Goal: Task Accomplishment & Management: Manage account settings

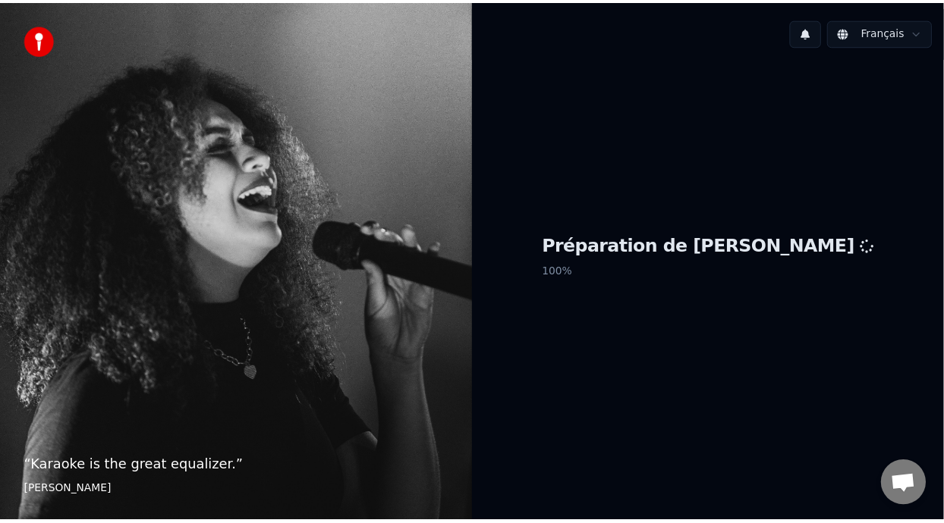
scroll to position [5, 0]
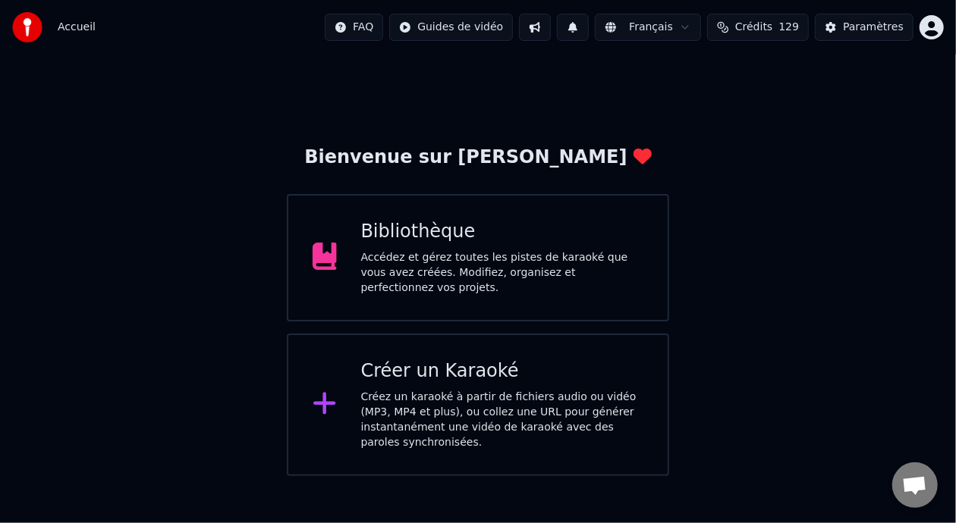
click at [559, 241] on div "Bibliothèque" at bounding box center [502, 232] width 283 height 24
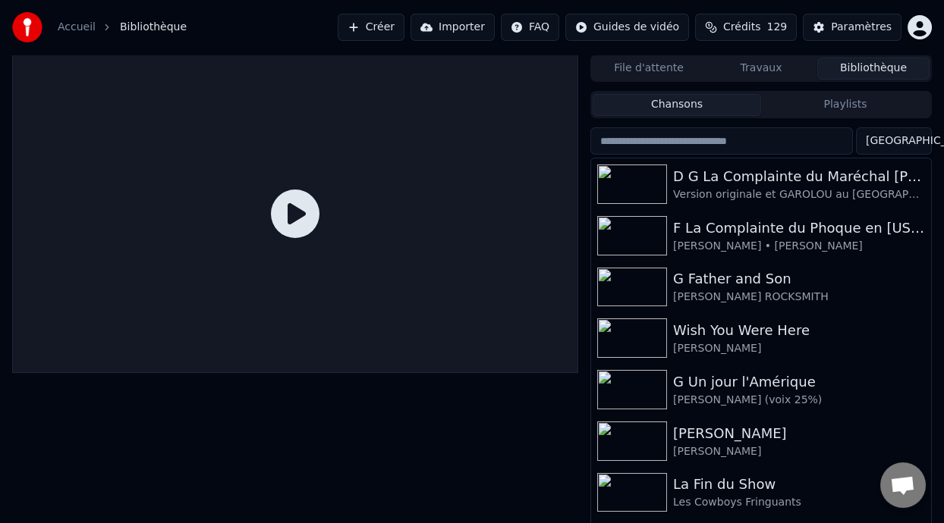
click at [844, 100] on button "Playlists" at bounding box center [845, 105] width 168 height 22
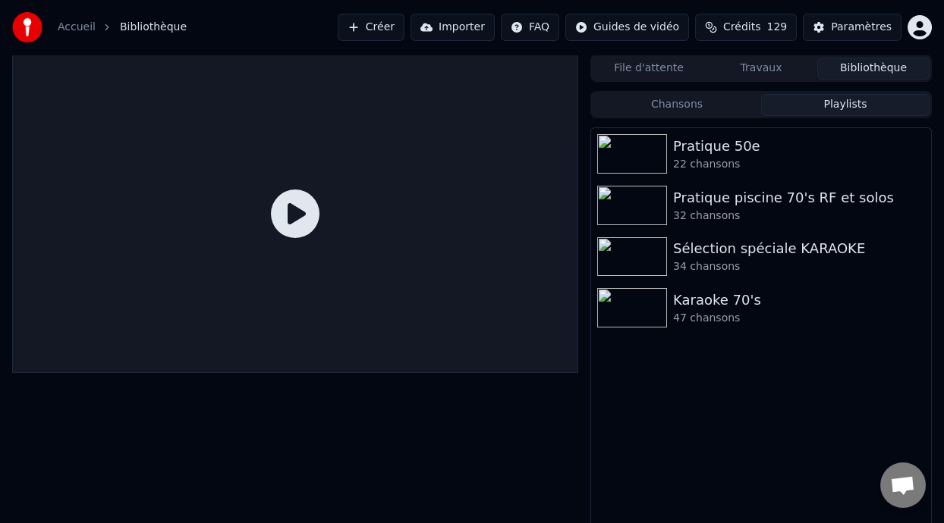
click at [718, 102] on button "Chansons" at bounding box center [677, 105] width 168 height 22
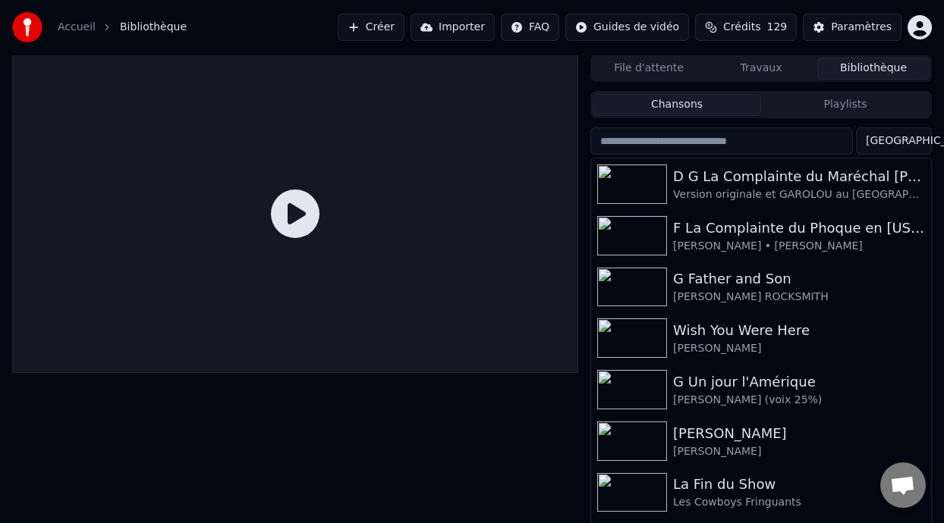
click at [753, 138] on input "search" at bounding box center [721, 140] width 263 height 27
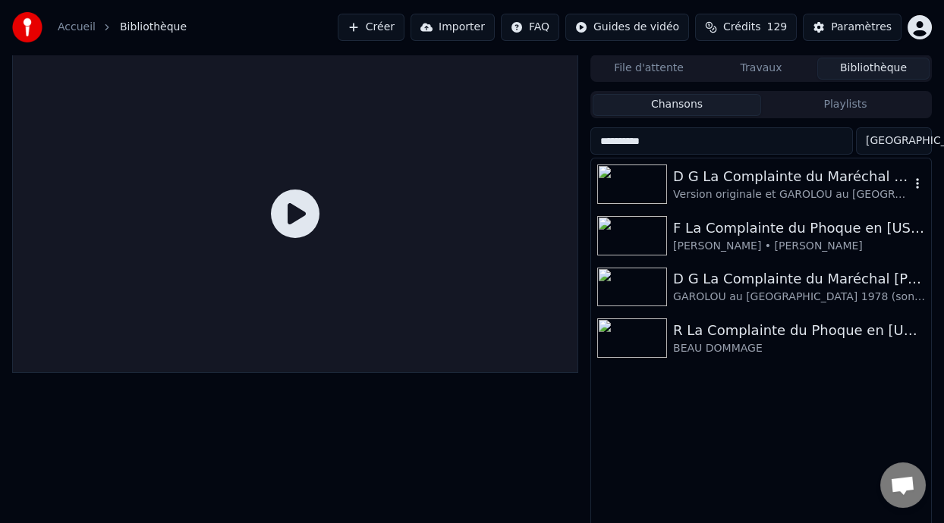
type input "**********"
click at [810, 183] on div "D G La Complainte du Maréchal [PERSON_NAME] ON DANSE" at bounding box center [791, 176] width 237 height 21
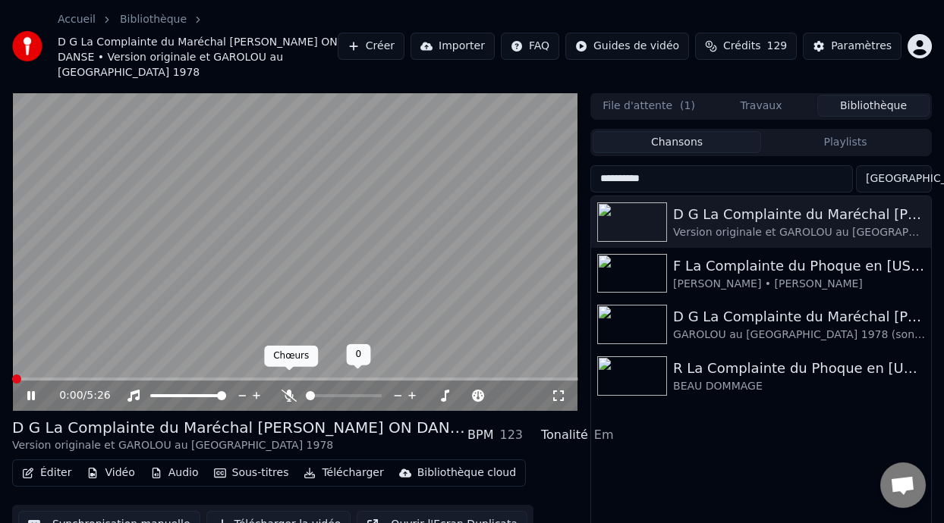
click at [290, 390] on icon at bounding box center [288, 396] width 15 height 12
click at [18, 378] on span at bounding box center [24, 379] width 25 height 3
click at [31, 390] on icon at bounding box center [41, 396] width 35 height 12
click at [32, 390] on icon at bounding box center [41, 396] width 35 height 12
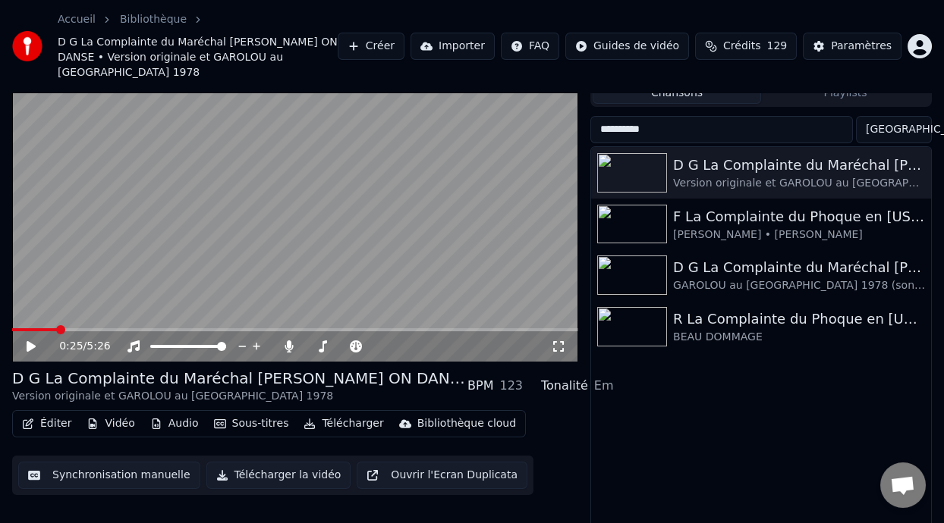
click at [29, 341] on icon at bounding box center [31, 346] width 9 height 11
drag, startPoint x: 379, startPoint y: 215, endPoint x: 418, endPoint y: 334, distance: 125.2
click at [396, 291] on video at bounding box center [295, 202] width 566 height 319
click at [30, 341] on icon at bounding box center [31, 346] width 9 height 11
click at [562, 341] on icon at bounding box center [558, 347] width 15 height 12
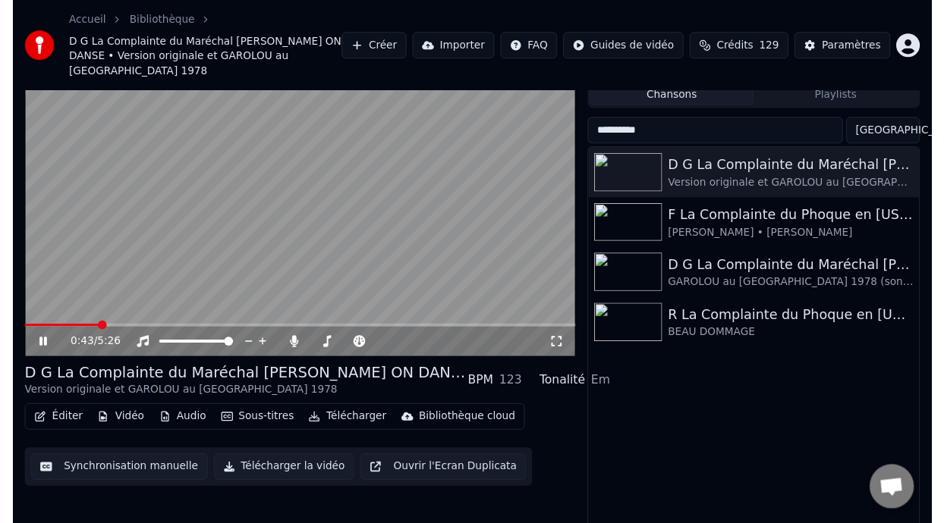
scroll to position [0, 0]
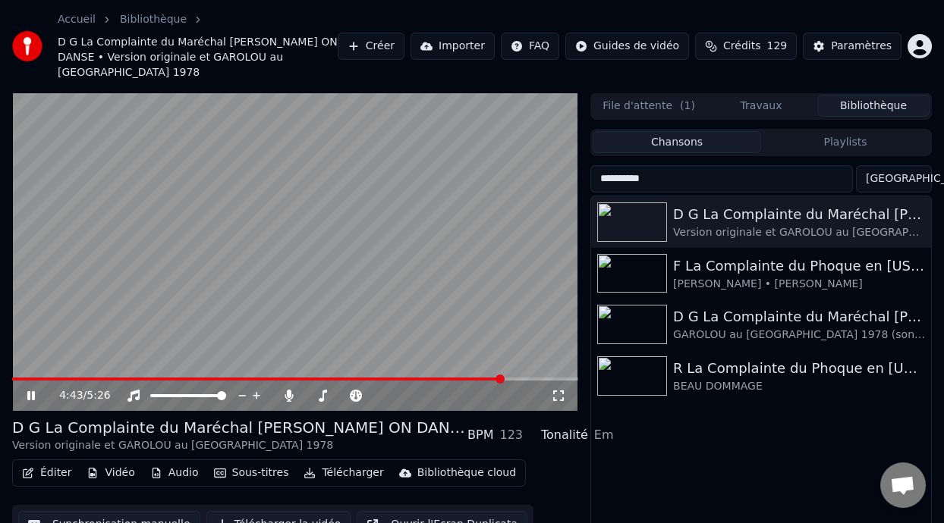
click at [30, 391] on icon at bounding box center [31, 395] width 8 height 9
click at [33, 391] on icon at bounding box center [31, 396] width 9 height 11
click at [555, 390] on icon at bounding box center [558, 396] width 15 height 12
click at [29, 391] on icon at bounding box center [31, 395] width 8 height 9
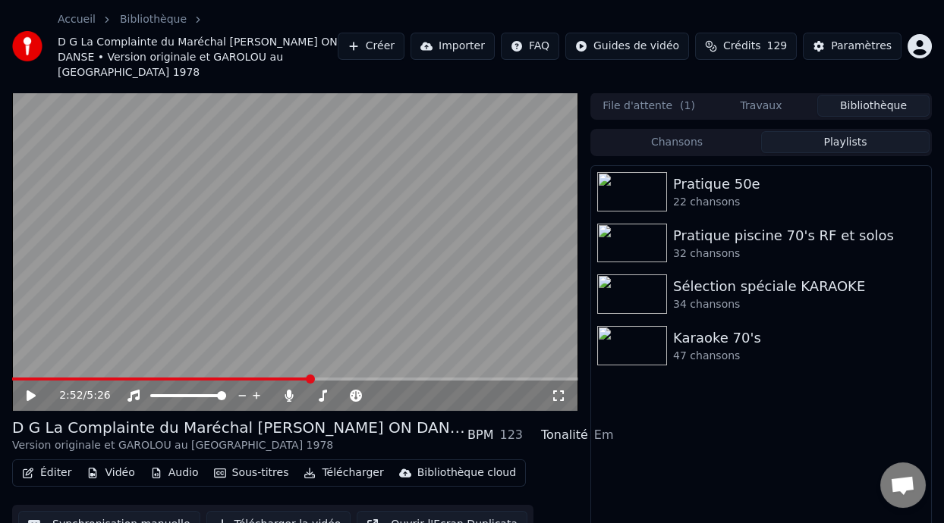
click at [857, 131] on button "Playlists" at bounding box center [845, 142] width 168 height 22
click at [729, 331] on div "Karaoke 70's" at bounding box center [791, 338] width 237 height 21
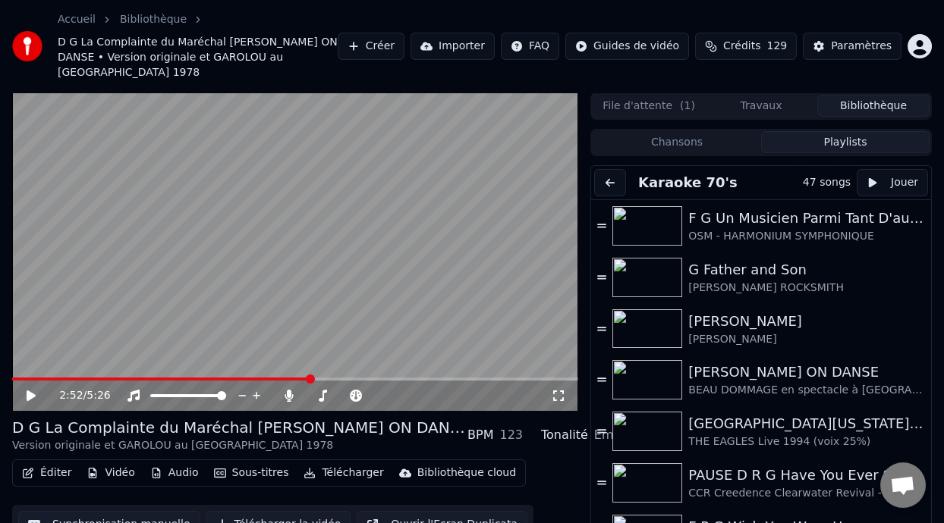
scroll to position [404, 0]
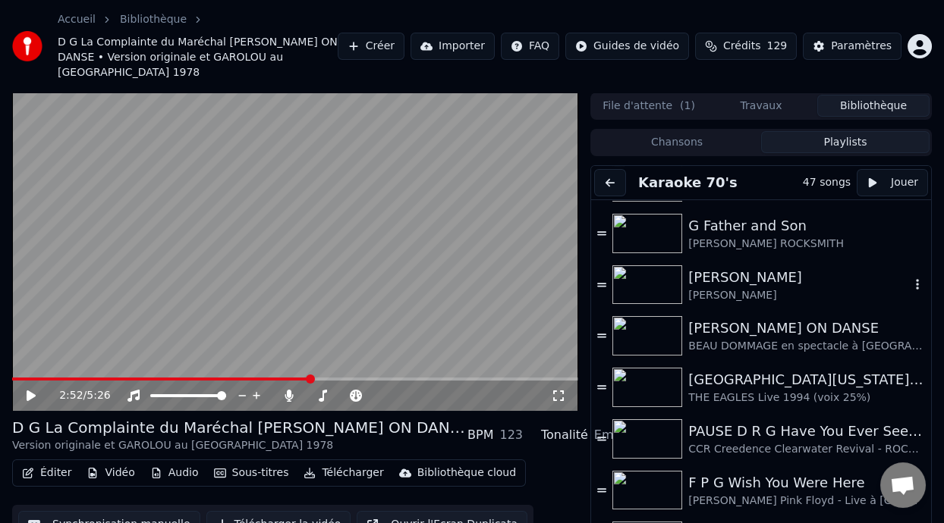
click at [755, 288] on div "[PERSON_NAME]" at bounding box center [799, 295] width 222 height 15
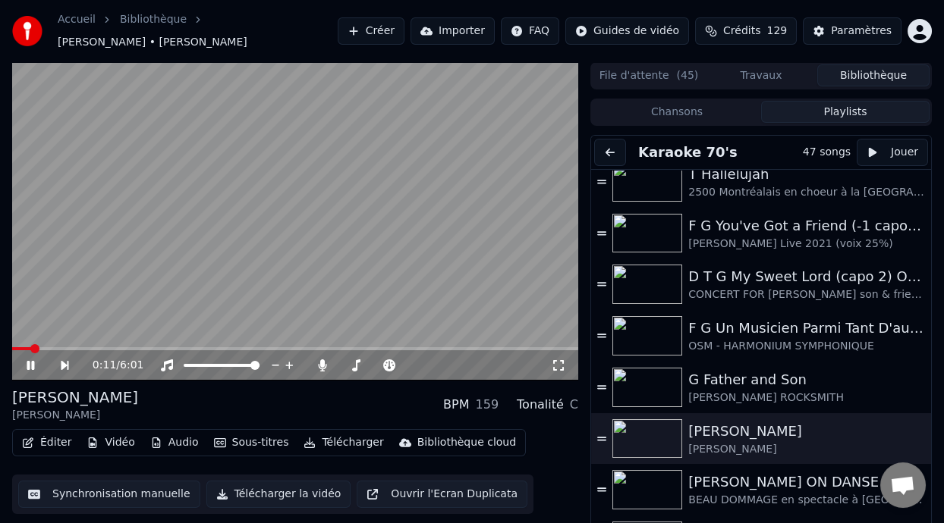
scroll to position [211, 0]
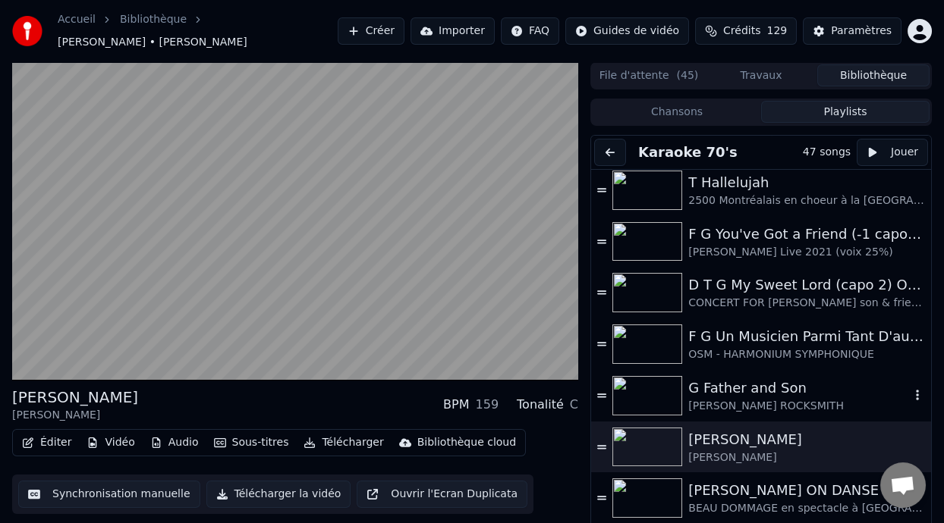
click at [775, 395] on div "G Father and Son" at bounding box center [799, 388] width 222 height 21
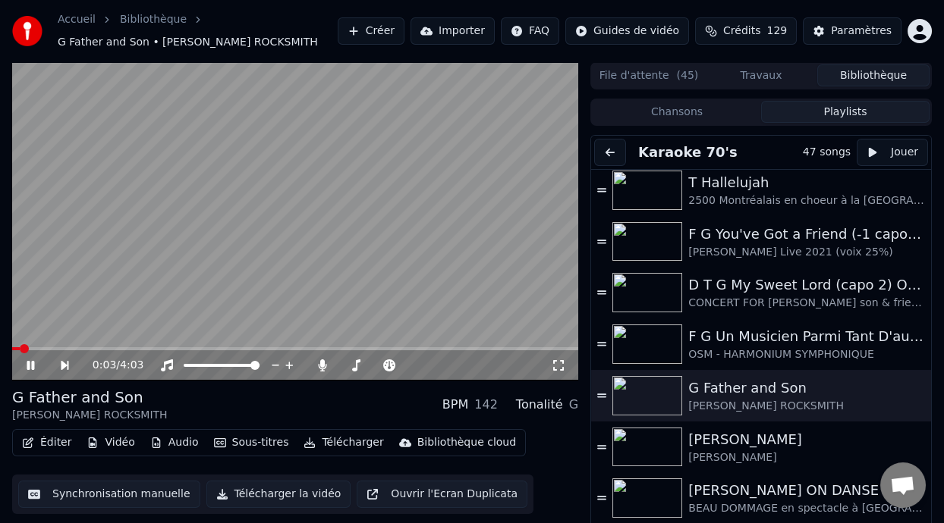
drag, startPoint x: 555, startPoint y: 363, endPoint x: 555, endPoint y: 378, distance: 14.4
click at [555, 363] on icon at bounding box center [558, 366] width 15 height 12
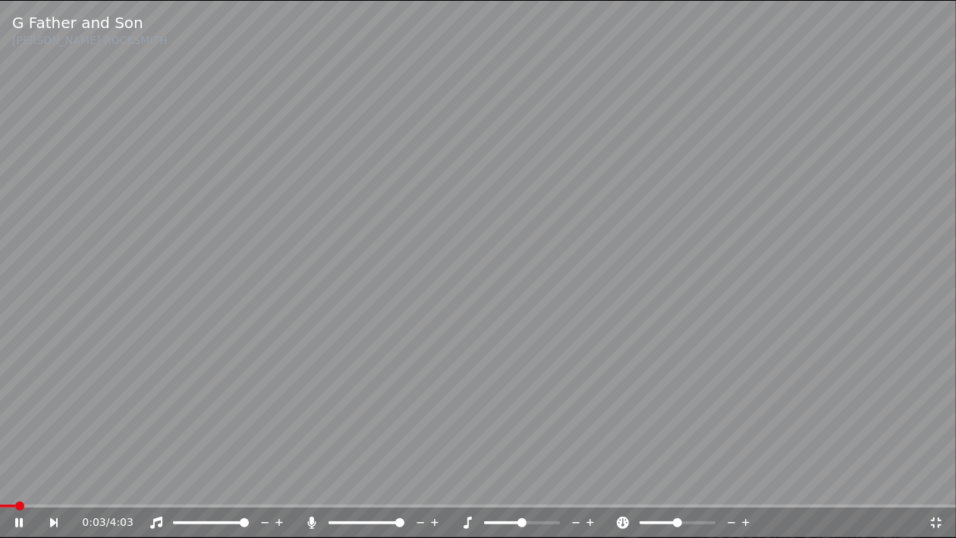
click at [17, 520] on icon at bounding box center [19, 522] width 8 height 9
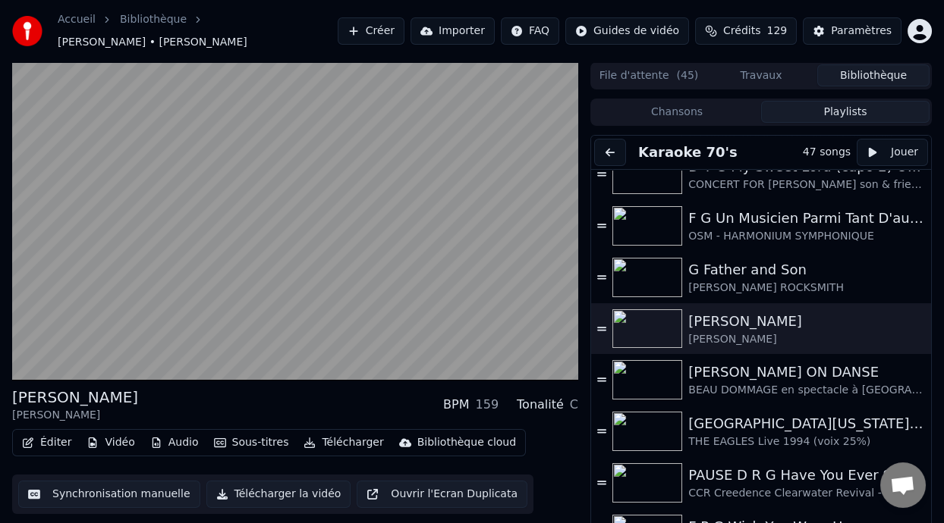
scroll to position [335, 0]
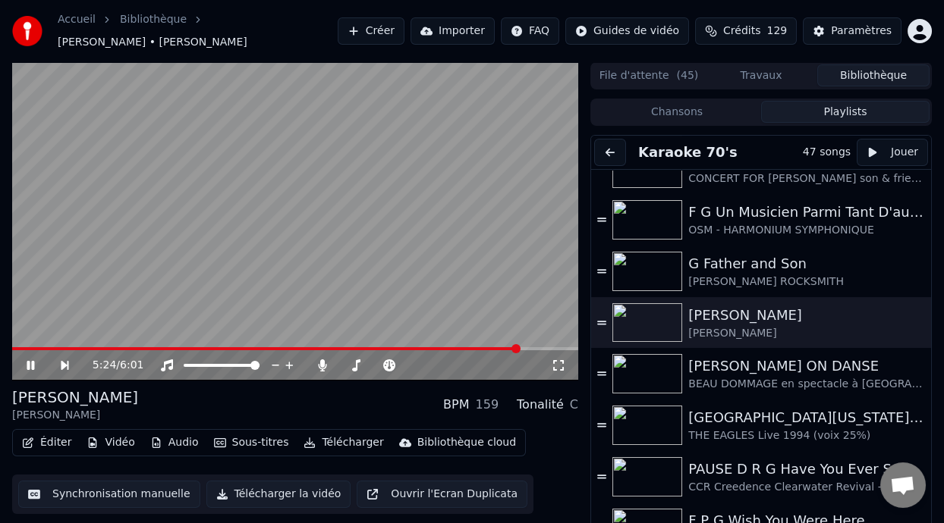
click at [520, 349] on span at bounding box center [295, 348] width 566 height 3
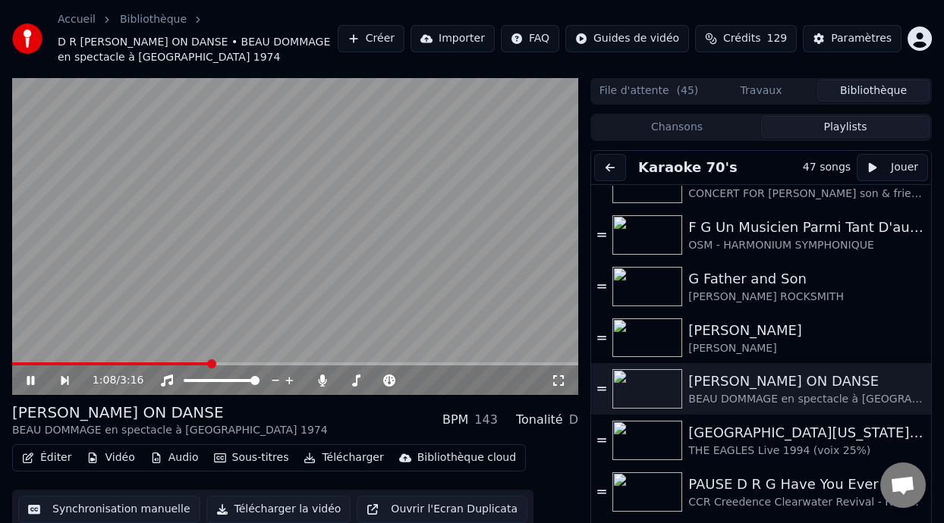
click at [561, 378] on icon at bounding box center [558, 381] width 11 height 11
click at [36, 377] on icon at bounding box center [41, 381] width 34 height 12
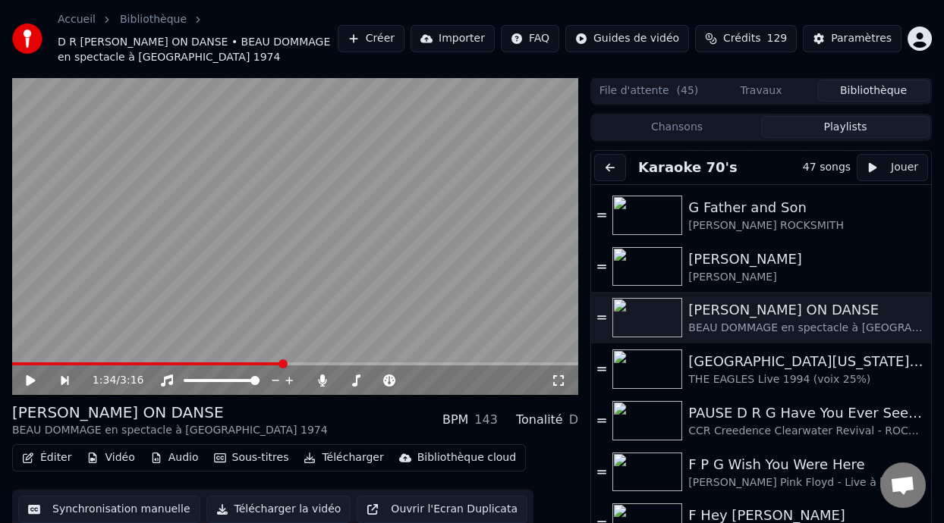
scroll to position [413, 0]
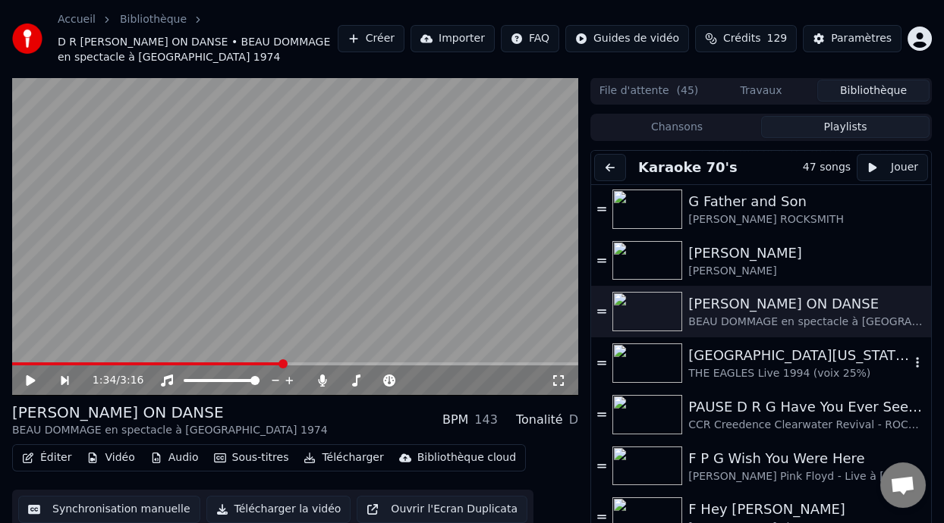
click at [743, 360] on div "[GEOGRAPHIC_DATA][US_STATE] (-2 clé Am)" at bounding box center [799, 355] width 222 height 21
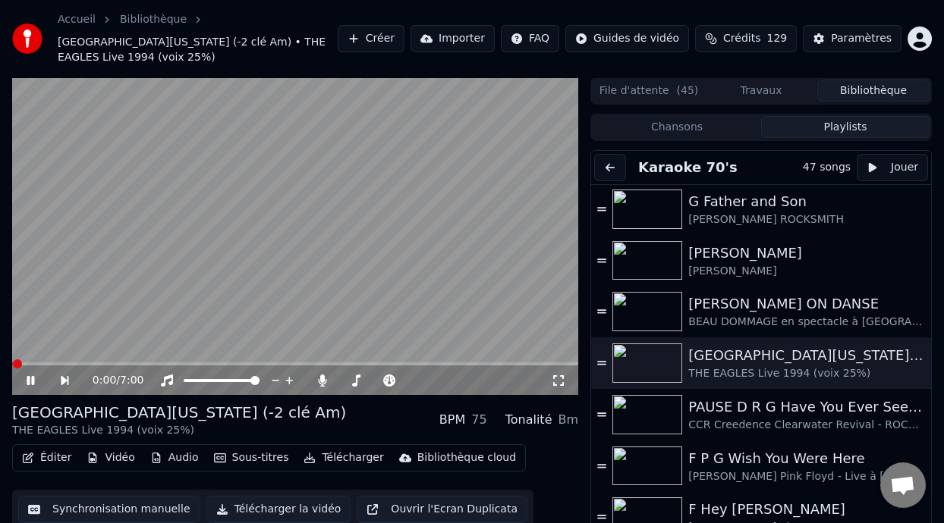
click at [30, 379] on icon at bounding box center [31, 380] width 8 height 9
click at [30, 378] on icon at bounding box center [30, 381] width 9 height 11
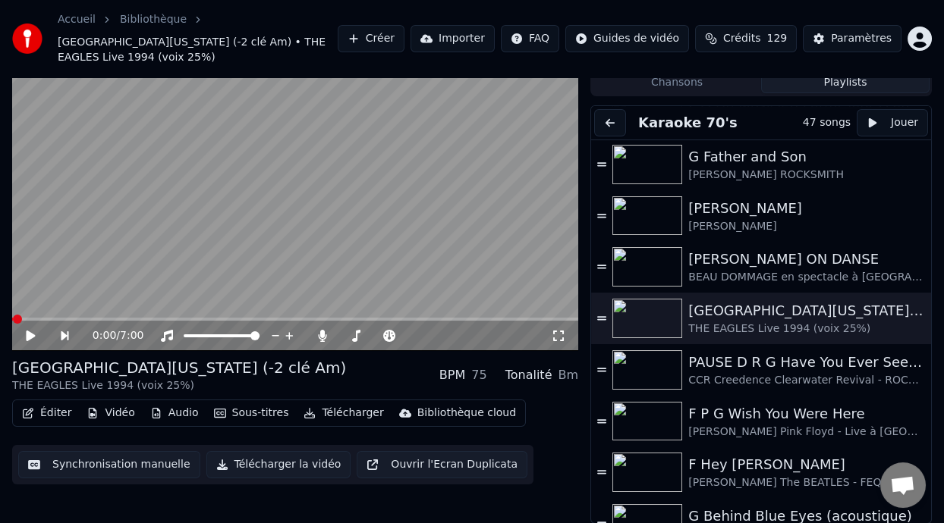
drag, startPoint x: 558, startPoint y: 335, endPoint x: 559, endPoint y: 350, distance: 15.2
click at [558, 335] on icon at bounding box center [558, 336] width 15 height 12
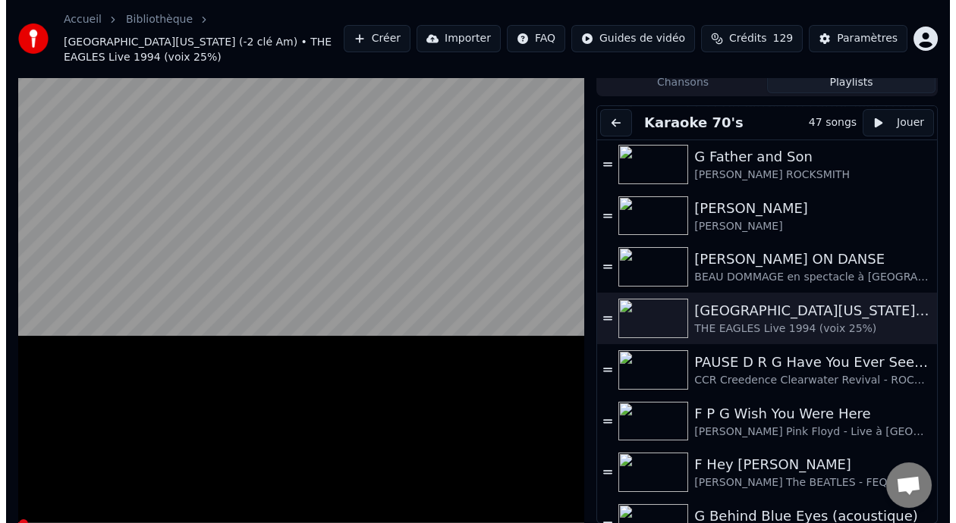
scroll to position [0, 0]
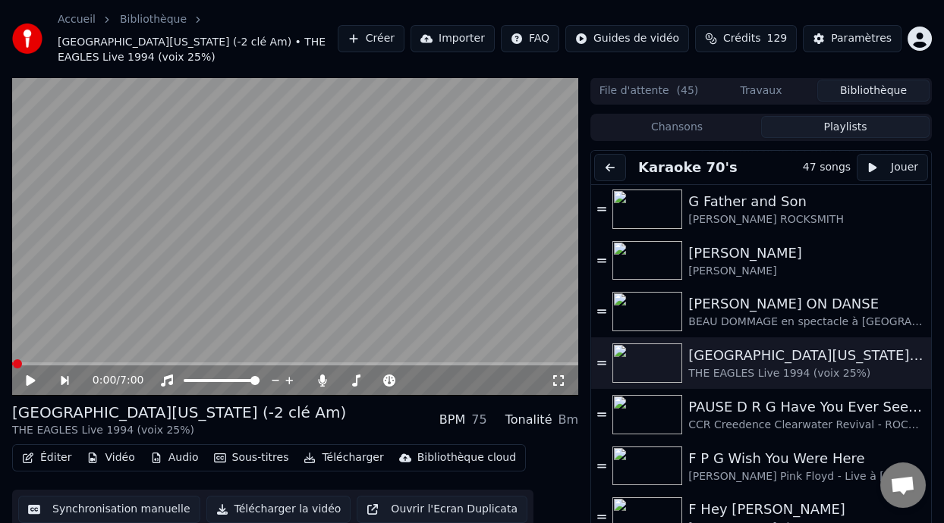
click at [26, 379] on icon at bounding box center [41, 381] width 34 height 12
click at [558, 379] on icon at bounding box center [558, 381] width 15 height 12
click at [15, 363] on span at bounding box center [14, 364] width 4 height 3
click at [12, 363] on span at bounding box center [12, 364] width 0 height 3
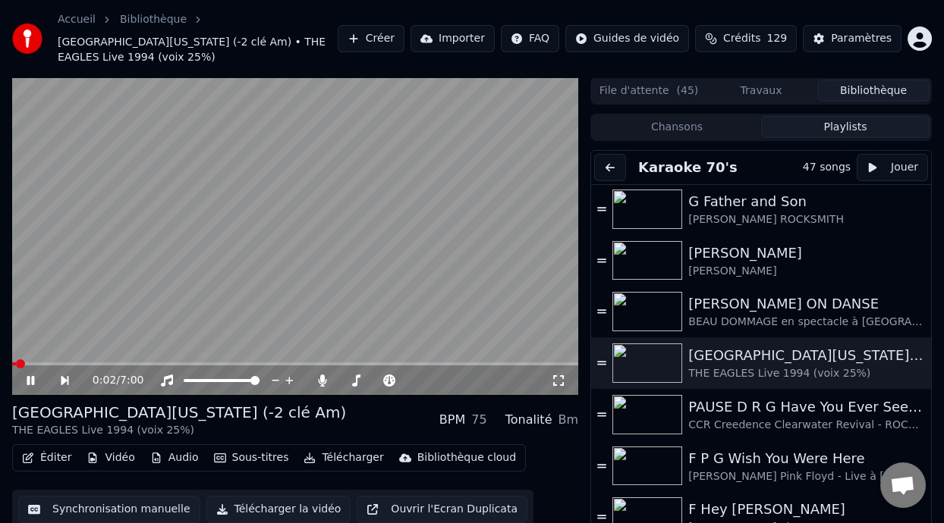
click at [556, 379] on icon at bounding box center [558, 381] width 15 height 12
click at [33, 376] on icon at bounding box center [41, 381] width 34 height 12
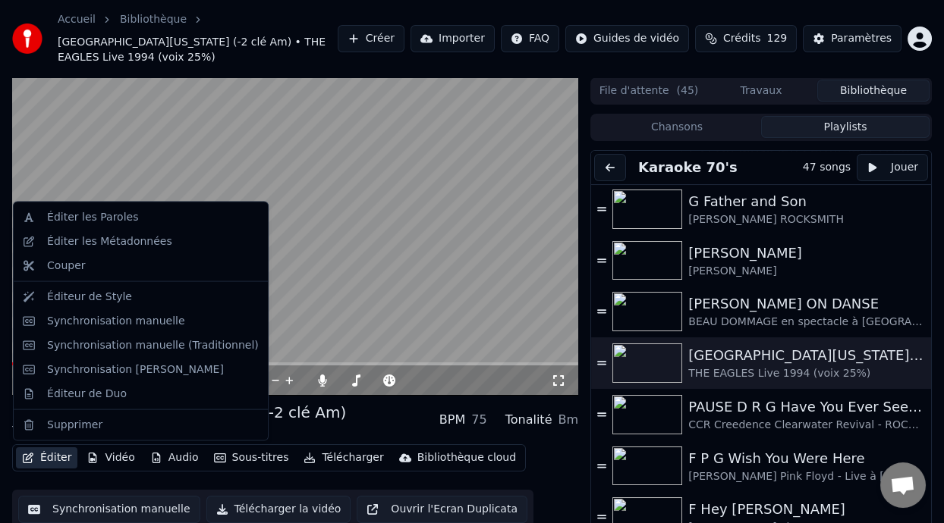
click at [56, 454] on button "Éditer" at bounding box center [46, 458] width 61 height 21
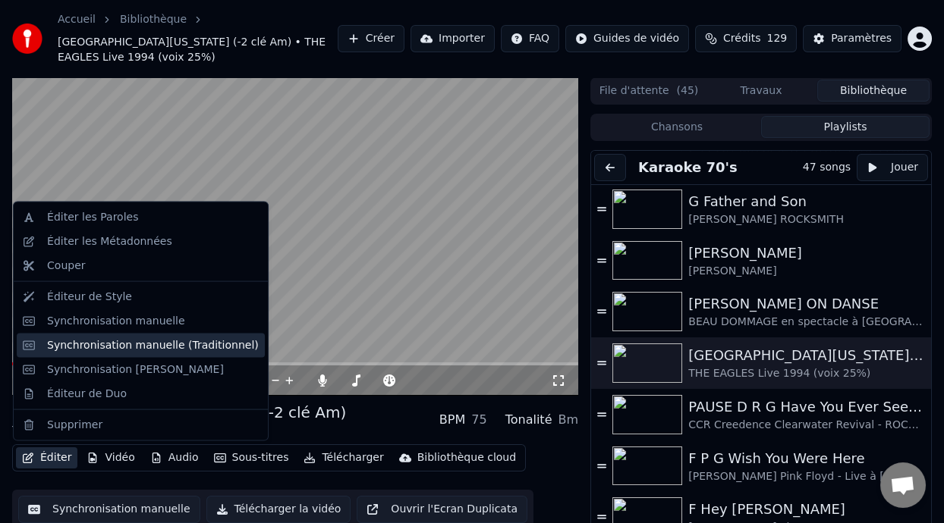
click at [179, 346] on div "Synchronisation manuelle (Traditionnel)" at bounding box center [153, 345] width 212 height 15
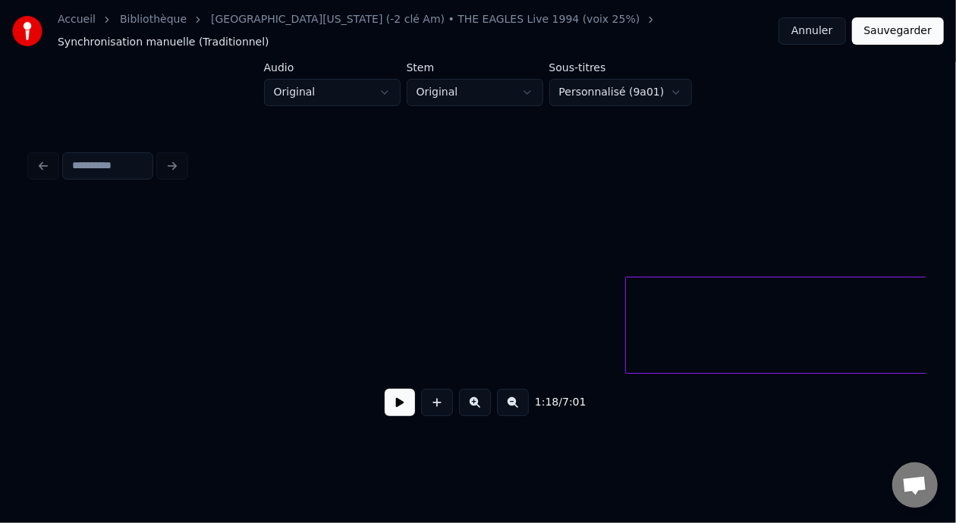
click at [627, 286] on div at bounding box center [628, 326] width 5 height 96
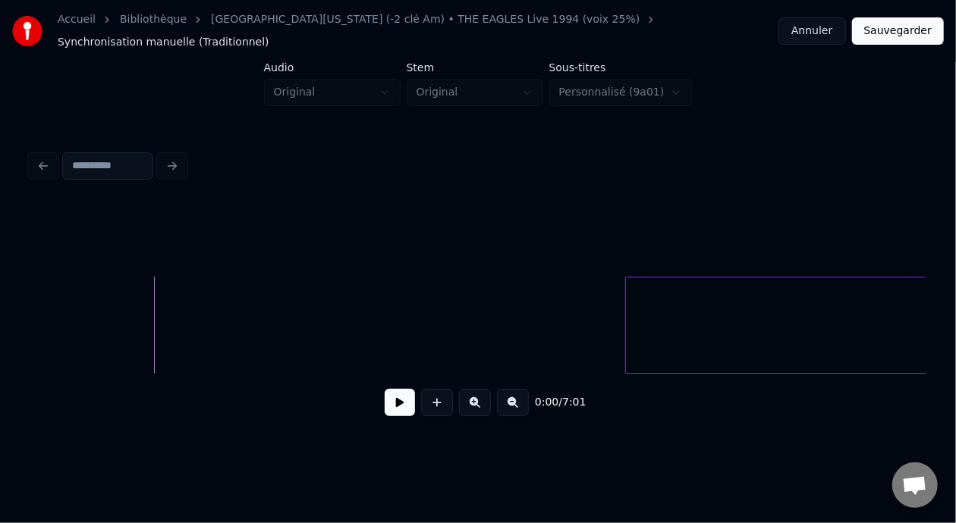
click at [394, 404] on button at bounding box center [400, 402] width 30 height 27
click at [395, 401] on button at bounding box center [400, 402] width 30 height 27
click at [397, 399] on button at bounding box center [400, 402] width 30 height 27
click at [791, 307] on div at bounding box center [792, 326] width 5 height 96
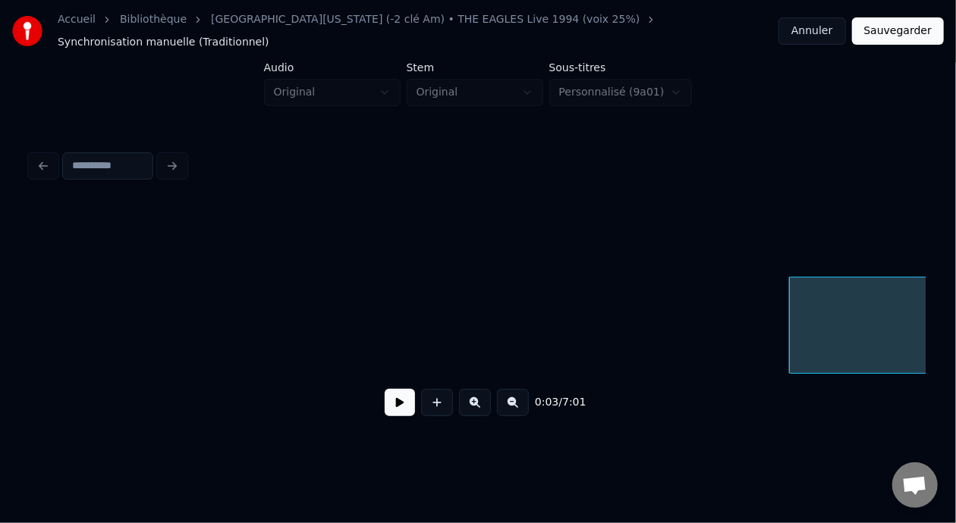
click at [903, 28] on button "Sauvegarder" at bounding box center [898, 30] width 92 height 27
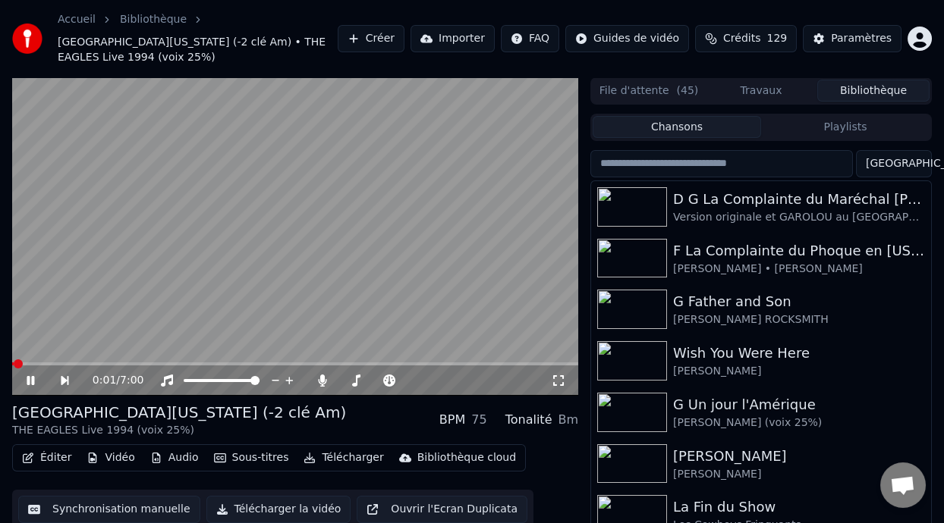
click at [31, 378] on icon at bounding box center [31, 380] width 8 height 9
click at [554, 379] on icon at bounding box center [558, 381] width 15 height 12
click at [31, 376] on icon at bounding box center [41, 381] width 34 height 12
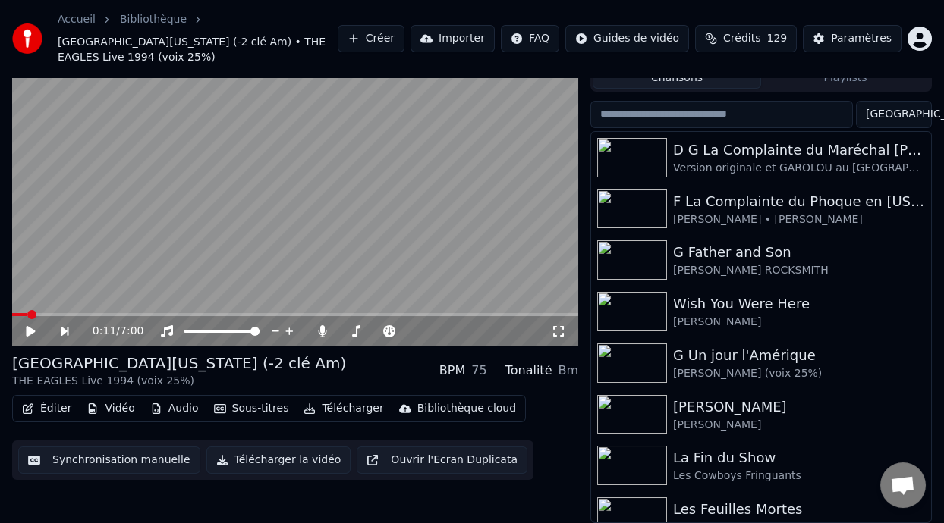
click at [64, 410] on button "Éditer" at bounding box center [46, 408] width 61 height 21
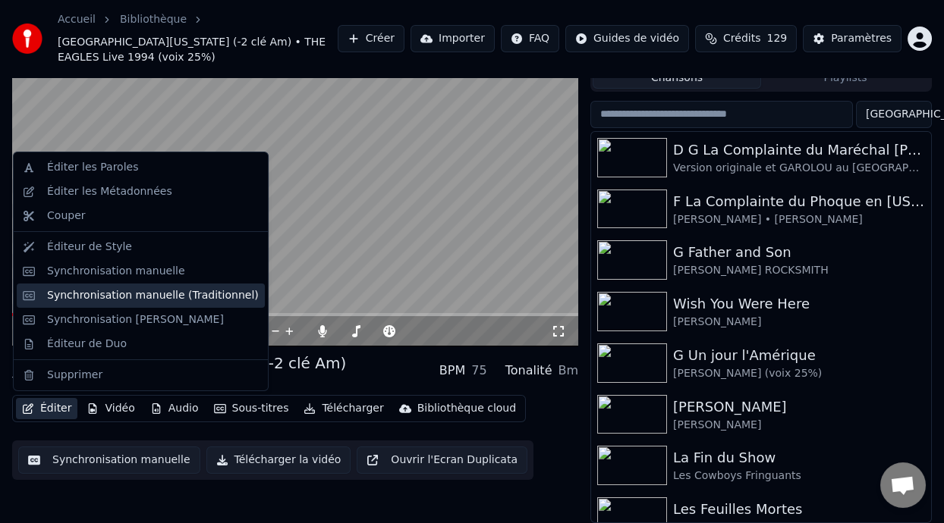
click at [215, 300] on div "Synchronisation manuelle (Traditionnel)" at bounding box center [153, 295] width 212 height 15
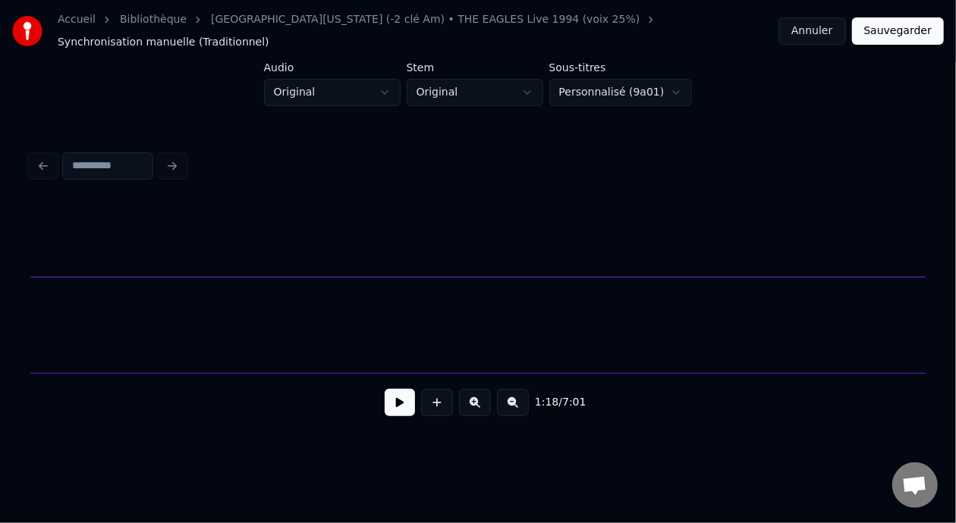
scroll to position [0, 14606]
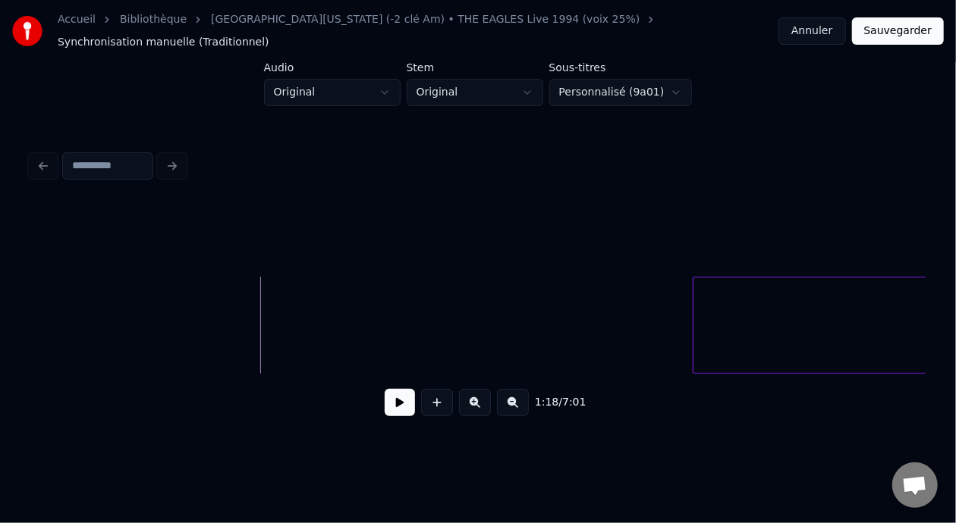
click at [693, 313] on div at bounding box center [695, 326] width 5 height 96
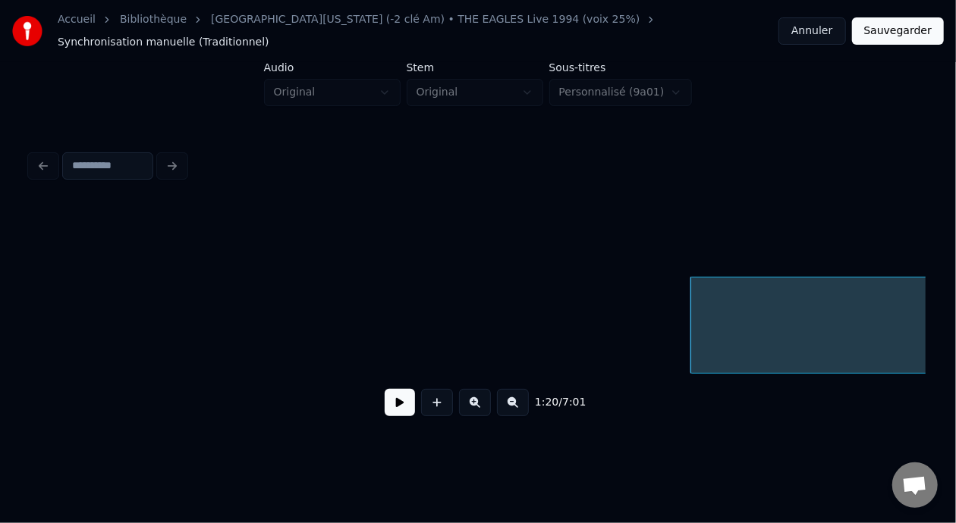
click at [524, 398] on button at bounding box center [513, 402] width 32 height 27
click at [524, 397] on button at bounding box center [513, 402] width 32 height 27
click at [525, 394] on button at bounding box center [513, 402] width 32 height 27
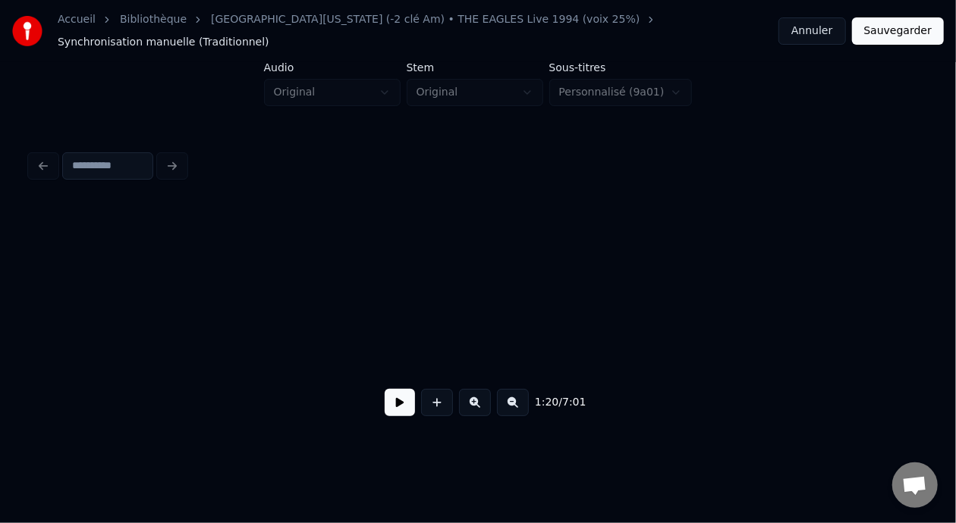
click at [526, 394] on button at bounding box center [513, 402] width 32 height 27
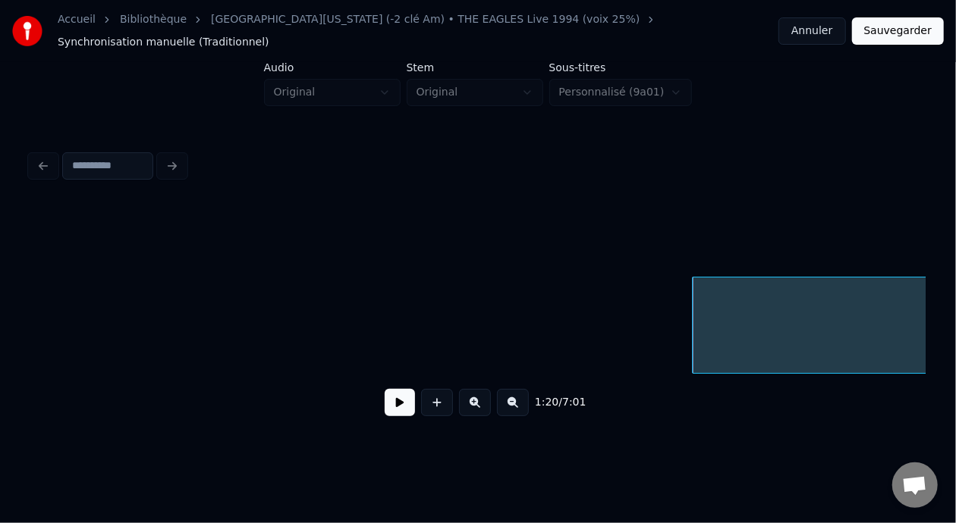
click at [526, 392] on button at bounding box center [513, 402] width 32 height 27
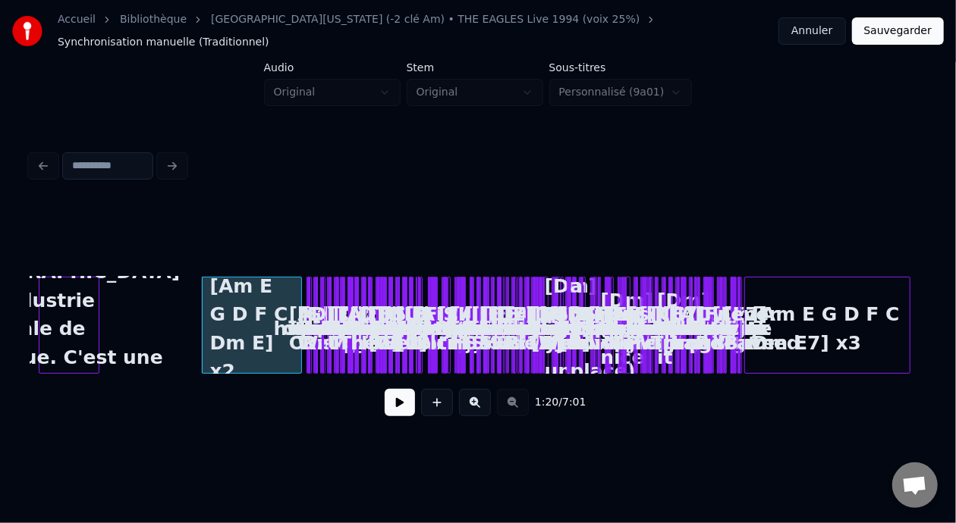
scroll to position [0, 0]
click at [526, 398] on div "1:20 / 7:01" at bounding box center [477, 402] width 871 height 33
click at [476, 395] on button at bounding box center [475, 402] width 32 height 27
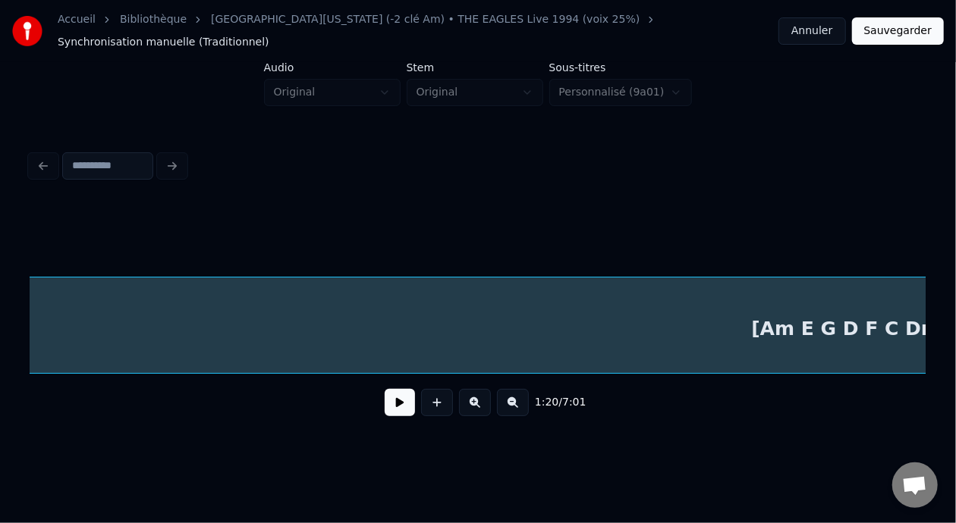
scroll to position [0, 2963]
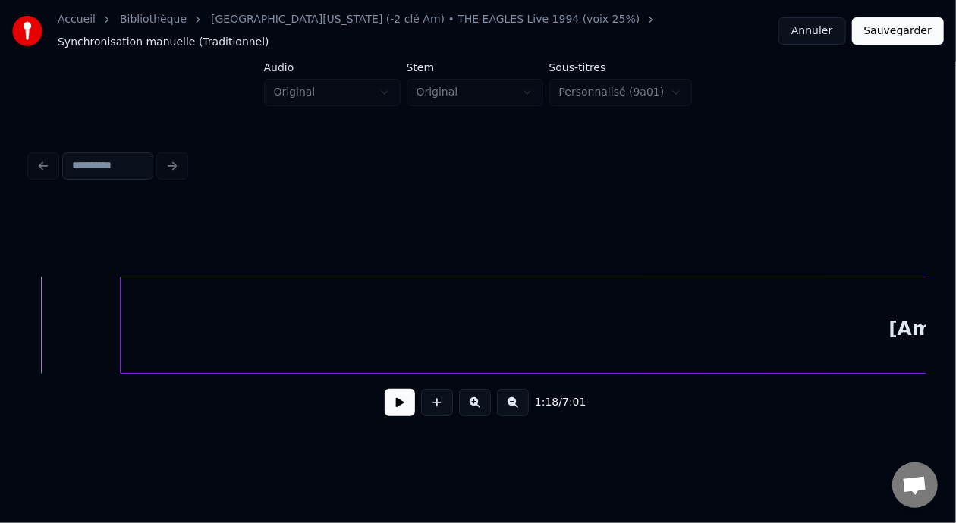
click at [400, 401] on button at bounding box center [400, 402] width 30 height 27
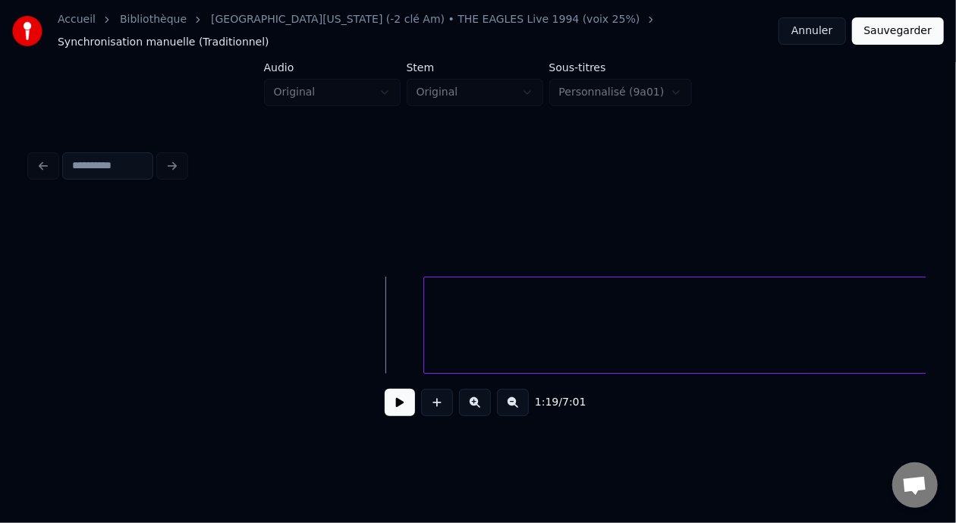
scroll to position [0, 2599]
click at [393, 405] on button at bounding box center [400, 402] width 30 height 27
click at [395, 403] on button at bounding box center [400, 402] width 30 height 27
click at [409, 314] on div at bounding box center [410, 326] width 5 height 96
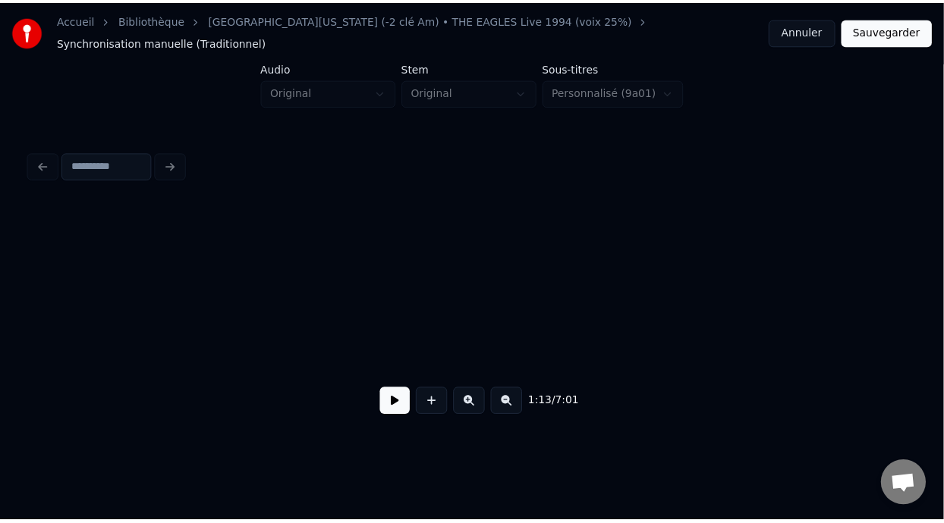
scroll to position [0, 0]
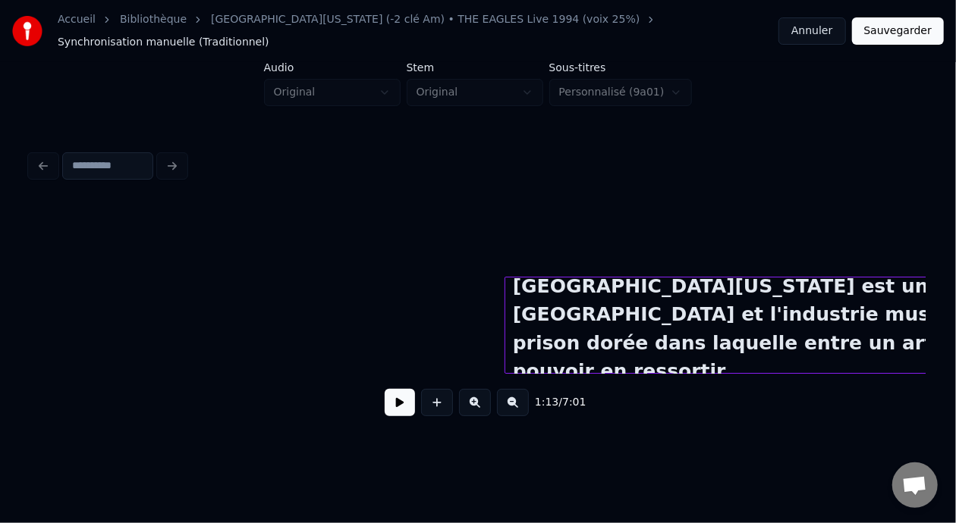
click at [508, 307] on div at bounding box center [507, 326] width 5 height 96
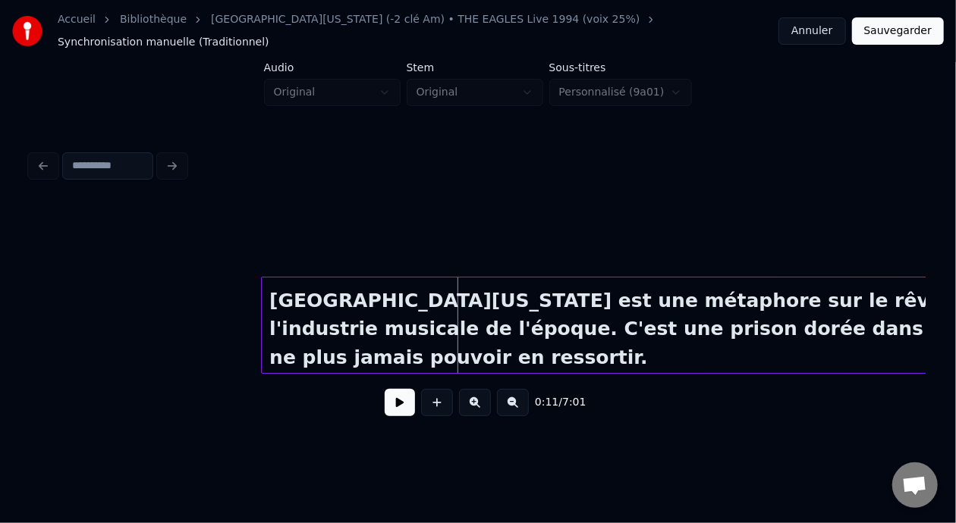
click at [263, 319] on div at bounding box center [264, 326] width 5 height 96
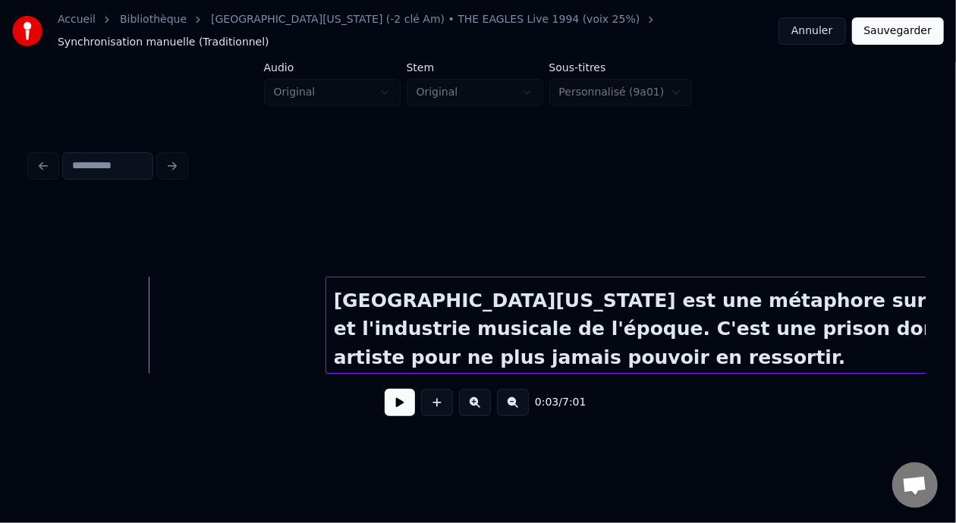
click at [328, 311] on div at bounding box center [328, 326] width 5 height 96
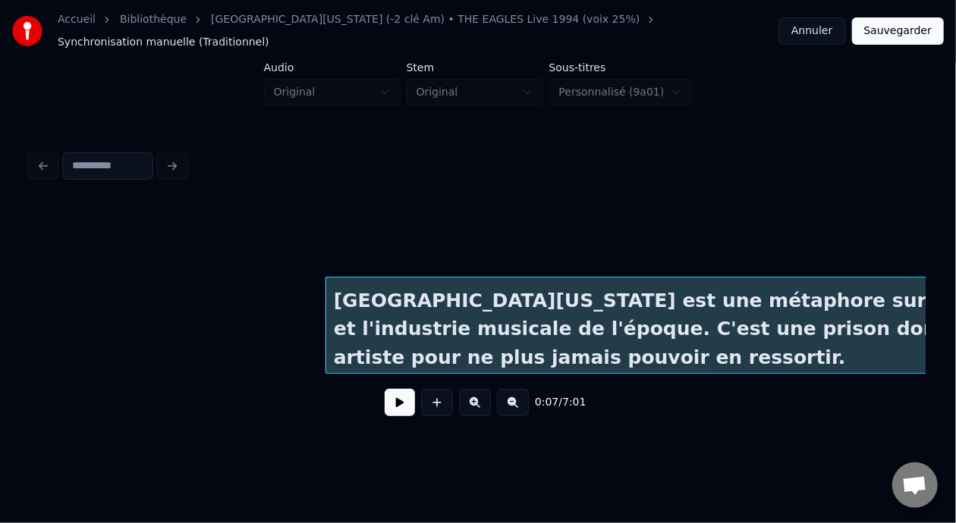
click at [910, 29] on button "Sauvegarder" at bounding box center [898, 30] width 92 height 27
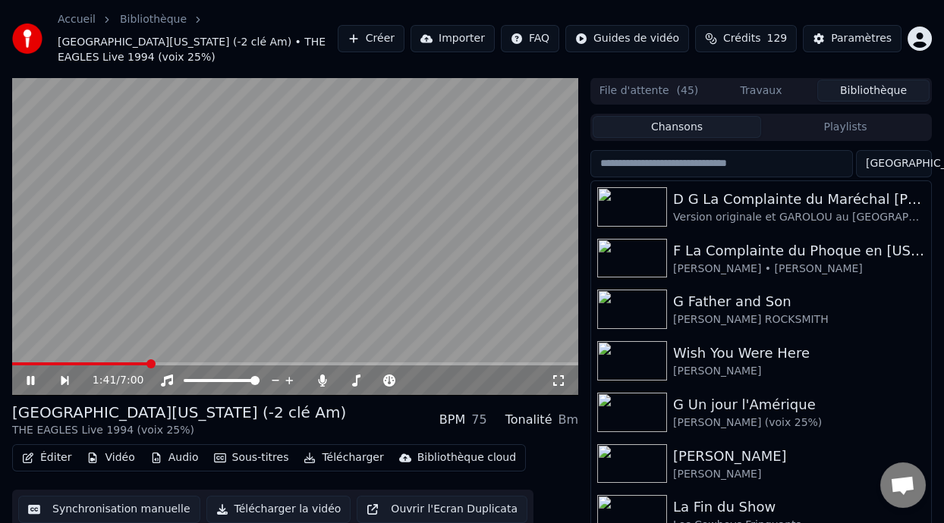
click at [33, 376] on icon at bounding box center [31, 380] width 8 height 9
click at [15, 363] on span at bounding box center [14, 364] width 4 height 3
click at [28, 378] on icon at bounding box center [30, 381] width 9 height 11
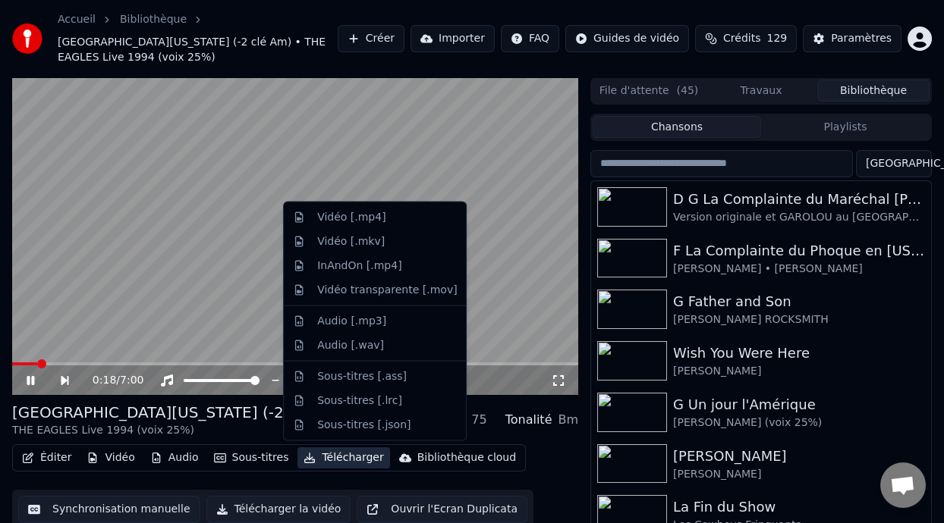
click at [347, 459] on button "Télécharger" at bounding box center [343, 458] width 92 height 21
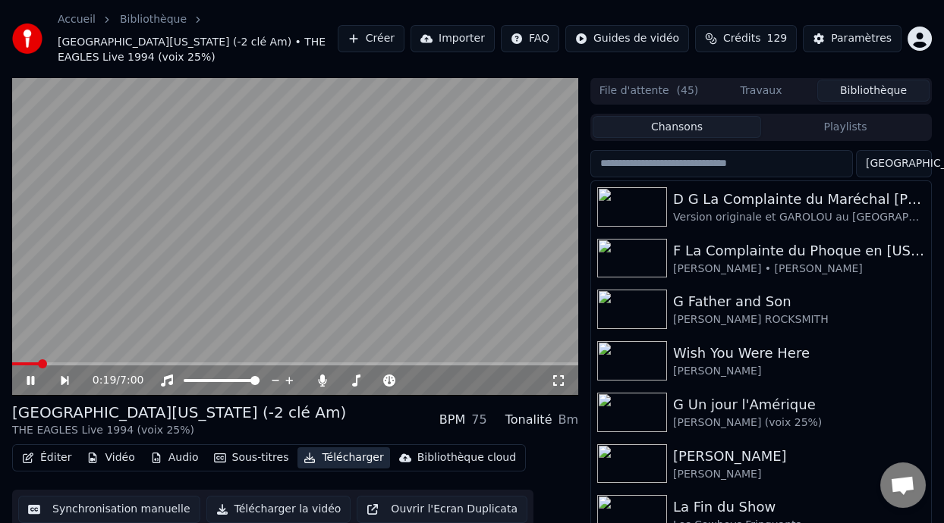
click at [349, 459] on button "Télécharger" at bounding box center [343, 458] width 92 height 21
click at [206, 379] on span at bounding box center [195, 380] width 23 height 3
click at [203, 379] on span at bounding box center [205, 380] width 9 height 9
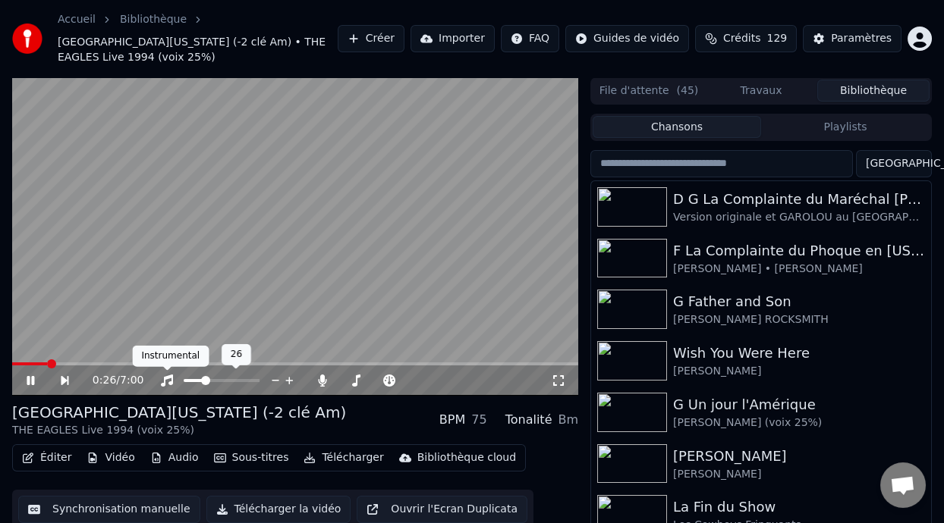
click at [165, 376] on icon at bounding box center [166, 381] width 15 height 12
click at [165, 379] on icon at bounding box center [166, 381] width 15 height 12
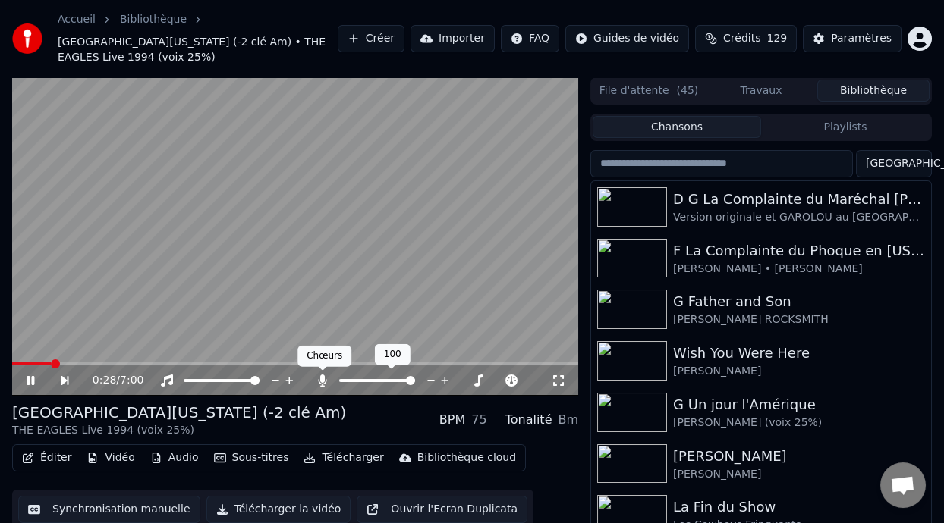
click at [322, 377] on icon at bounding box center [322, 381] width 8 height 12
click at [320, 376] on icon at bounding box center [322, 381] width 15 height 12
click at [358, 379] on span at bounding box center [349, 380] width 20 height 3
click at [357, 379] on span at bounding box center [360, 380] width 9 height 9
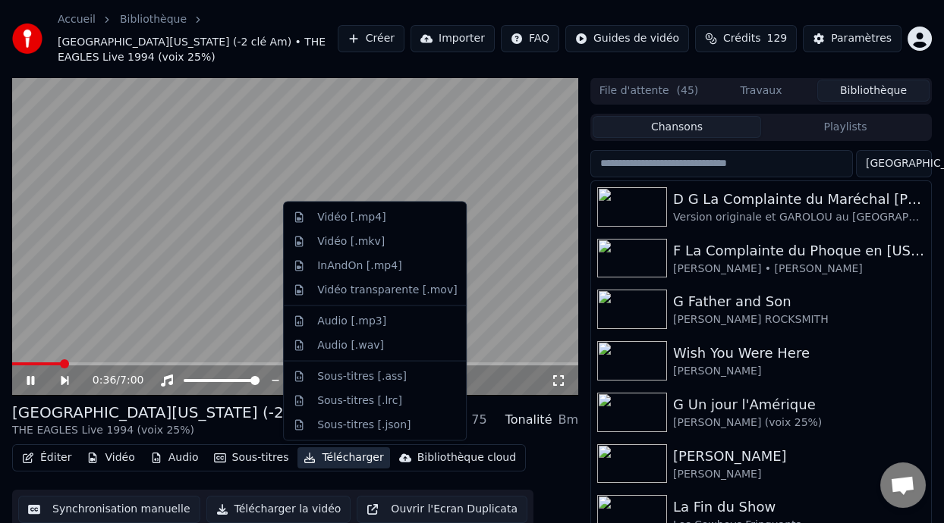
click at [339, 458] on button "Télécharger" at bounding box center [343, 458] width 92 height 21
click at [385, 212] on div "Vidéo [.mp4]" at bounding box center [387, 217] width 140 height 15
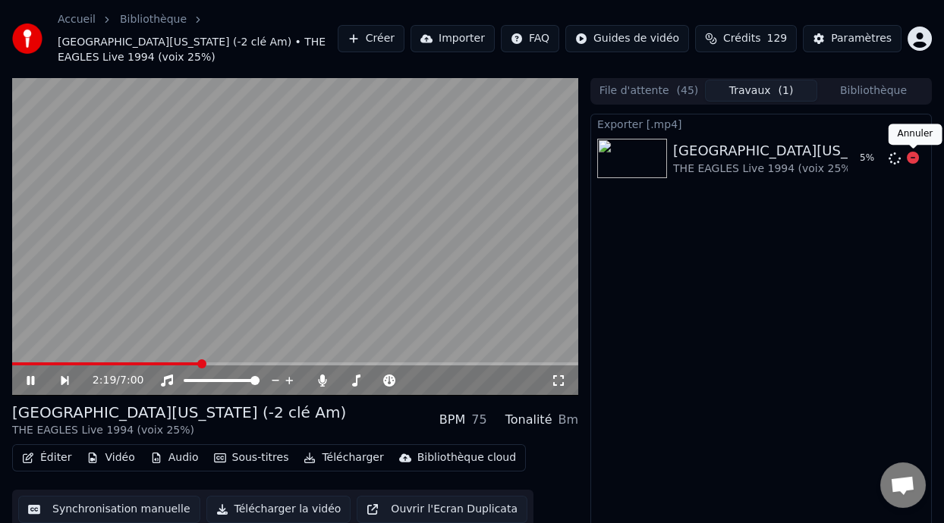
click at [910, 156] on icon at bounding box center [913, 158] width 12 height 12
click at [397, 380] on span at bounding box center [399, 380] width 9 height 9
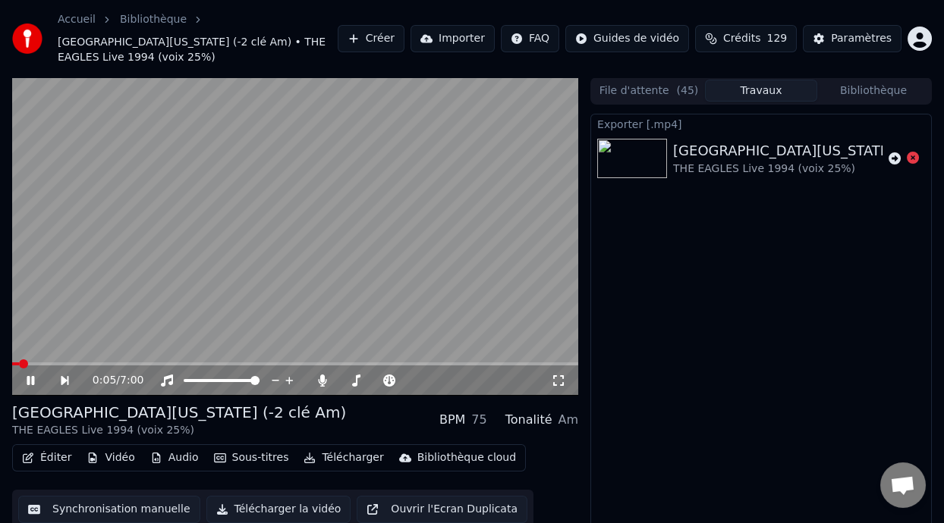
click at [19, 363] on span at bounding box center [15, 364] width 7 height 3
click at [29, 381] on icon at bounding box center [31, 380] width 8 height 9
click at [341, 456] on button "Télécharger" at bounding box center [343, 458] width 92 height 21
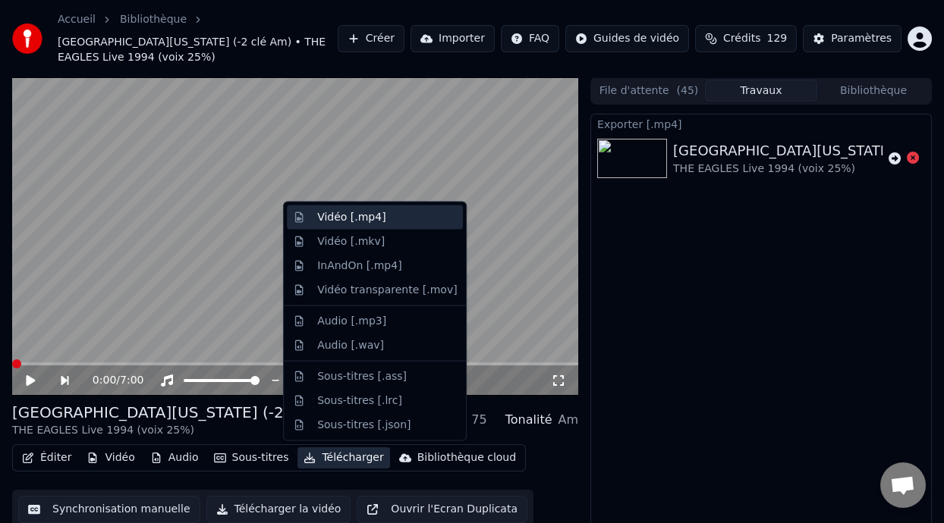
click at [398, 217] on div "Vidéo [.mp4]" at bounding box center [387, 217] width 140 height 15
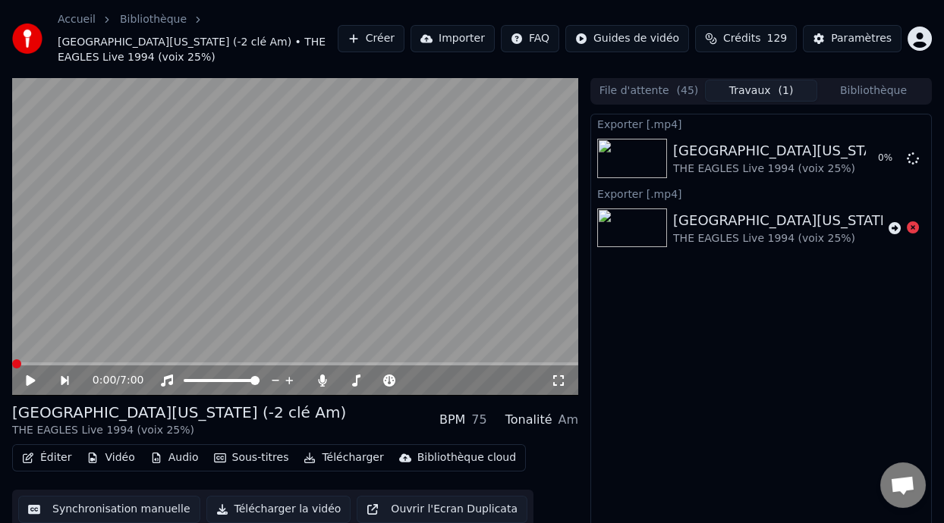
click at [29, 378] on icon at bounding box center [30, 381] width 9 height 11
click at [561, 379] on icon at bounding box center [558, 381] width 15 height 12
click at [31, 378] on icon at bounding box center [41, 381] width 34 height 12
click at [31, 378] on icon at bounding box center [30, 381] width 9 height 11
click at [31, 378] on icon at bounding box center [41, 381] width 34 height 12
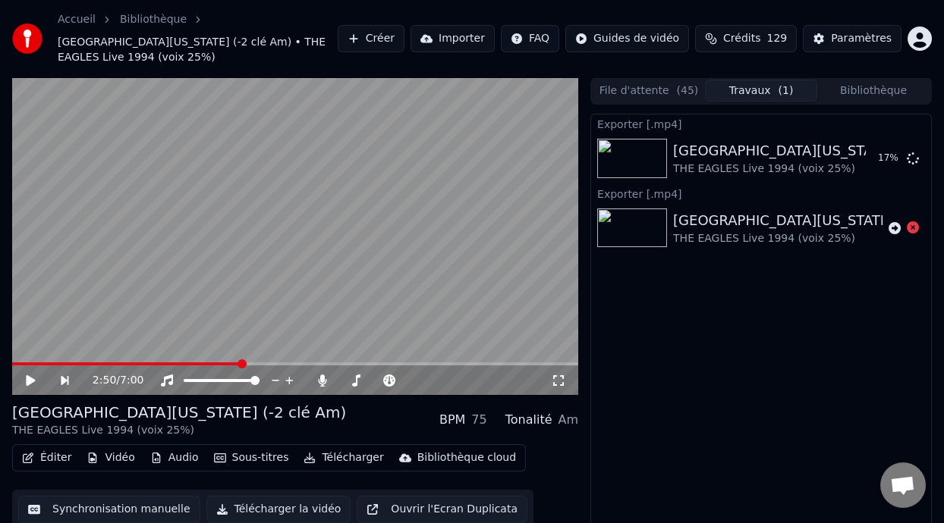
click at [30, 379] on icon at bounding box center [30, 381] width 9 height 11
click at [346, 379] on span at bounding box center [348, 380] width 19 height 3
click at [344, 381] on span at bounding box center [347, 380] width 9 height 9
click at [347, 381] on span at bounding box center [350, 380] width 9 height 9
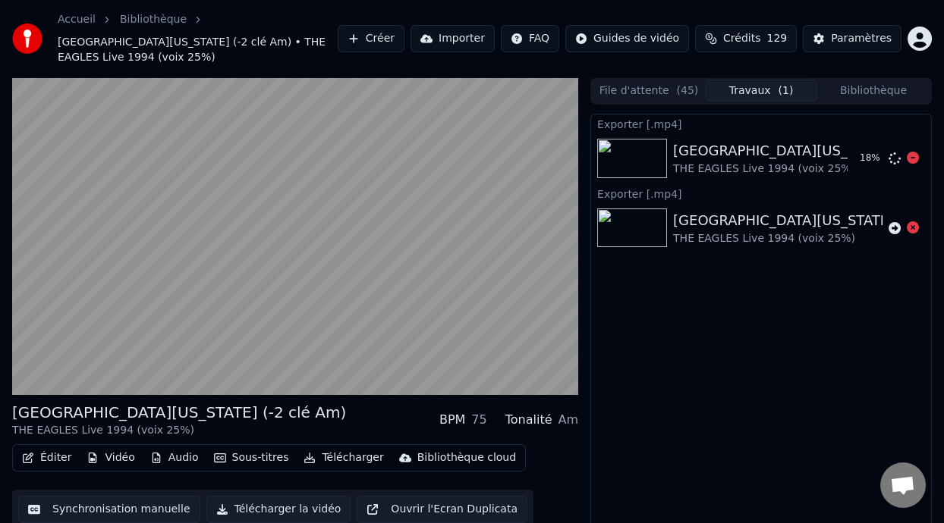
click at [911, 157] on icon at bounding box center [913, 158] width 12 height 12
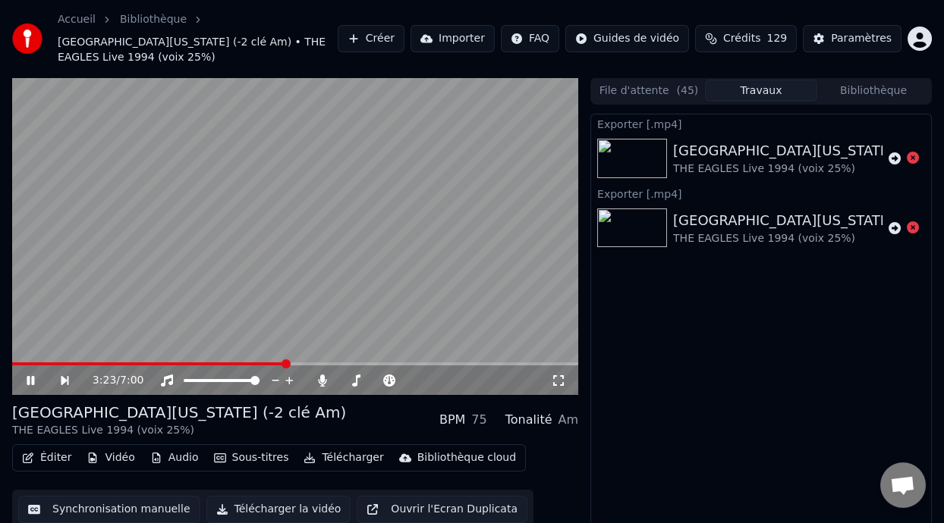
click at [30, 376] on icon at bounding box center [41, 381] width 34 height 12
click at [28, 363] on span at bounding box center [20, 364] width 16 height 3
click at [29, 378] on icon at bounding box center [30, 381] width 9 height 11
click at [90, 363] on span at bounding box center [295, 364] width 566 height 3
click at [137, 363] on span at bounding box center [295, 364] width 566 height 3
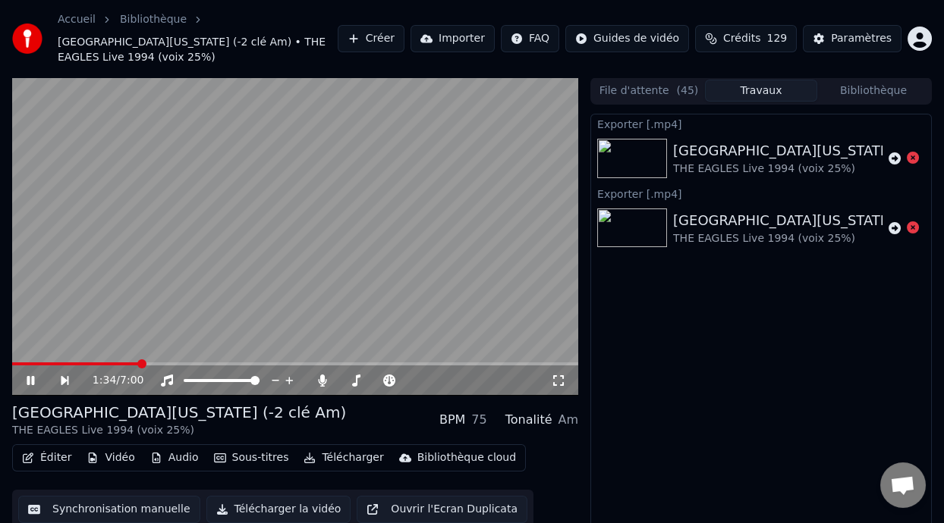
click at [206, 363] on span at bounding box center [295, 364] width 566 height 3
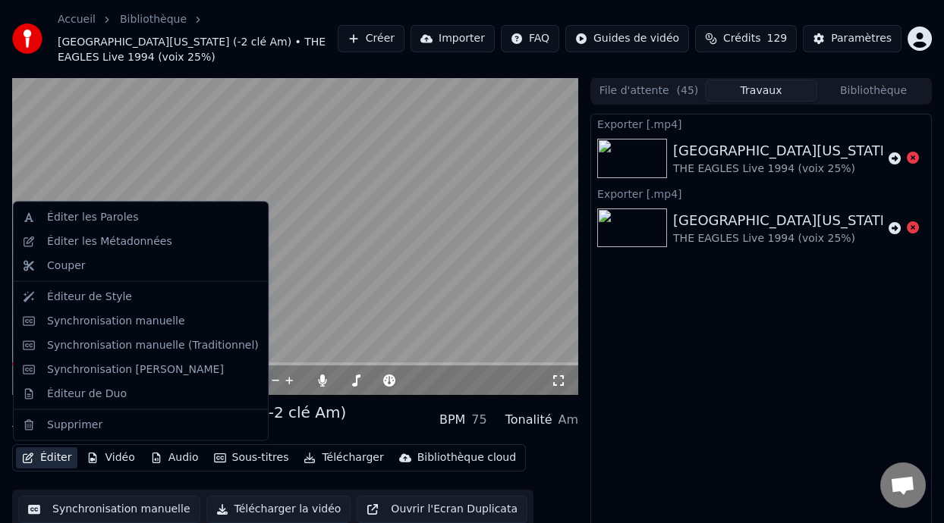
click at [55, 457] on button "Éditer" at bounding box center [46, 458] width 61 height 21
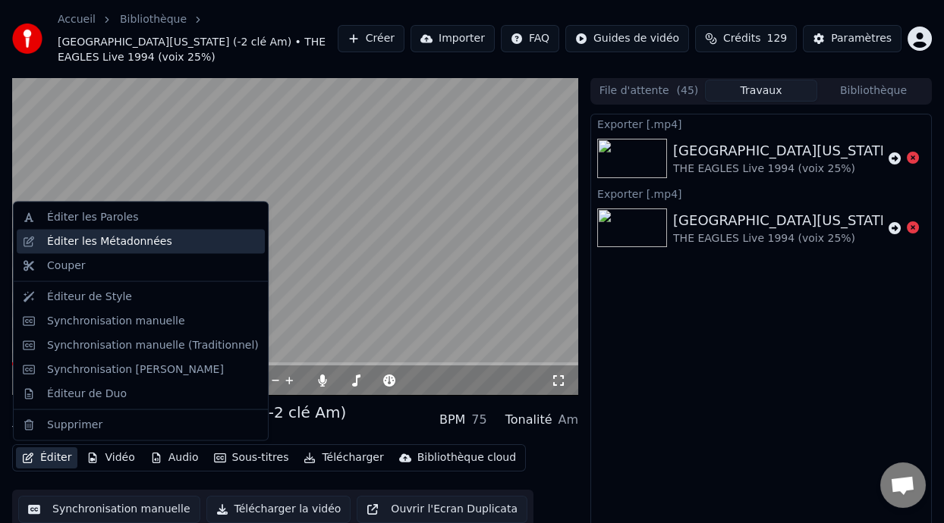
click at [167, 244] on div "Éditer les Métadonnées" at bounding box center [153, 241] width 212 height 15
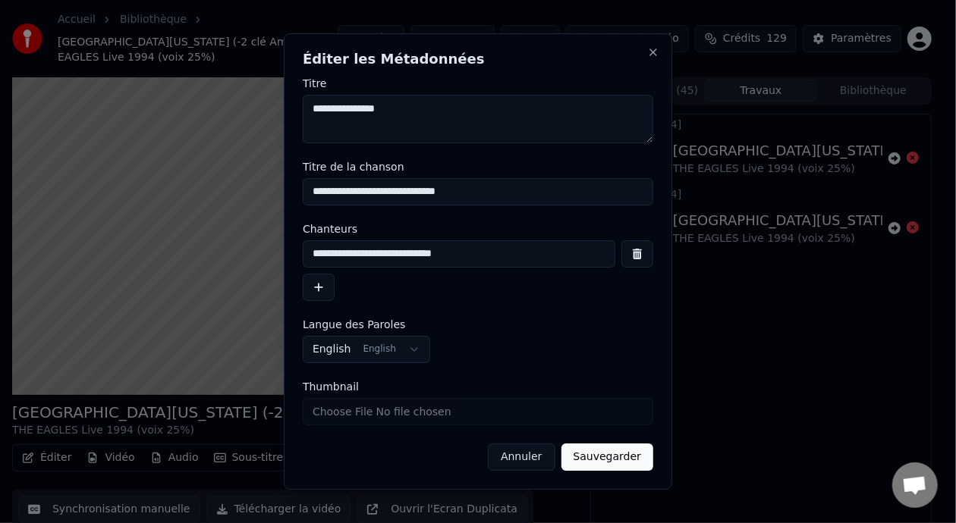
click at [454, 256] on input "**********" at bounding box center [459, 254] width 313 height 27
type input "**********"
click at [625, 453] on button "Sauvegarder" at bounding box center [607, 457] width 92 height 27
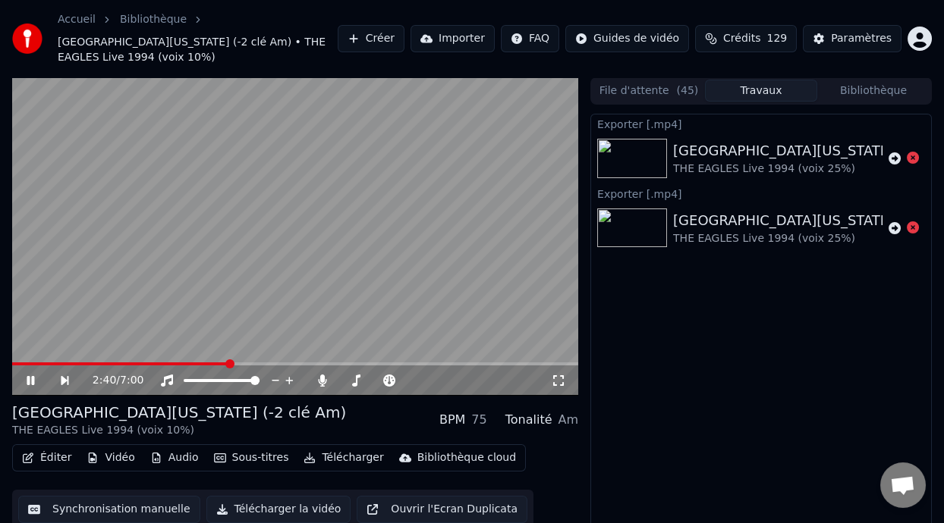
click at [29, 378] on icon at bounding box center [31, 380] width 8 height 9
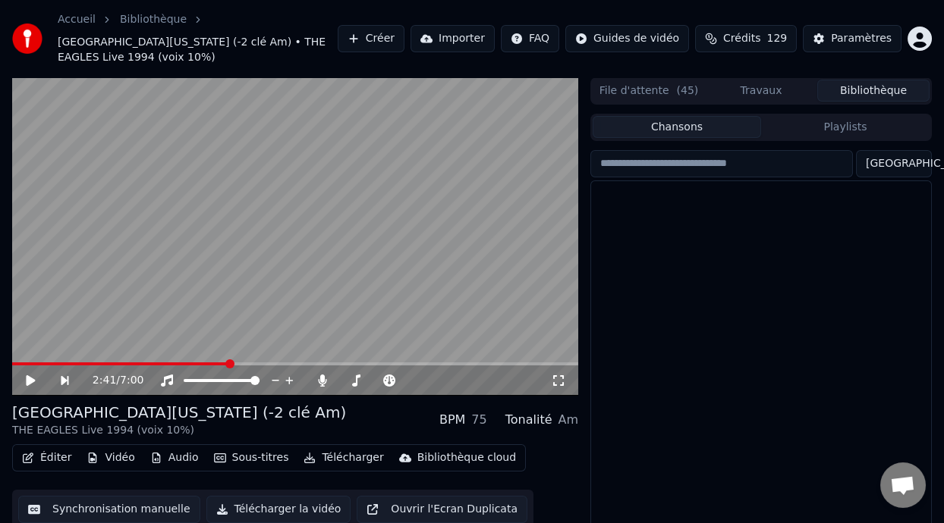
click at [872, 85] on button "Bibliothèque" at bounding box center [873, 91] width 112 height 22
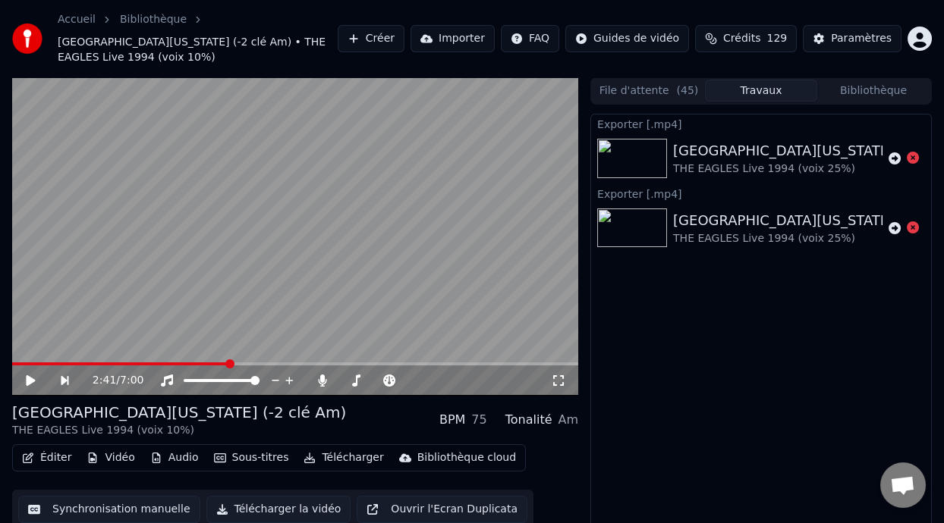
click at [759, 89] on button "Travaux" at bounding box center [761, 91] width 112 height 22
click at [642, 90] on button "File d'attente ( 45 )" at bounding box center [649, 91] width 112 height 22
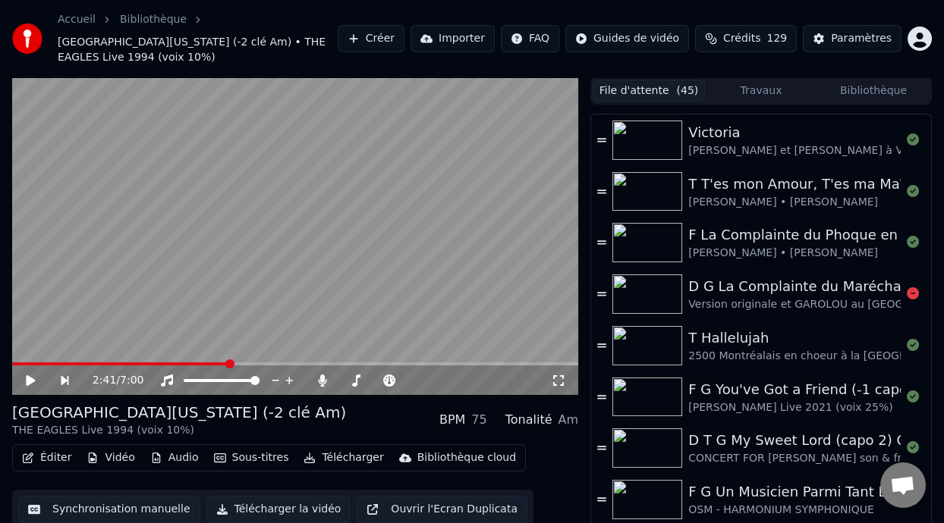
click at [777, 290] on div "D G La Complainte du Maréchal [PERSON_NAME] ON DANSE" at bounding box center [893, 286] width 411 height 21
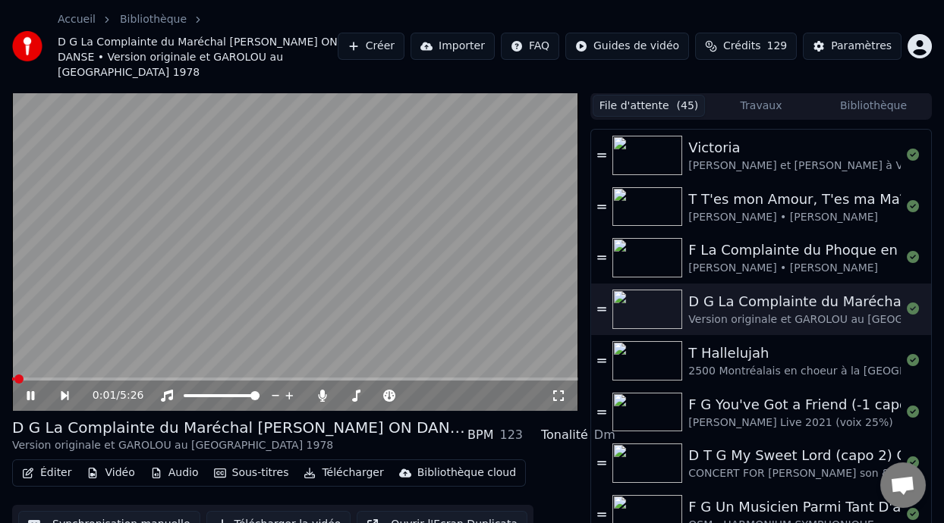
click at [31, 390] on icon at bounding box center [41, 396] width 34 height 12
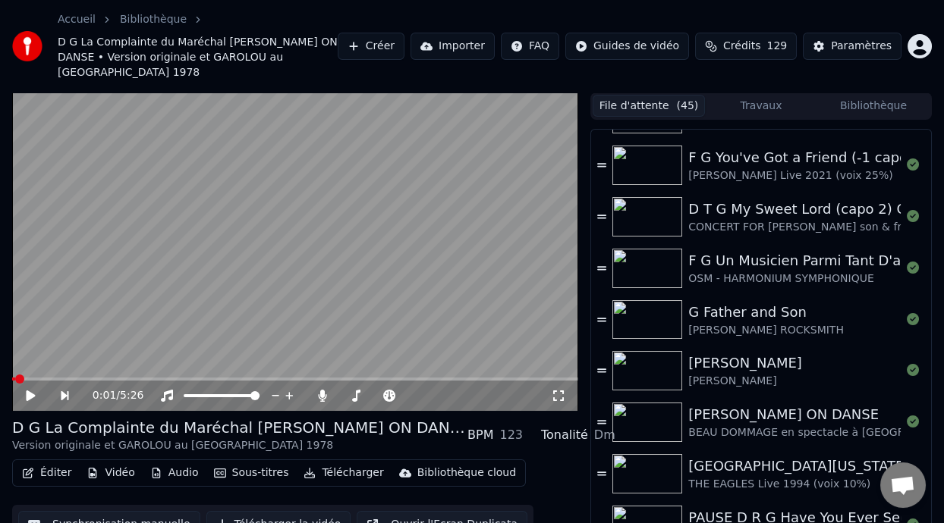
scroll to position [313, 0]
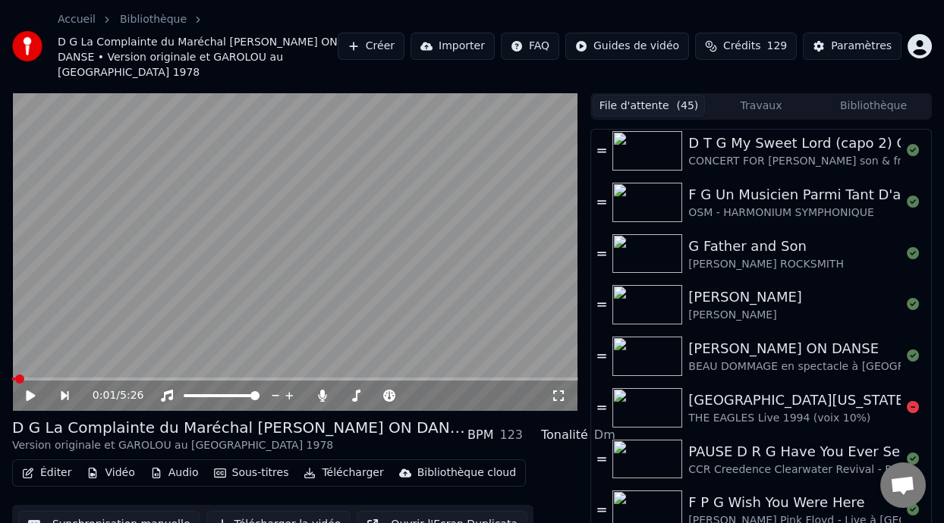
click at [767, 393] on div "[GEOGRAPHIC_DATA][US_STATE] (-2 clé Am)" at bounding box center [838, 400] width 300 height 21
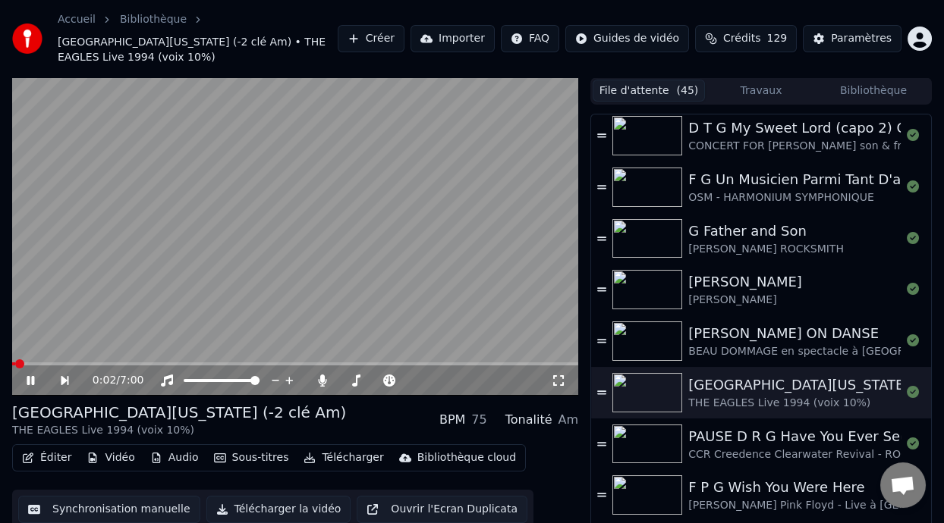
click at [27, 379] on icon at bounding box center [31, 380] width 8 height 9
click at [28, 377] on icon at bounding box center [30, 381] width 9 height 11
click at [86, 363] on span at bounding box center [89, 364] width 9 height 9
click at [30, 377] on icon at bounding box center [31, 380] width 8 height 9
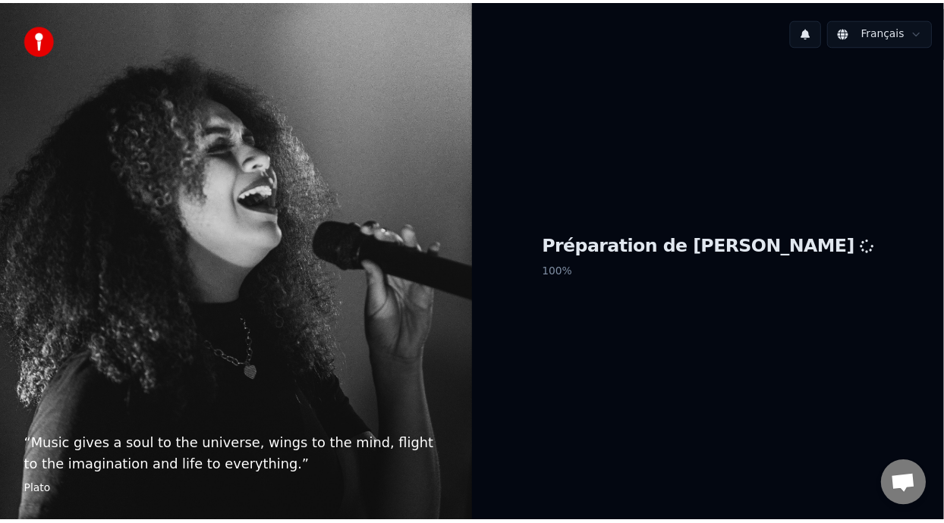
scroll to position [5, 0]
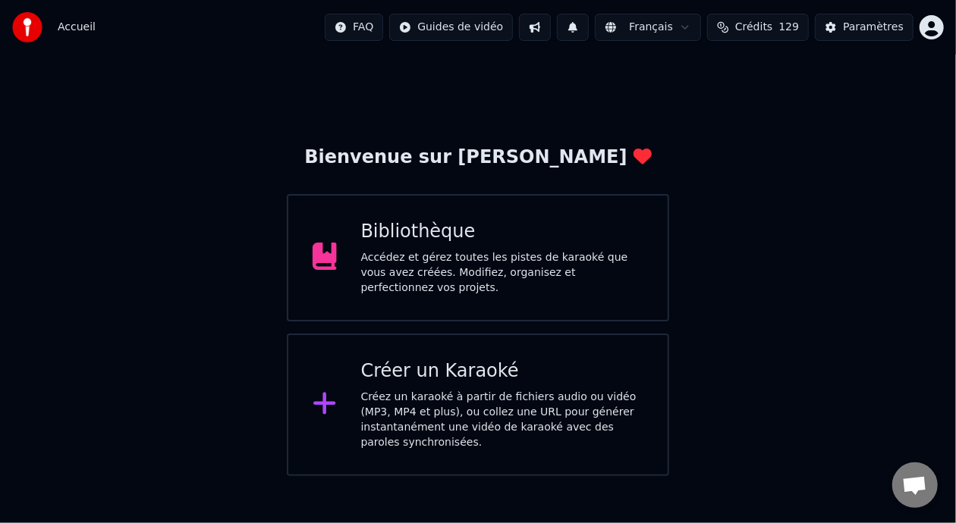
click at [573, 281] on div "Accédez et gérez toutes les pistes de karaoké que vous avez créées. Modifiez, o…" at bounding box center [502, 273] width 283 height 46
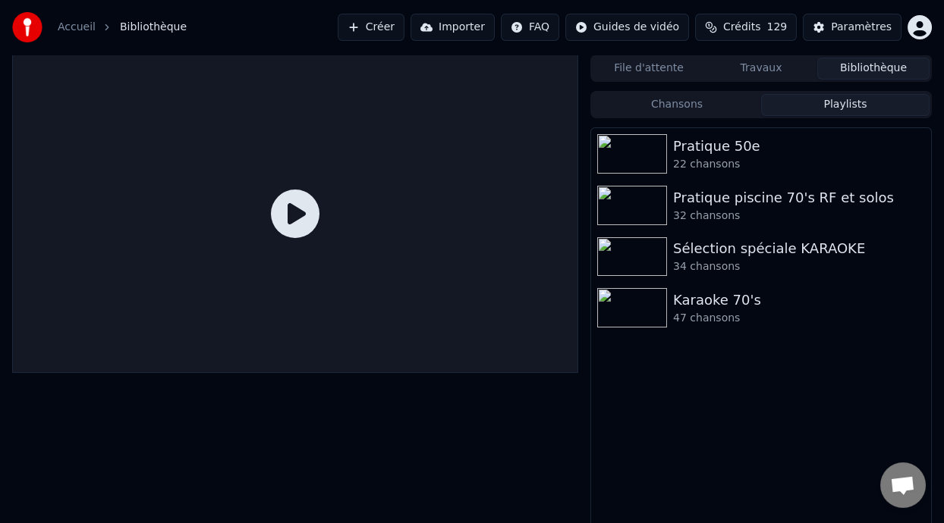
click at [855, 105] on button "Playlists" at bounding box center [845, 105] width 168 height 22
click at [713, 310] on div "[PERSON_NAME] 70's 47 chansons" at bounding box center [791, 308] width 237 height 36
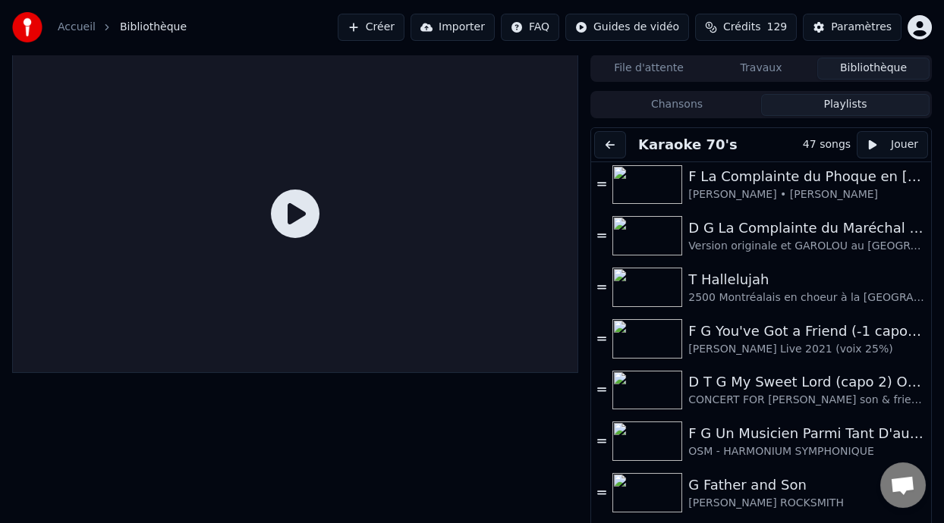
scroll to position [115, 0]
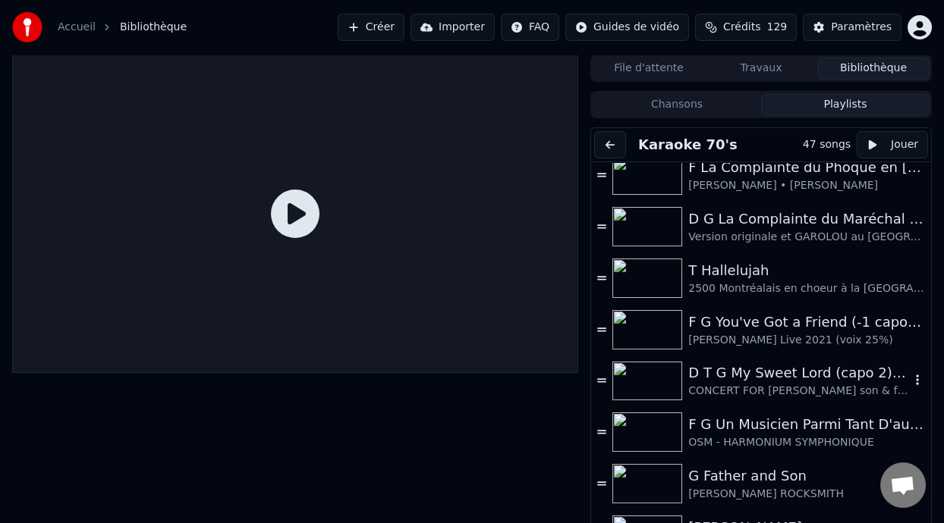
click at [757, 379] on div "D T G My Sweet Lord (capo 2) ON DANSE" at bounding box center [799, 373] width 222 height 21
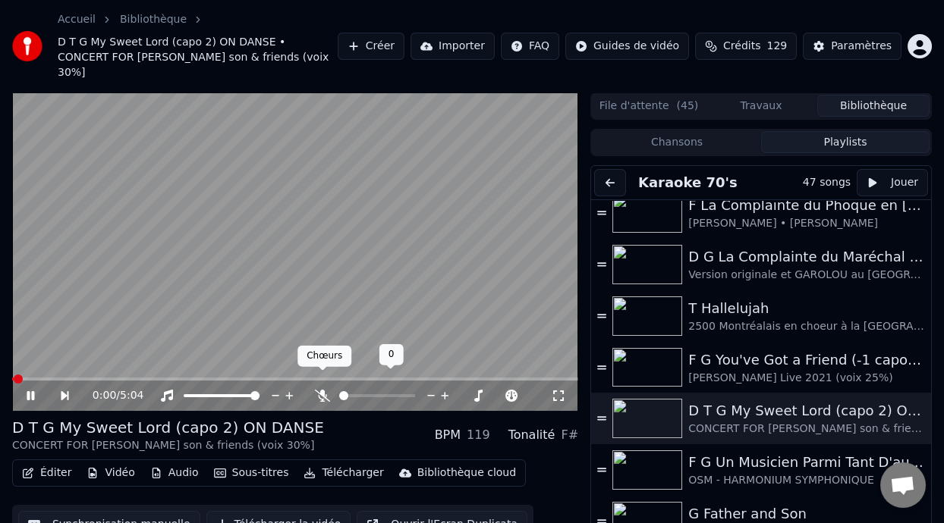
click at [319, 372] on span at bounding box center [323, 371] width 8 height 8
click at [322, 390] on icon at bounding box center [322, 396] width 15 height 12
click at [363, 395] on span at bounding box center [351, 396] width 25 height 3
click at [361, 391] on span at bounding box center [361, 395] width 9 height 9
click at [30, 390] on icon at bounding box center [41, 396] width 34 height 12
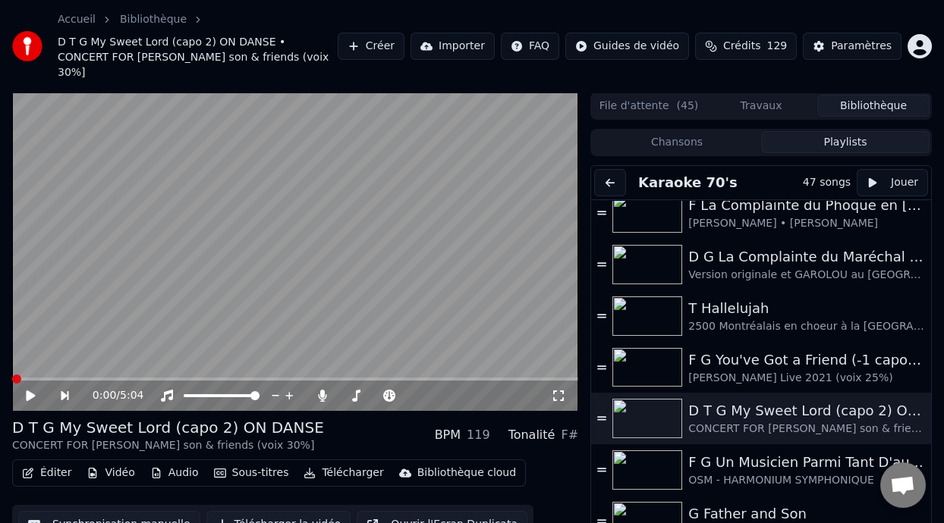
click at [29, 391] on icon at bounding box center [30, 396] width 9 height 11
click at [30, 390] on icon at bounding box center [41, 396] width 34 height 12
click at [31, 391] on icon at bounding box center [30, 396] width 9 height 11
click at [346, 391] on span at bounding box center [350, 395] width 9 height 9
click at [27, 391] on icon at bounding box center [31, 395] width 8 height 9
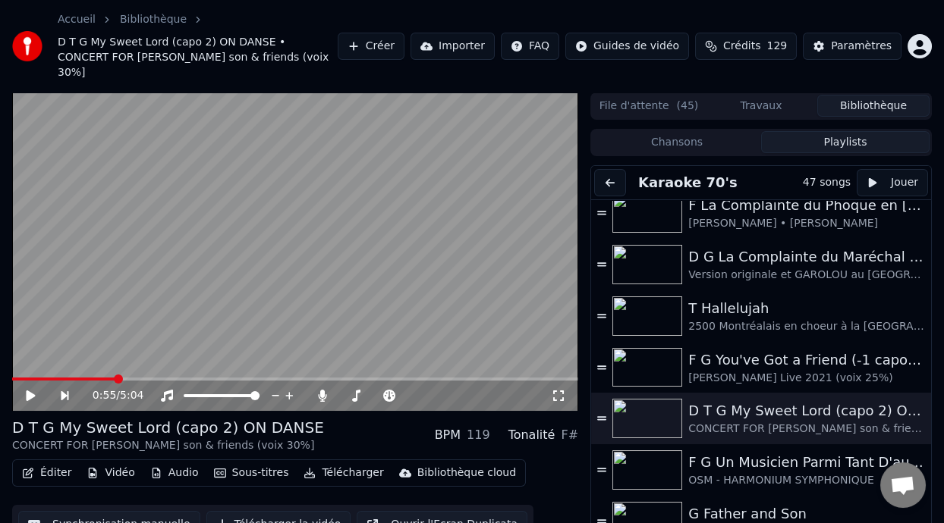
click at [29, 390] on icon at bounding box center [41, 396] width 34 height 12
click at [780, 298] on div "T Hallelujah" at bounding box center [799, 308] width 222 height 21
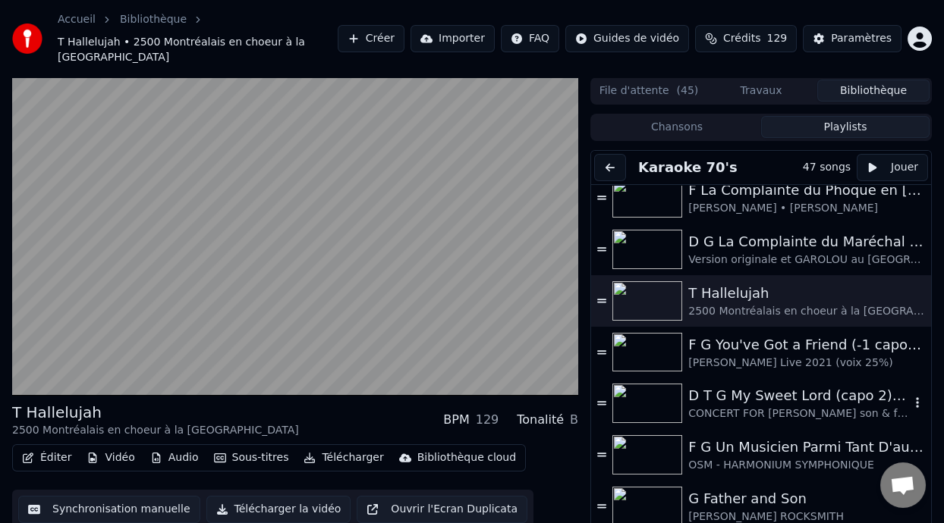
click at [748, 403] on div "D T G My Sweet Lord (capo 2) ON DANSE" at bounding box center [799, 395] width 222 height 21
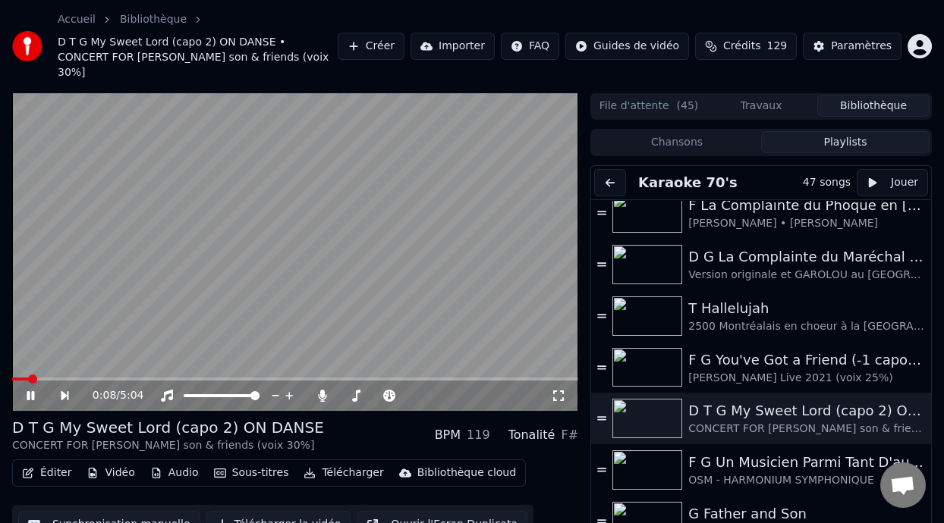
click at [32, 391] on icon at bounding box center [31, 395] width 8 height 9
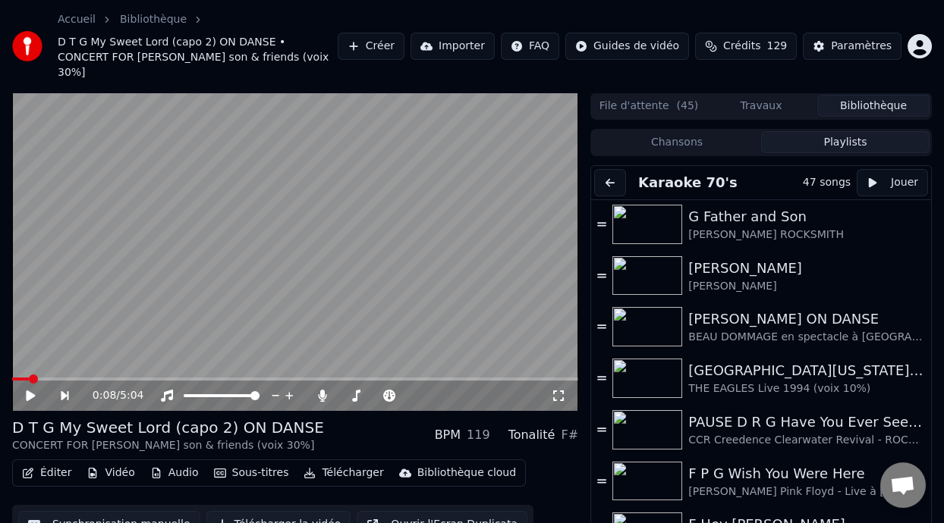
scroll to position [472, 0]
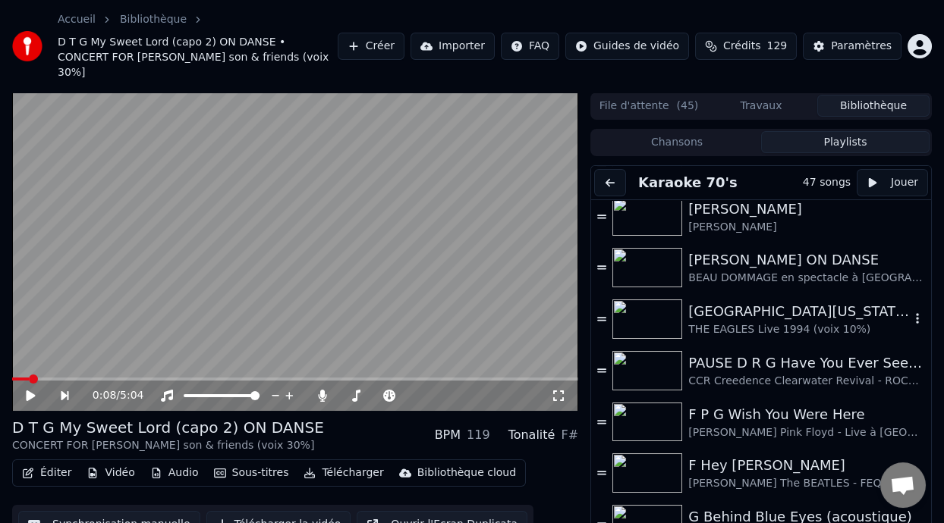
click at [778, 303] on div "[GEOGRAPHIC_DATA][US_STATE] (-2 clé Am)" at bounding box center [799, 311] width 222 height 21
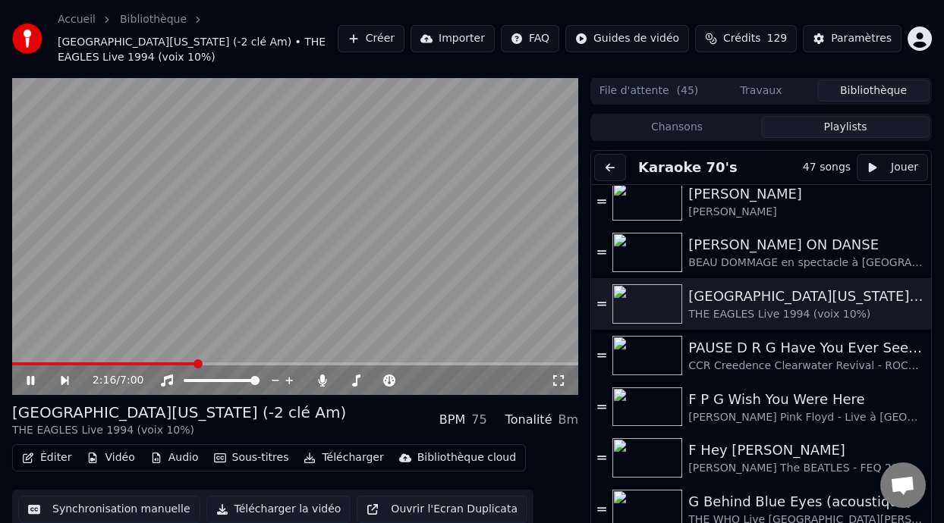
click at [29, 375] on icon at bounding box center [41, 381] width 34 height 12
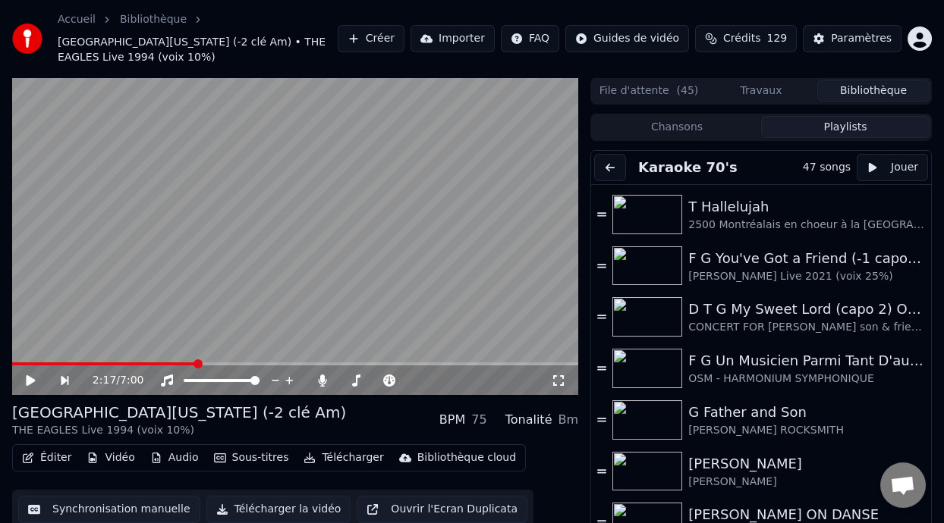
scroll to position [166, 0]
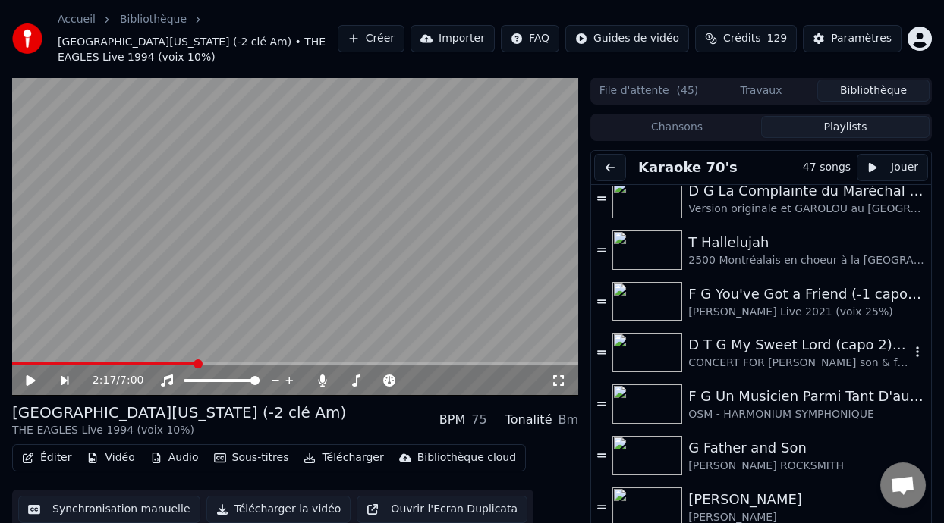
click at [791, 349] on div "D T G My Sweet Lord (capo 2) ON DANSE" at bounding box center [799, 345] width 222 height 21
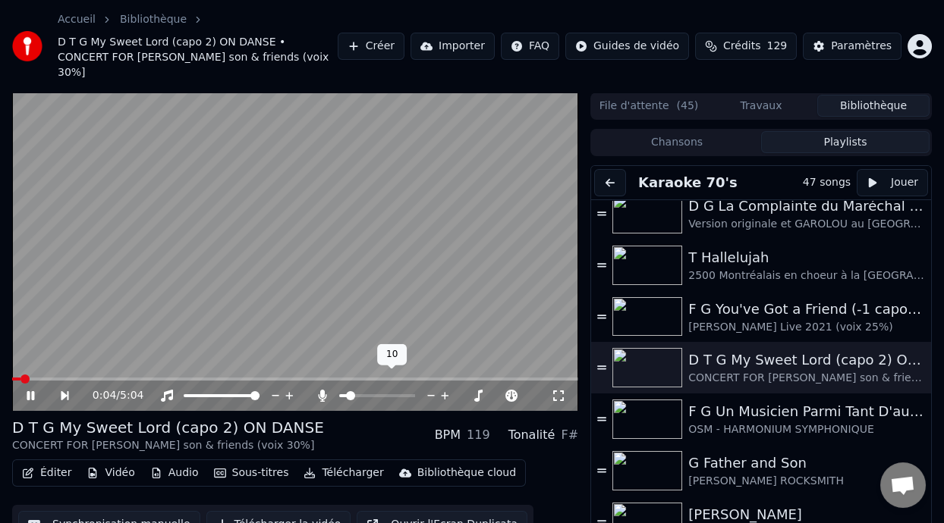
click at [322, 390] on icon at bounding box center [322, 396] width 8 height 12
click at [322, 390] on icon at bounding box center [322, 396] width 15 height 12
click at [347, 391] on span at bounding box center [350, 395] width 9 height 9
click at [344, 391] on span at bounding box center [347, 395] width 9 height 9
click at [342, 391] on span at bounding box center [345, 395] width 9 height 9
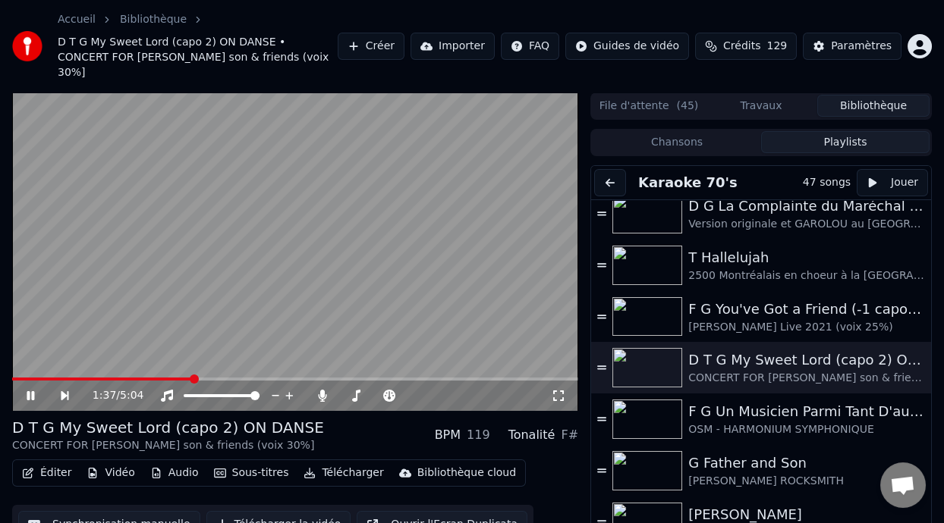
click at [61, 463] on button "Éditer" at bounding box center [46, 473] width 61 height 21
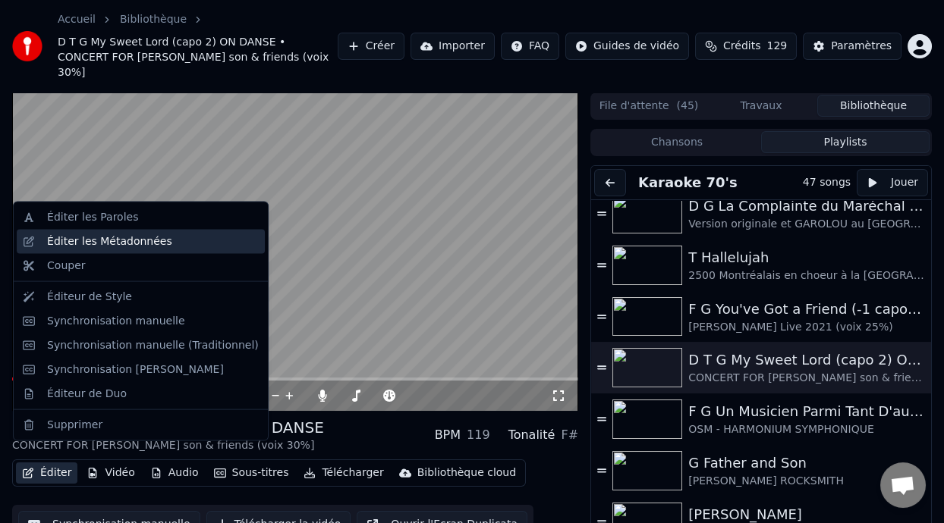
click at [157, 239] on div "Éditer les Métadonnées" at bounding box center [153, 241] width 212 height 15
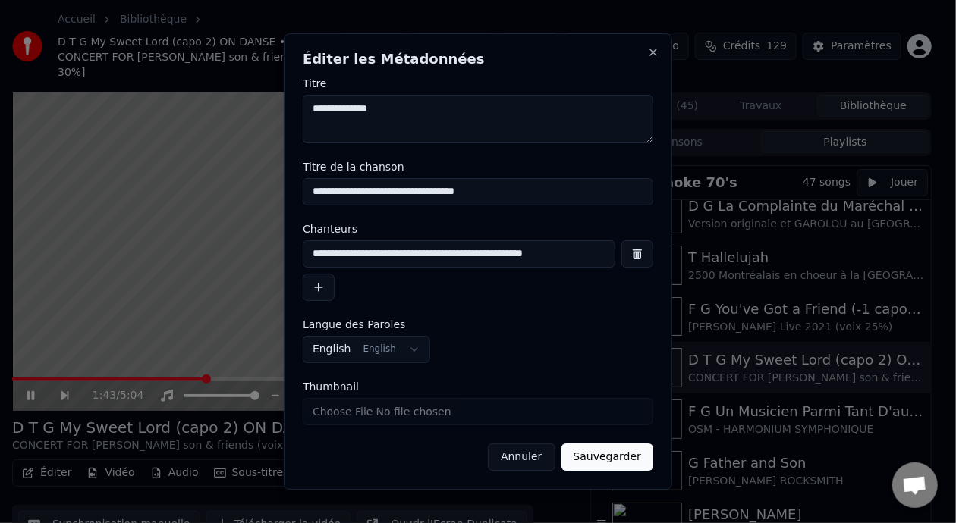
click at [583, 253] on input "**********" at bounding box center [459, 254] width 313 height 27
type input "**********"
click at [615, 461] on button "Sauvegarder" at bounding box center [607, 457] width 92 height 27
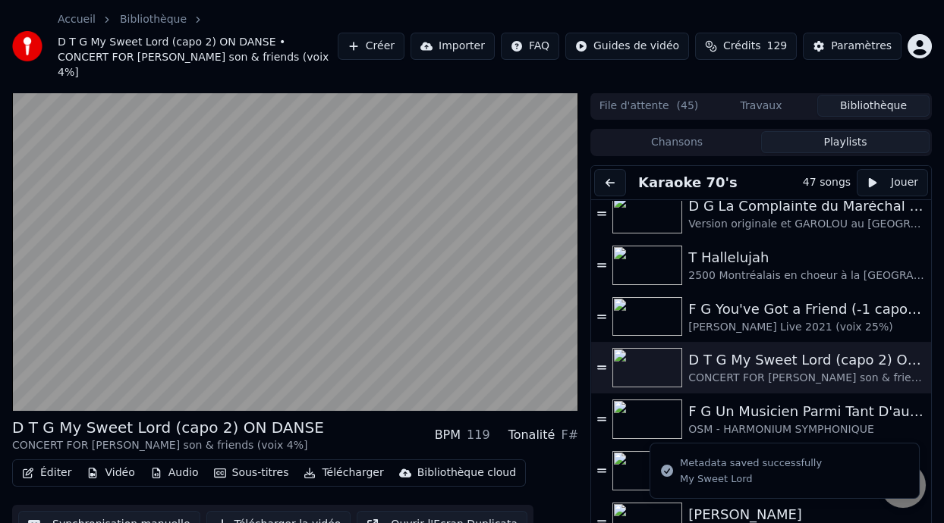
scroll to position [160, 0]
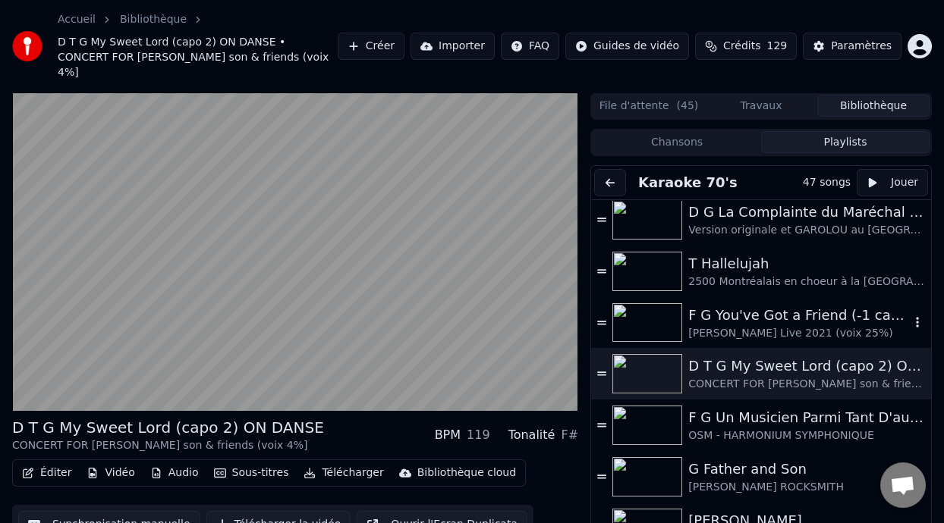
click at [790, 309] on div "F G You've Got a Friend (-1 capo 1)" at bounding box center [799, 315] width 222 height 21
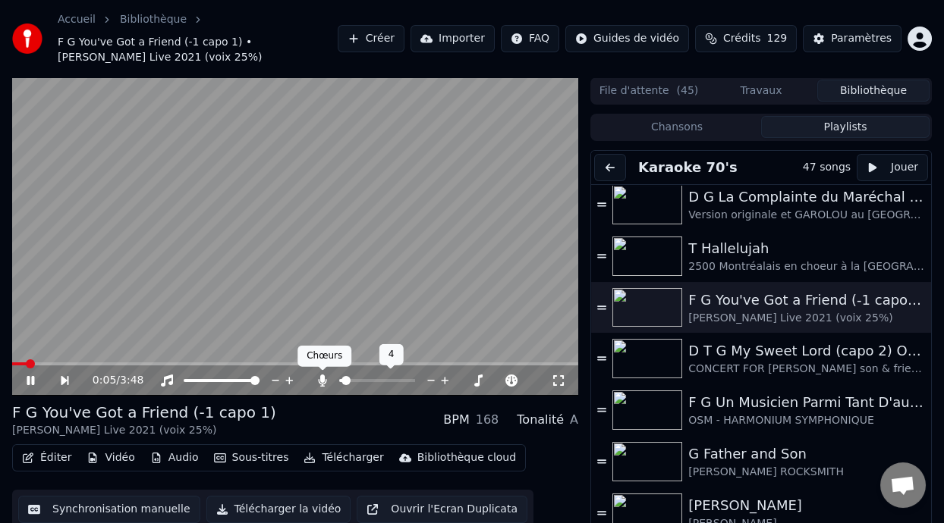
click at [322, 379] on icon at bounding box center [322, 381] width 8 height 12
click at [325, 376] on icon at bounding box center [322, 381] width 15 height 12
click at [357, 379] on span at bounding box center [348, 380] width 19 height 3
click at [343, 385] on span at bounding box center [347, 380] width 9 height 9
click at [322, 379] on icon at bounding box center [322, 381] width 8 height 12
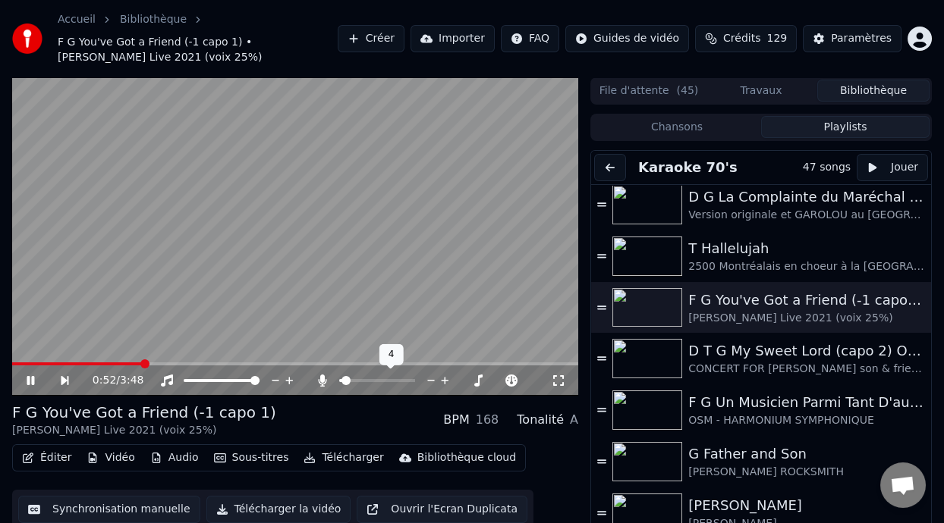
click at [342, 379] on span at bounding box center [345, 380] width 9 height 9
click at [30, 376] on icon at bounding box center [41, 381] width 34 height 12
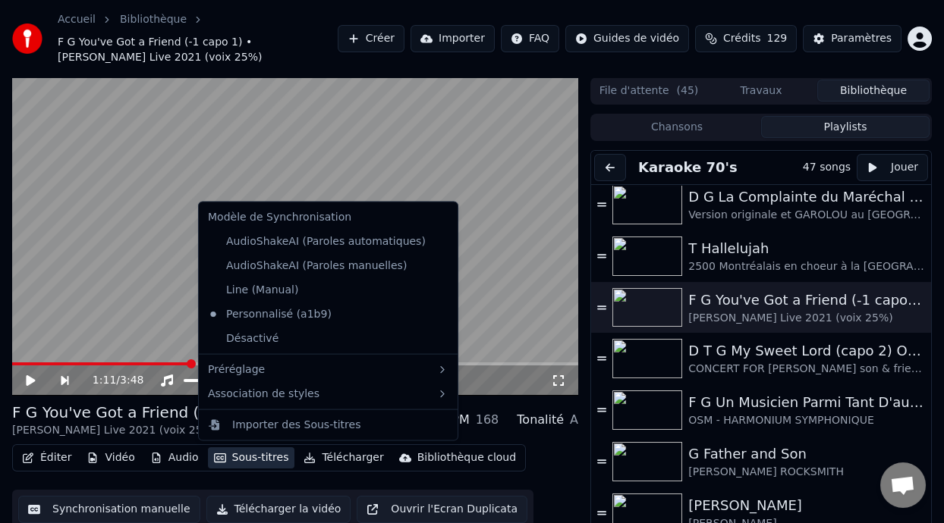
click at [256, 457] on button "Sous-titres" at bounding box center [251, 458] width 87 height 21
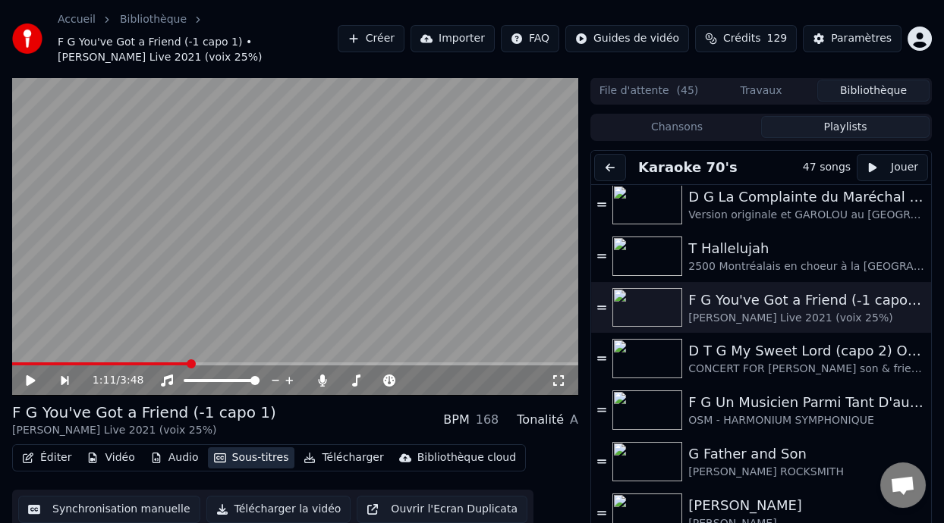
click at [256, 457] on button "Sous-titres" at bounding box center [251, 458] width 87 height 21
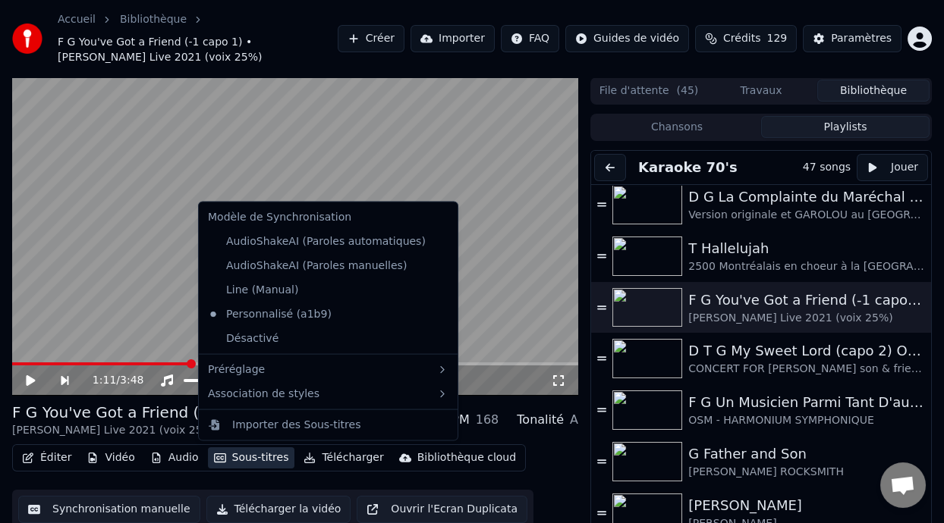
click at [256, 457] on button "Sous-titres" at bounding box center [251, 458] width 87 height 21
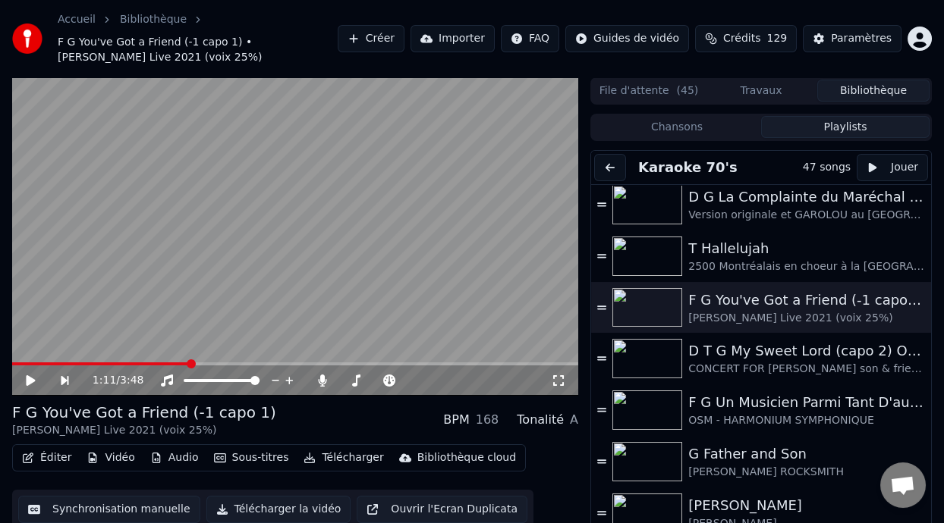
click at [49, 456] on button "Éditer" at bounding box center [46, 458] width 61 height 21
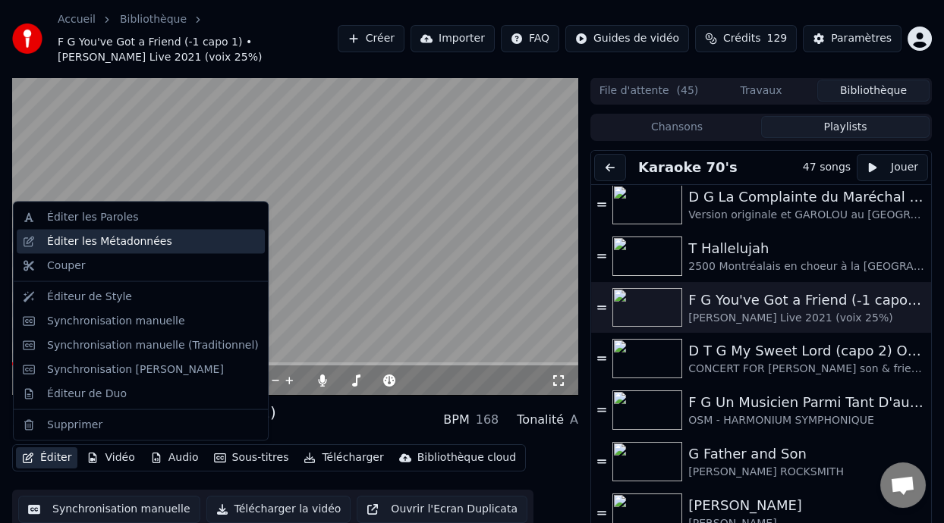
click at [185, 237] on div "Éditer les Métadonnées" at bounding box center [153, 241] width 212 height 15
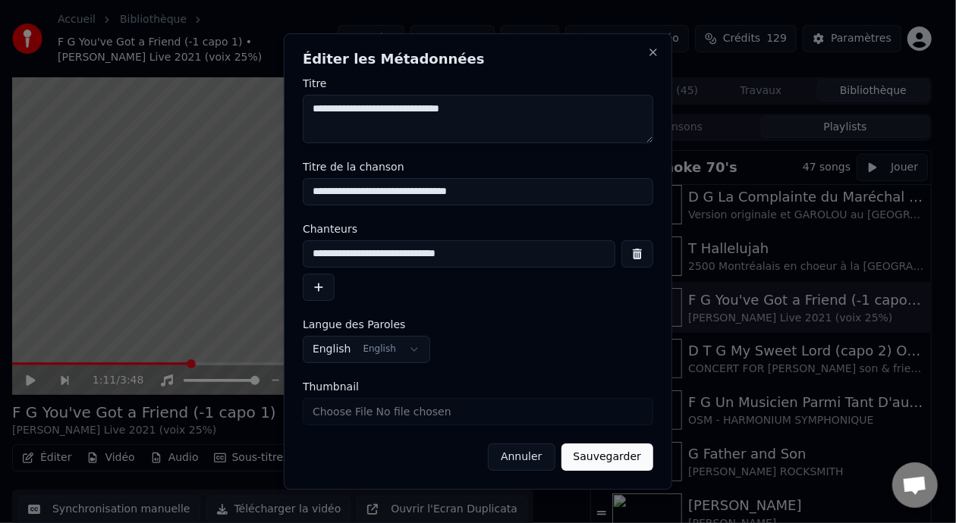
click at [465, 254] on input "**********" at bounding box center [459, 254] width 313 height 27
type input "**********"
click at [615, 467] on button "Sauvegarder" at bounding box center [607, 457] width 92 height 27
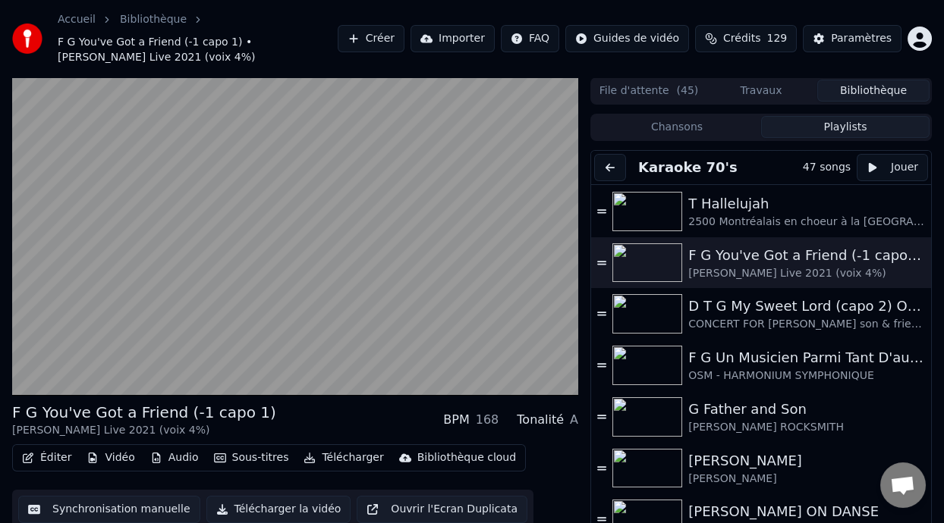
scroll to position [228, 0]
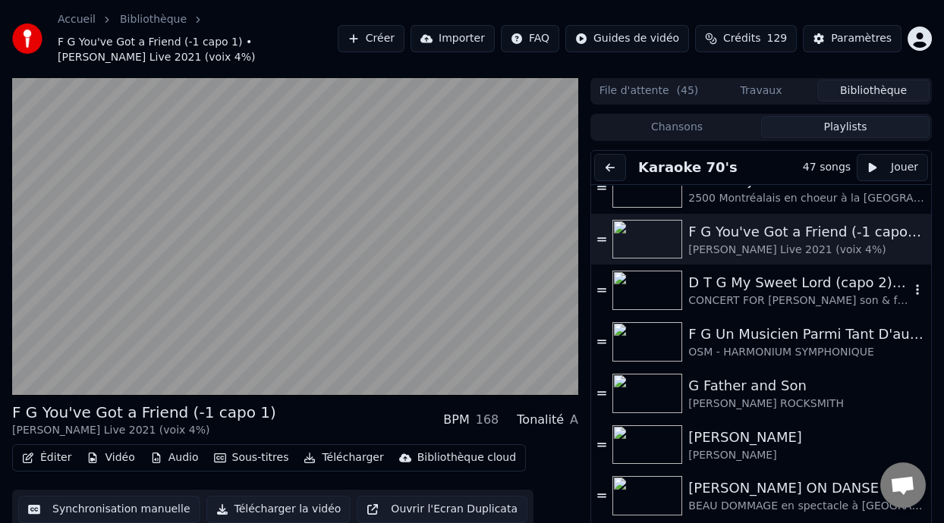
click at [766, 294] on div "CONCERT FOR [PERSON_NAME] son & friends (voix 4%]" at bounding box center [799, 301] width 222 height 15
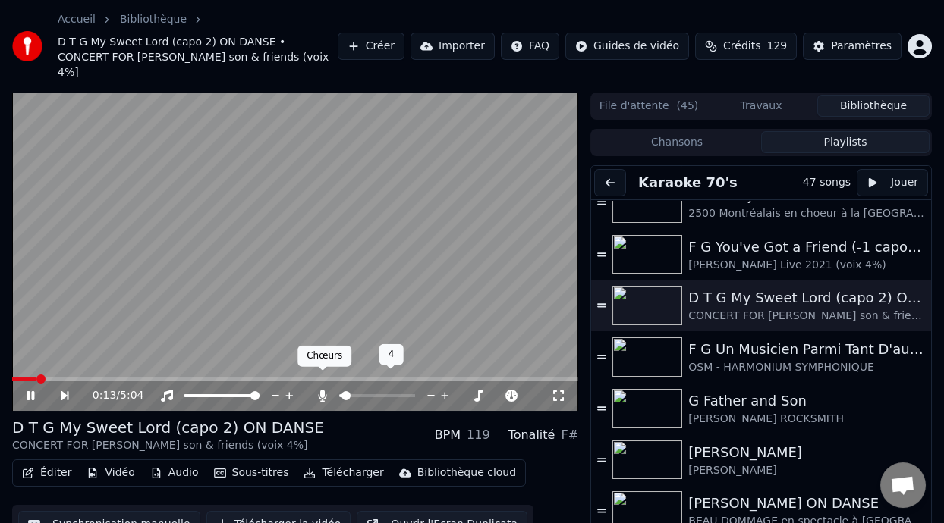
click at [320, 390] on icon at bounding box center [322, 396] width 8 height 12
click at [320, 390] on icon at bounding box center [322, 396] width 15 height 12
click at [347, 395] on span at bounding box center [343, 396] width 8 height 3
click at [342, 391] on span at bounding box center [346, 395] width 9 height 9
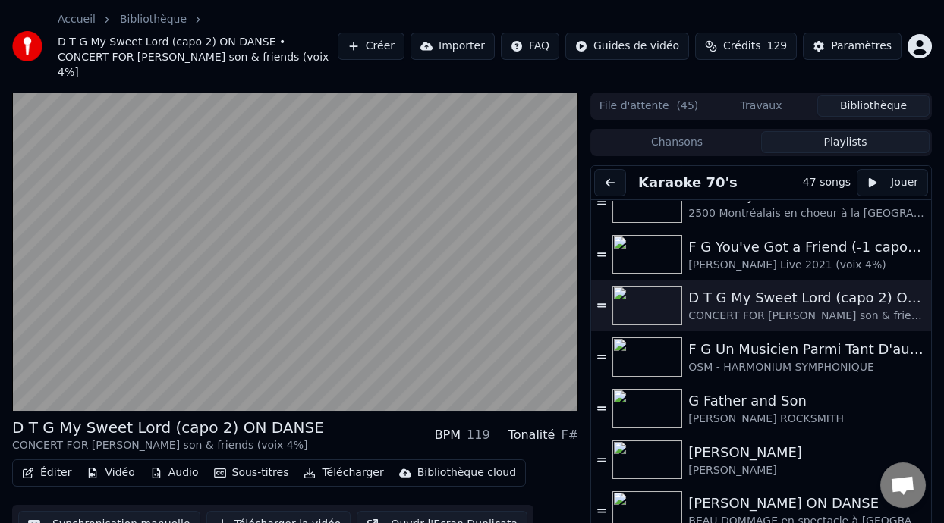
click at [53, 463] on button "Éditer" at bounding box center [46, 473] width 61 height 21
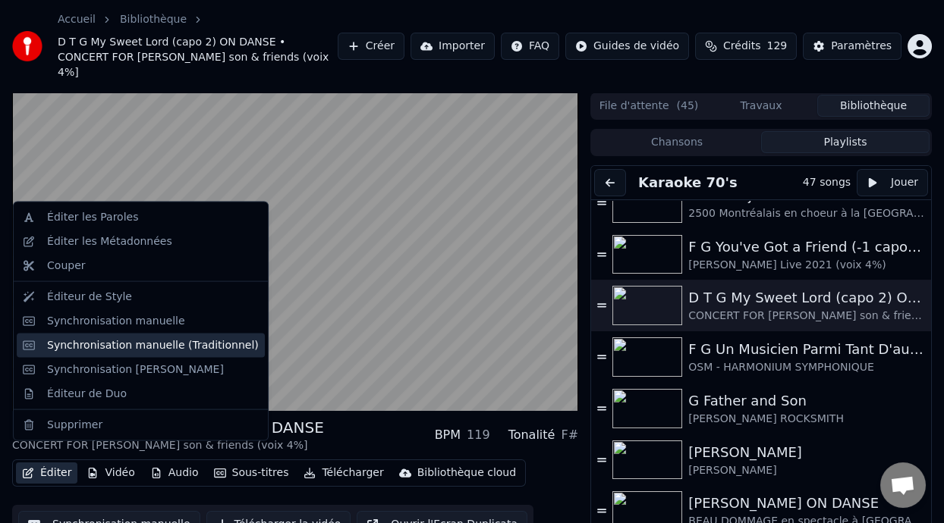
click at [166, 354] on div "Synchronisation manuelle (Traditionnel)" at bounding box center [141, 345] width 248 height 24
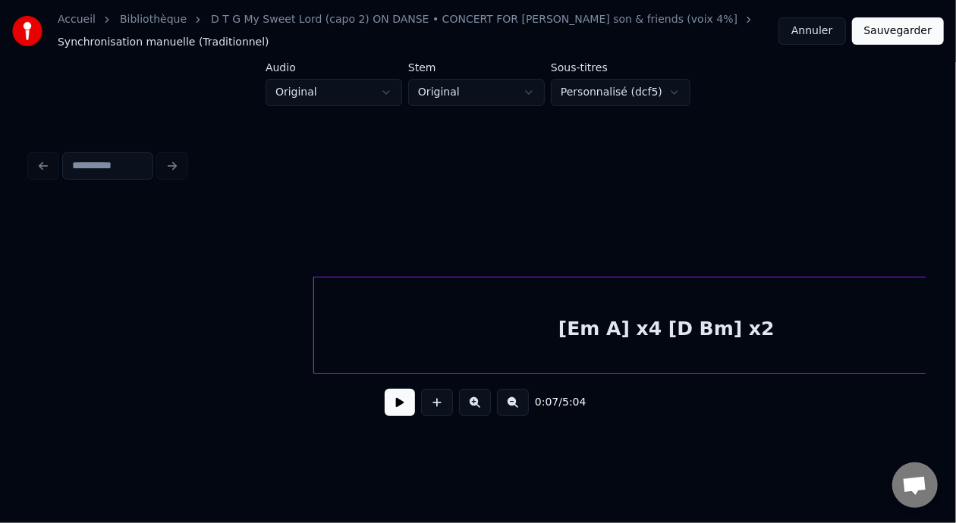
click at [395, 411] on button at bounding box center [400, 402] width 30 height 27
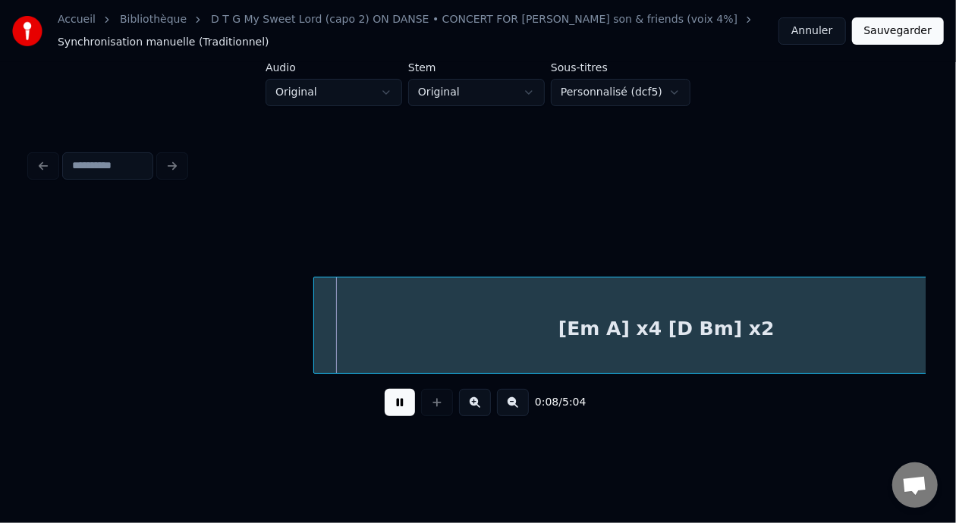
click at [396, 410] on button at bounding box center [400, 402] width 30 height 27
click at [828, 33] on button "Annuler" at bounding box center [811, 30] width 67 height 27
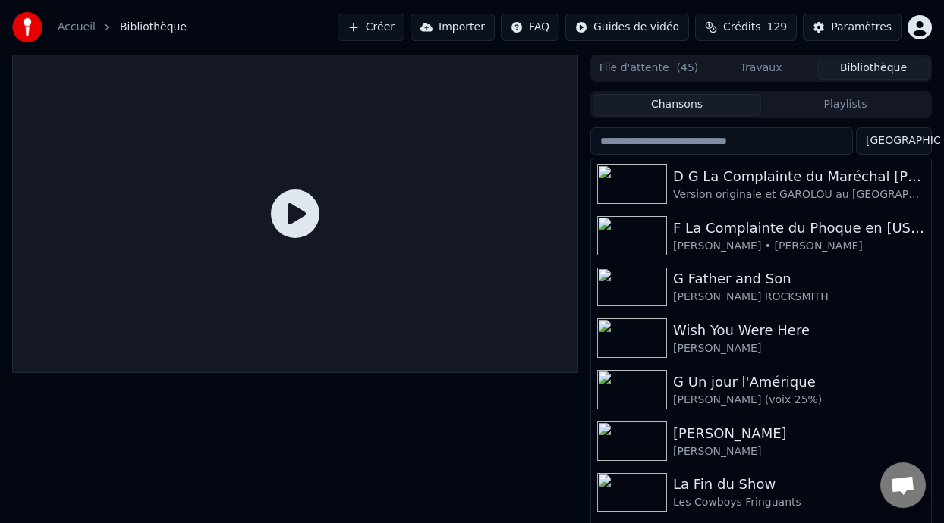
click at [844, 104] on button "Playlists" at bounding box center [845, 105] width 168 height 22
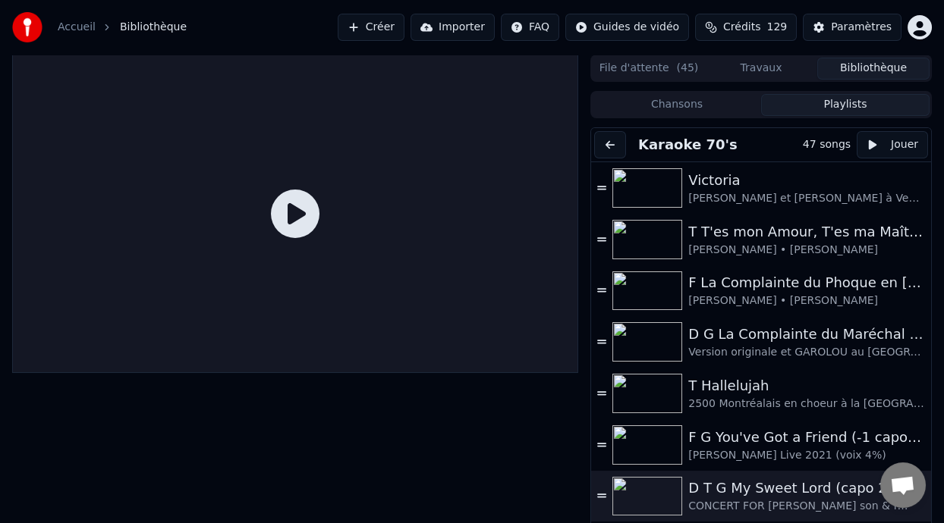
click at [775, 495] on div "D T G My Sweet Lord (capo 2) ON DANSE" at bounding box center [799, 488] width 222 height 21
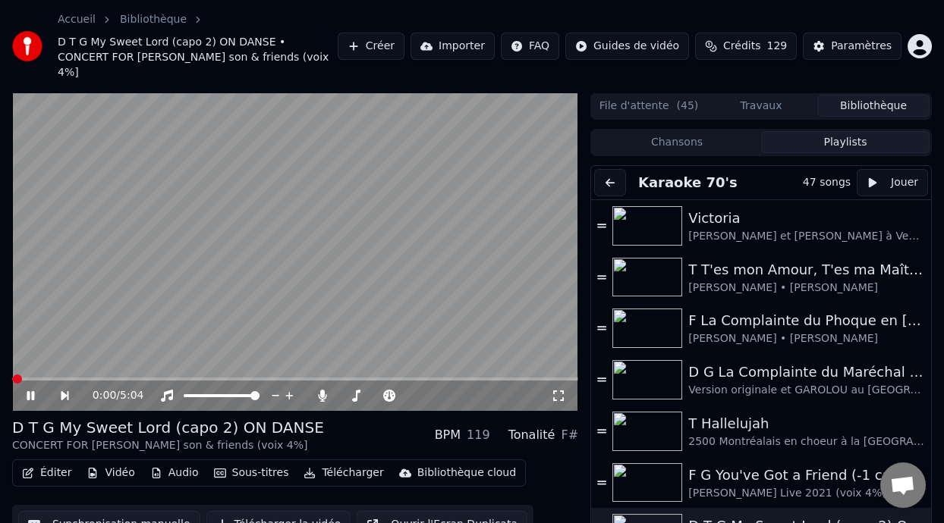
click at [272, 463] on button "Sous-titres" at bounding box center [251, 473] width 87 height 21
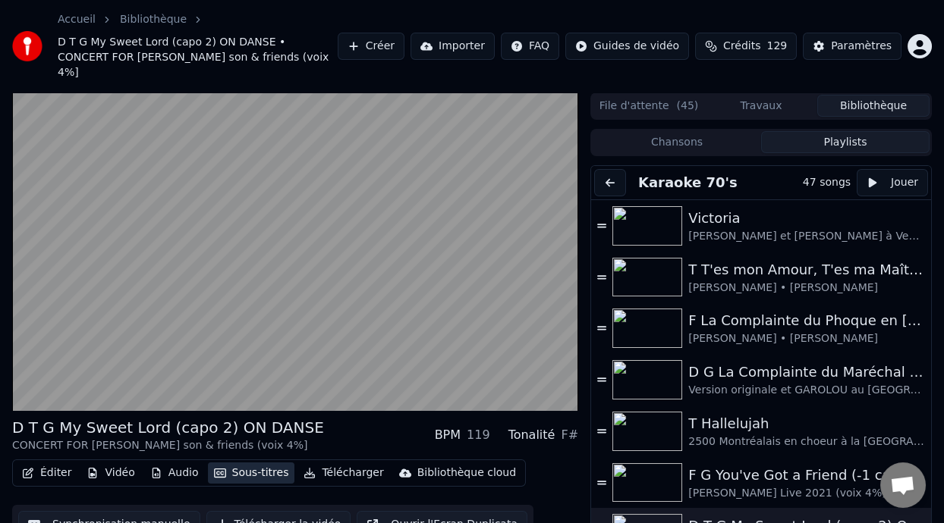
click at [274, 463] on button "Sous-titres" at bounding box center [251, 473] width 87 height 21
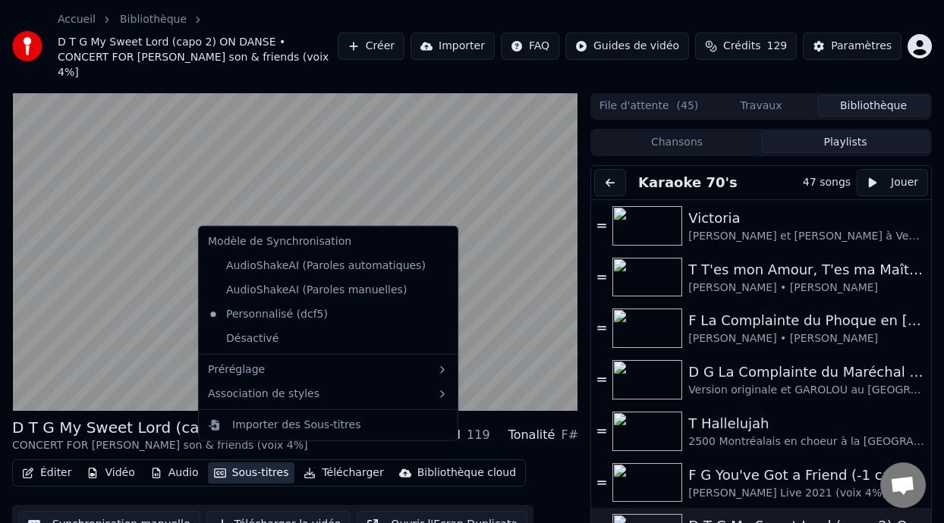
click at [274, 463] on button "Sous-titres" at bounding box center [251, 473] width 87 height 21
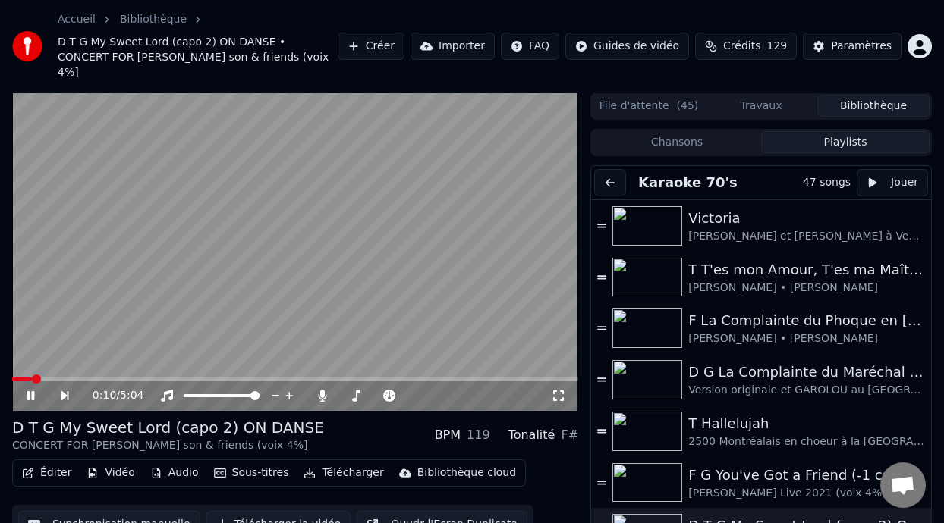
click at [53, 463] on button "Éditer" at bounding box center [46, 473] width 61 height 21
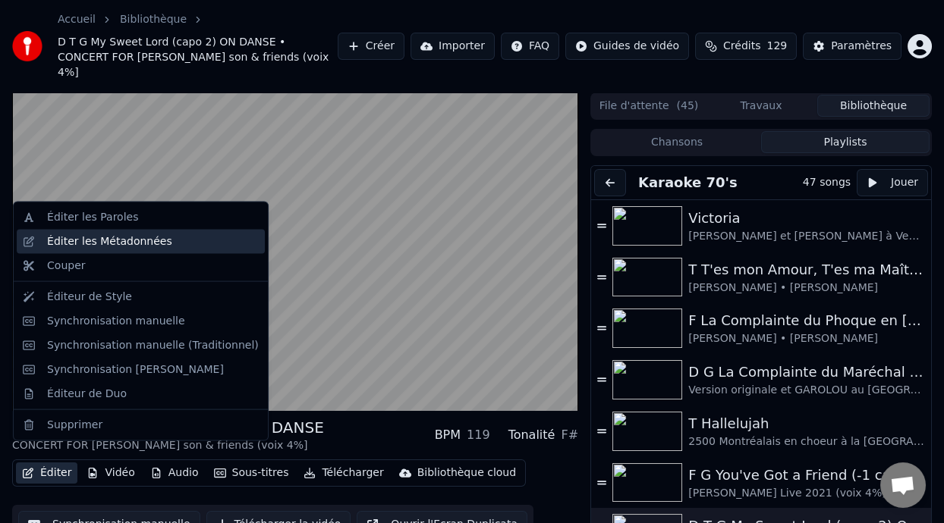
click at [174, 237] on div "Éditer les Métadonnées" at bounding box center [153, 241] width 212 height 15
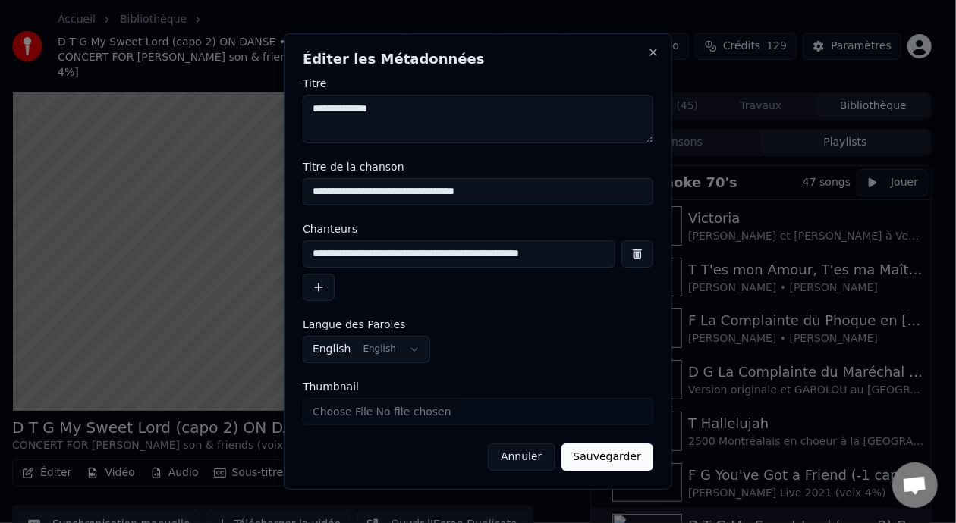
click at [578, 258] on input "**********" at bounding box center [459, 254] width 313 height 27
type input "**********"
click at [626, 456] on button "Sauvegarder" at bounding box center [607, 457] width 92 height 27
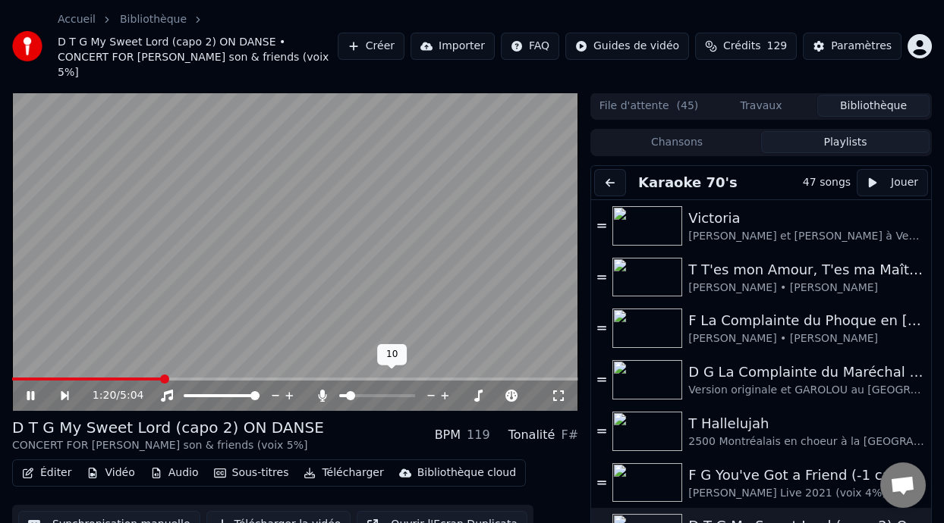
click at [346, 391] on span at bounding box center [350, 395] width 9 height 9
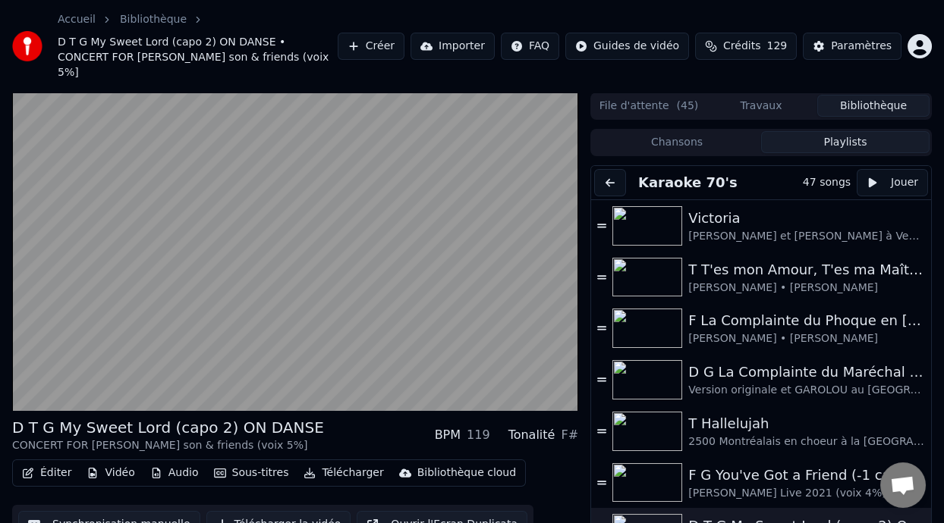
click at [55, 463] on button "Éditer" at bounding box center [46, 473] width 61 height 21
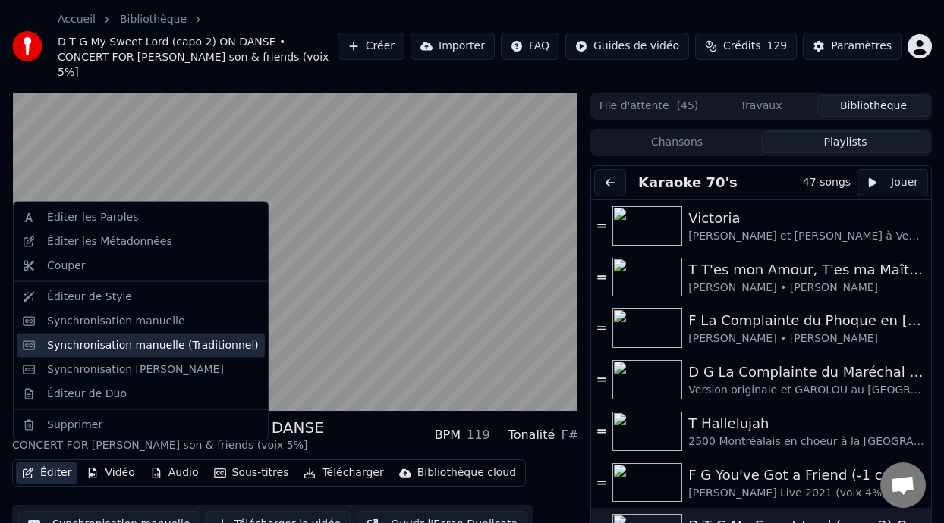
click at [171, 354] on div "Synchronisation manuelle (Traditionnel)" at bounding box center [141, 345] width 248 height 24
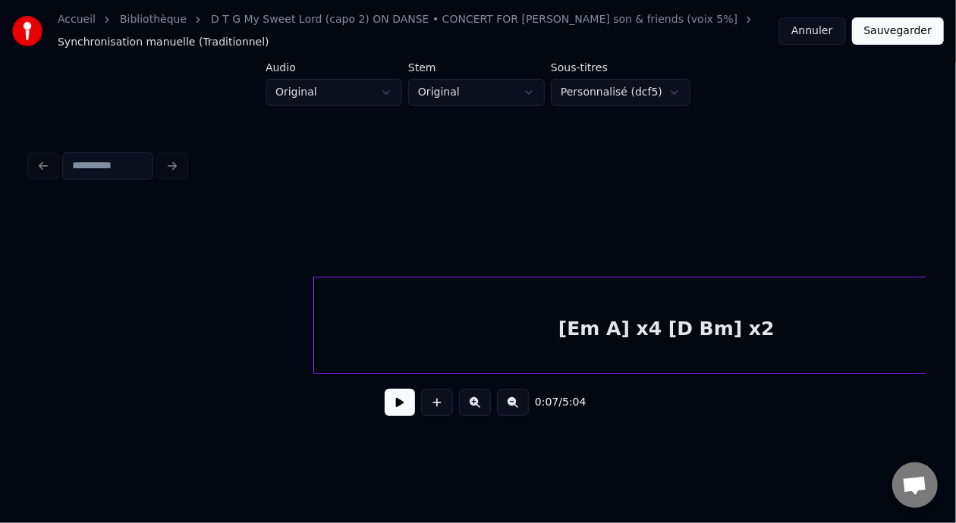
click at [816, 34] on button "Annuler" at bounding box center [811, 30] width 67 height 27
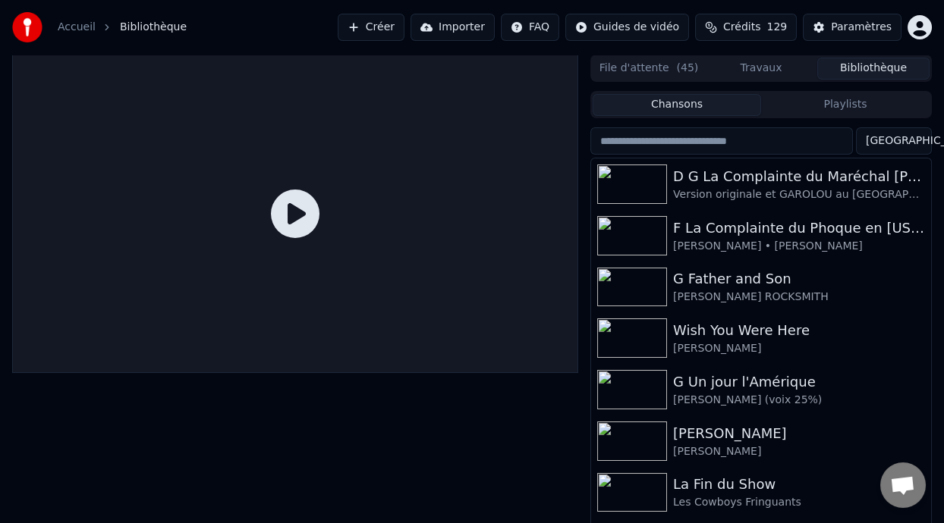
click at [866, 99] on button "Playlists" at bounding box center [845, 105] width 168 height 22
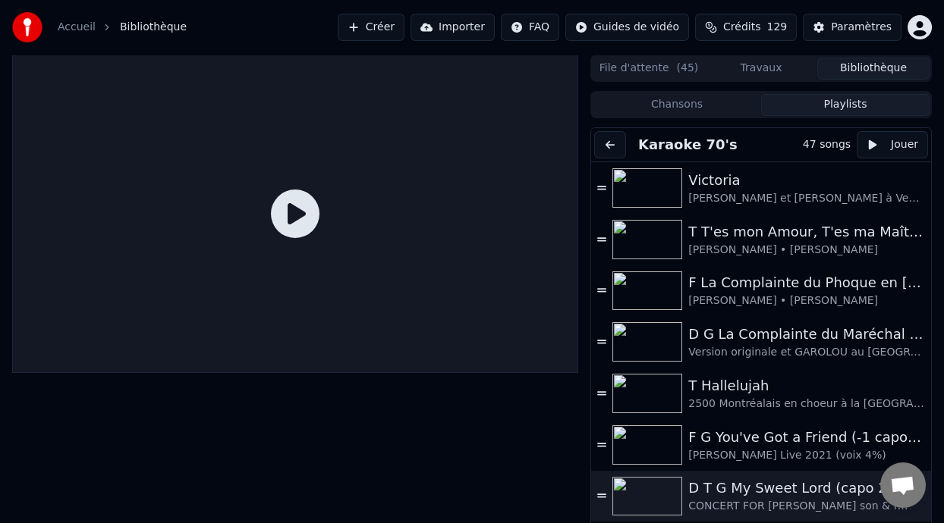
click at [802, 491] on div "D T G My Sweet Lord (capo 2) ON DANSE" at bounding box center [799, 488] width 222 height 21
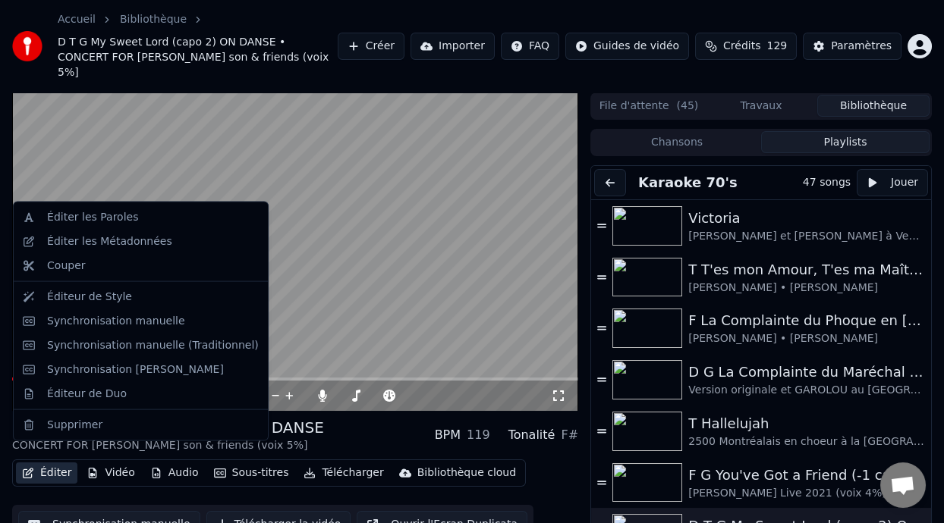
click at [61, 463] on button "Éditer" at bounding box center [46, 473] width 61 height 21
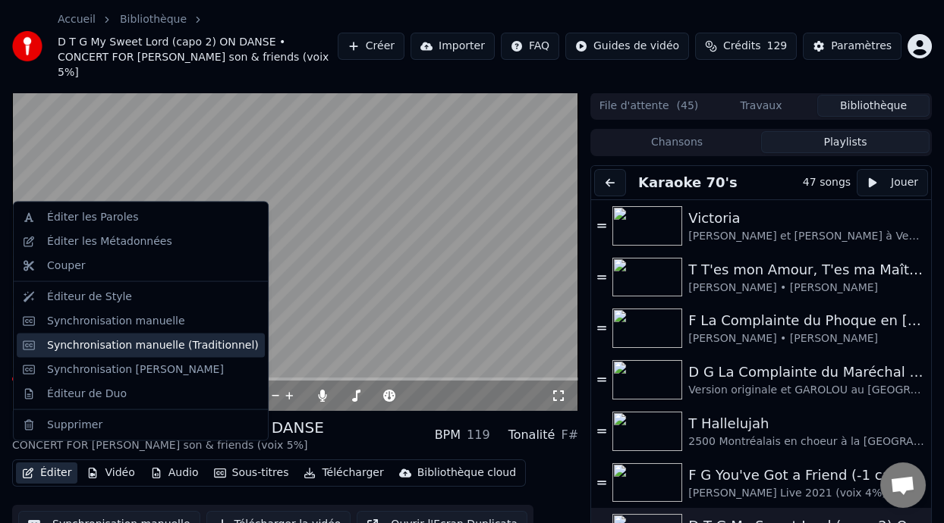
click at [206, 342] on div "Synchronisation manuelle (Traditionnel)" at bounding box center [153, 345] width 212 height 15
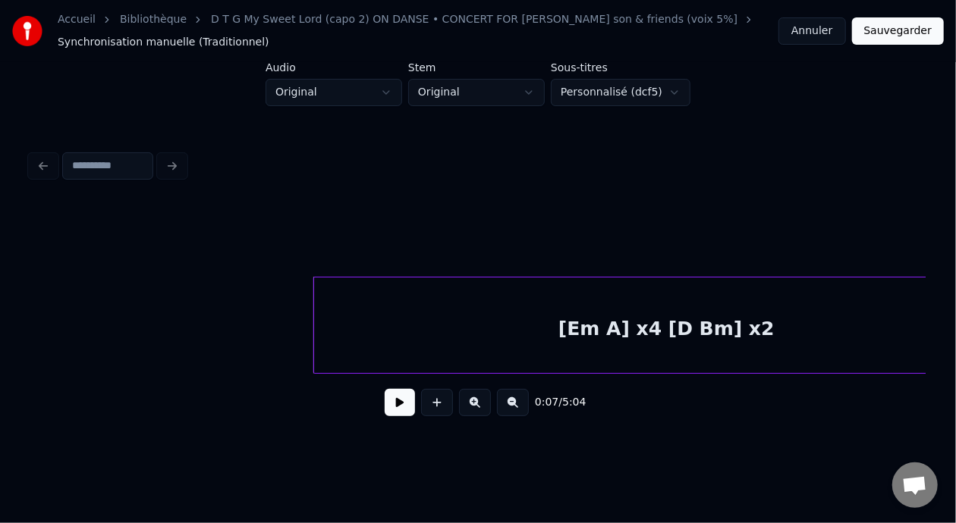
click at [818, 30] on button "Annuler" at bounding box center [811, 30] width 67 height 27
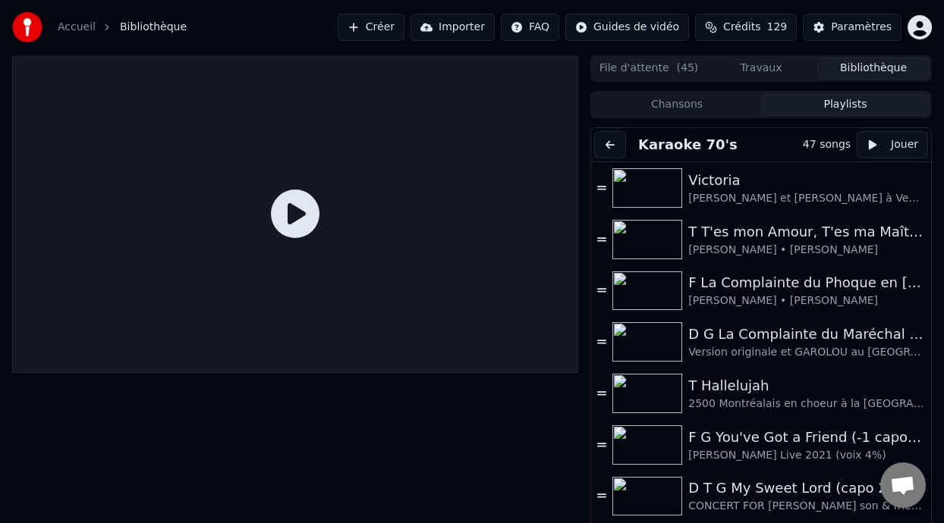
click at [869, 104] on button "Playlists" at bounding box center [845, 105] width 168 height 22
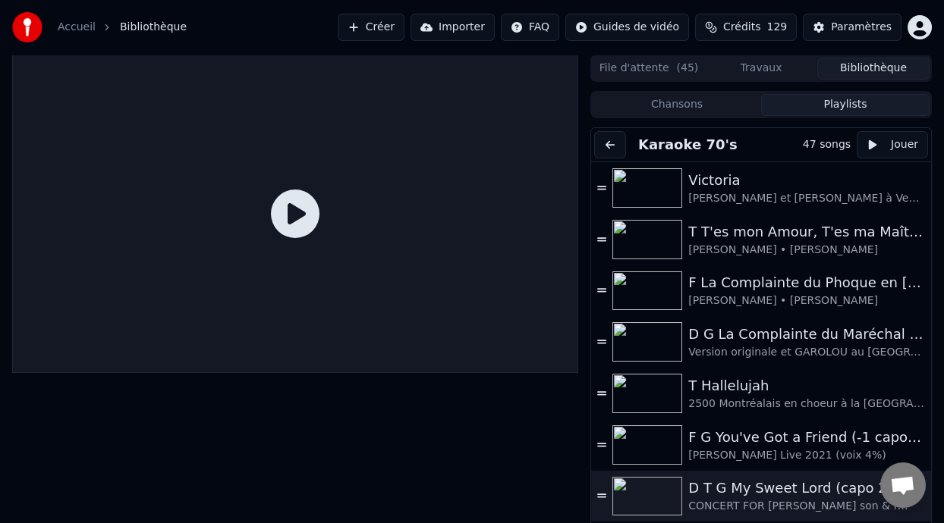
click at [813, 497] on div "D T G My Sweet Lord (capo 2) ON DANSE" at bounding box center [799, 488] width 222 height 21
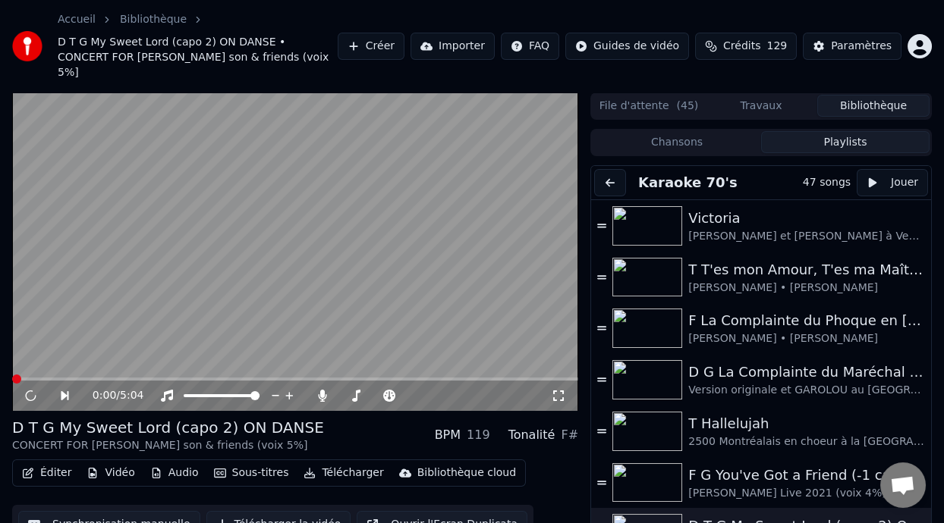
click at [63, 463] on button "Éditer" at bounding box center [46, 473] width 61 height 21
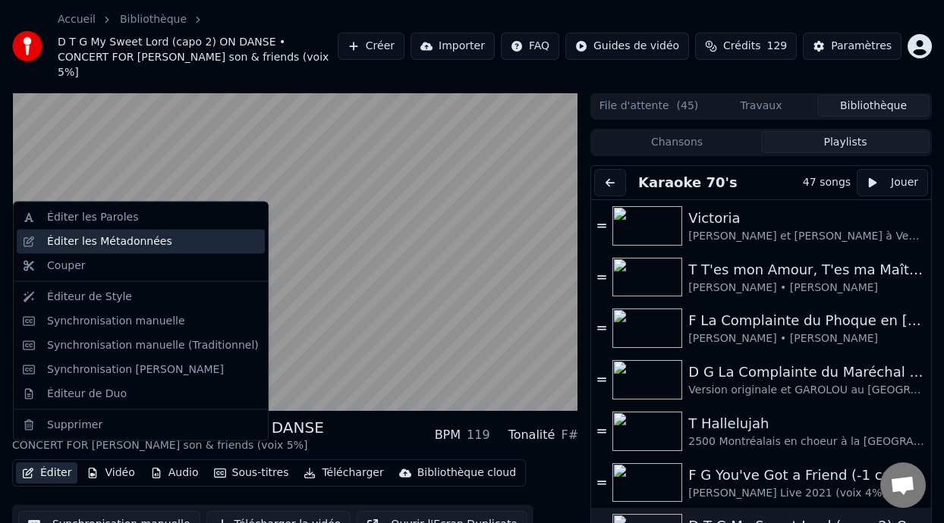
click at [180, 247] on div "Éditer les Métadonnées" at bounding box center [153, 241] width 212 height 15
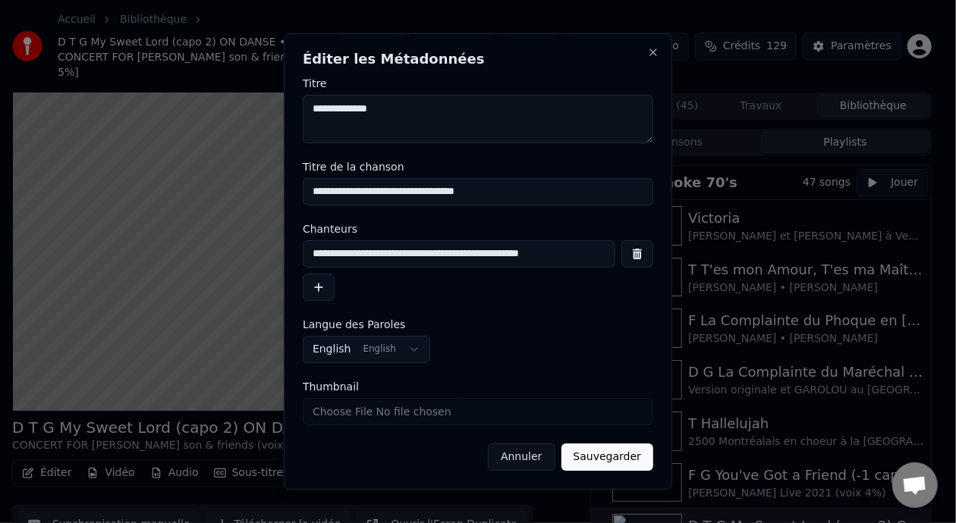
click at [579, 254] on input "**********" at bounding box center [459, 254] width 313 height 27
type input "**********"
click at [611, 455] on button "Sauvegarder" at bounding box center [607, 457] width 92 height 27
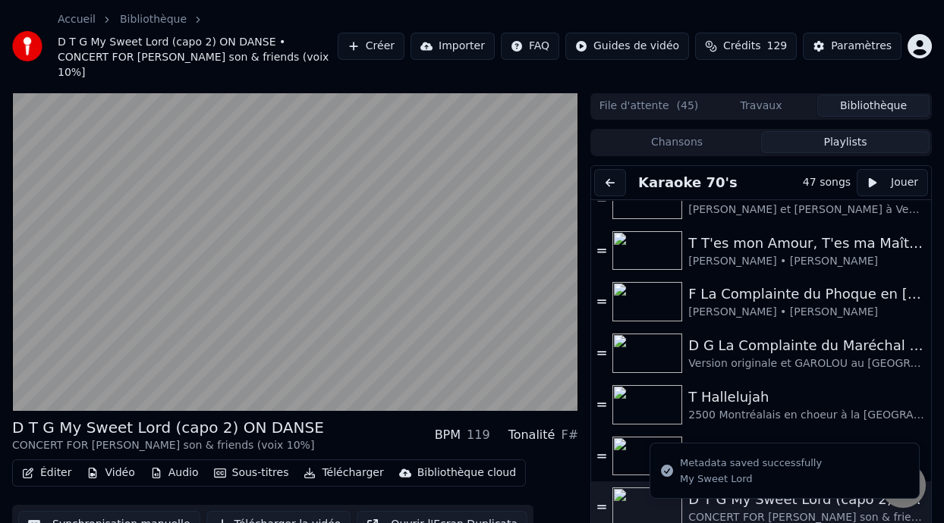
scroll to position [39, 0]
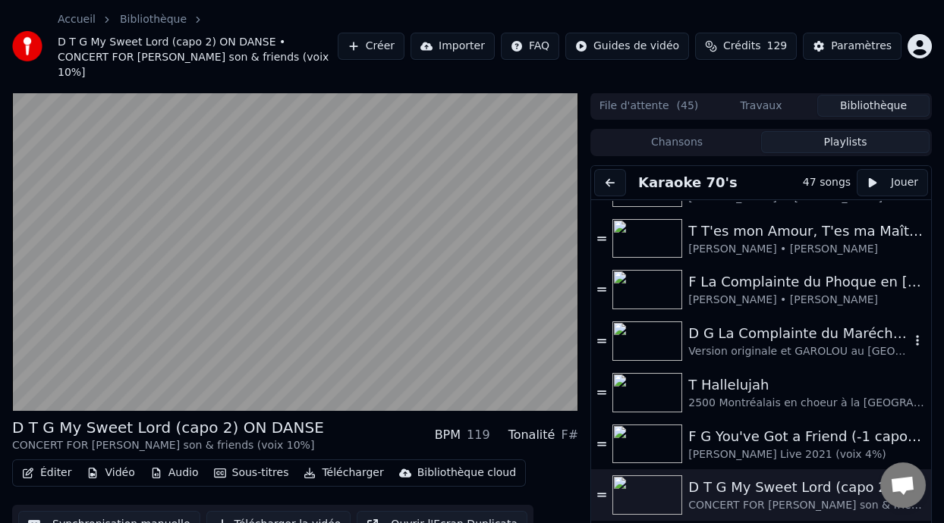
click at [766, 344] on div "Version originale et GAROLOU au [GEOGRAPHIC_DATA] 1978" at bounding box center [799, 351] width 222 height 15
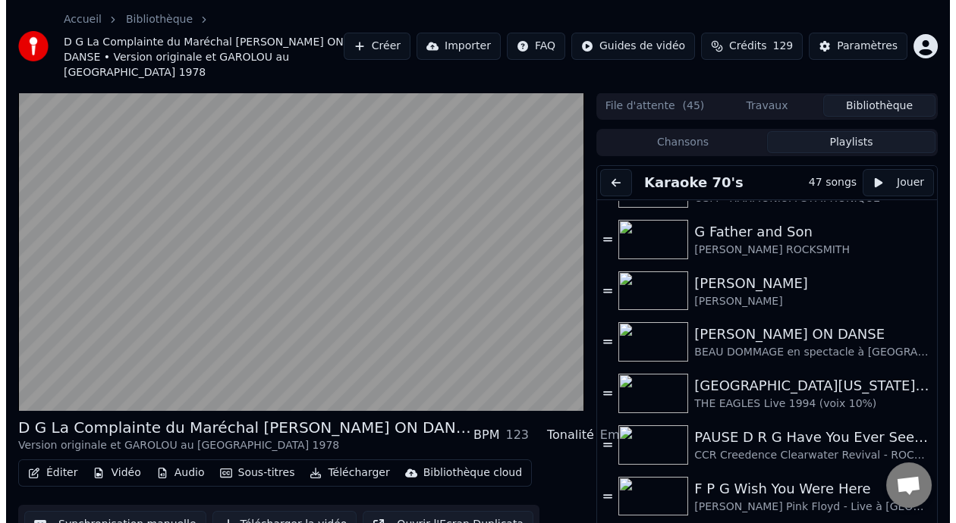
scroll to position [404, 0]
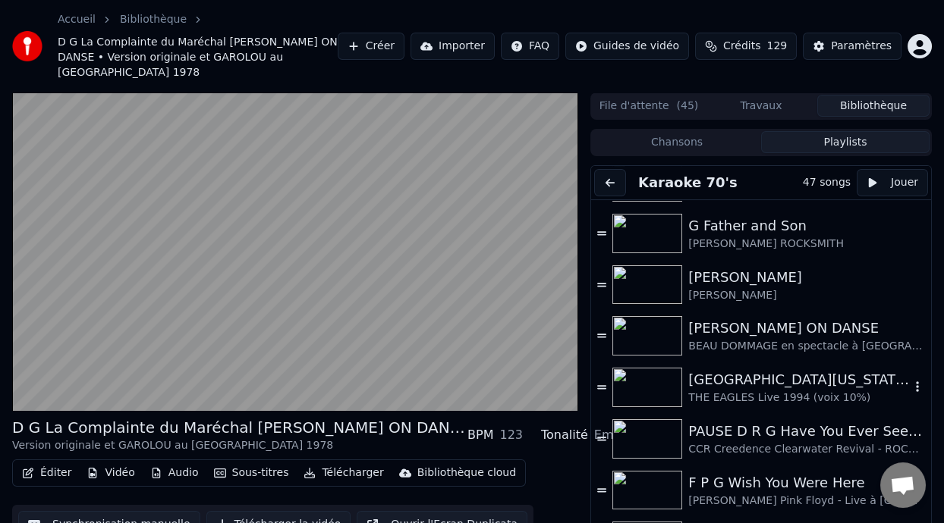
click at [769, 369] on div "[GEOGRAPHIC_DATA][US_STATE] (-2 clé Am)" at bounding box center [799, 379] width 222 height 21
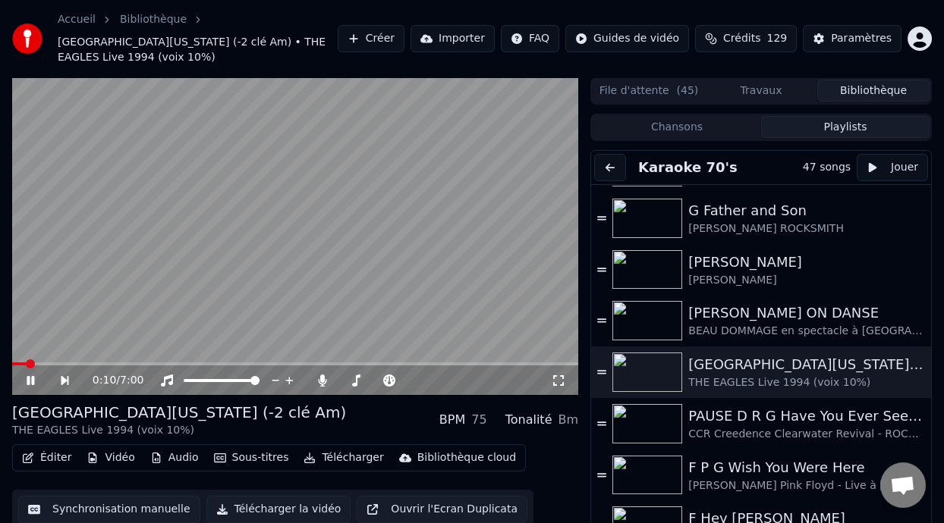
click at [30, 379] on icon at bounding box center [41, 381] width 34 height 12
click at [857, 37] on div "Paramètres" at bounding box center [861, 38] width 61 height 15
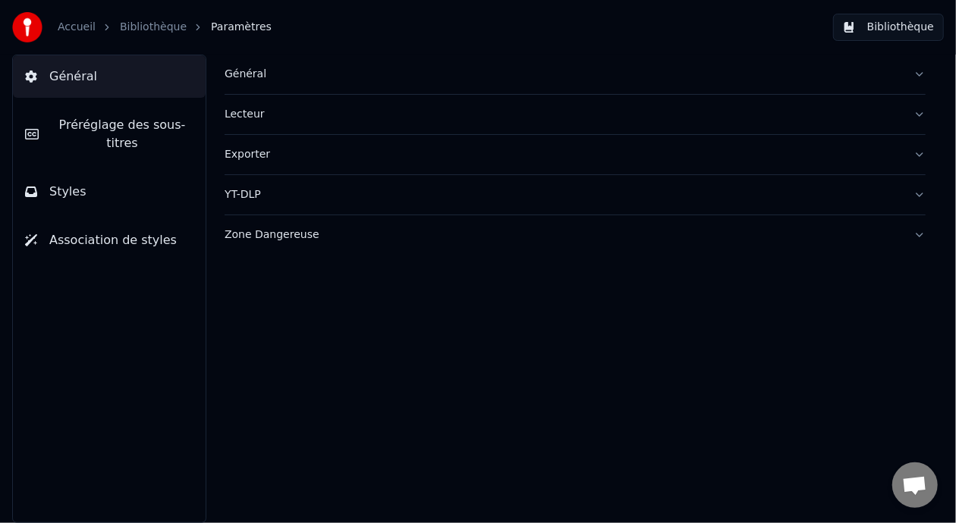
click at [247, 74] on div "Général" at bounding box center [563, 74] width 677 height 15
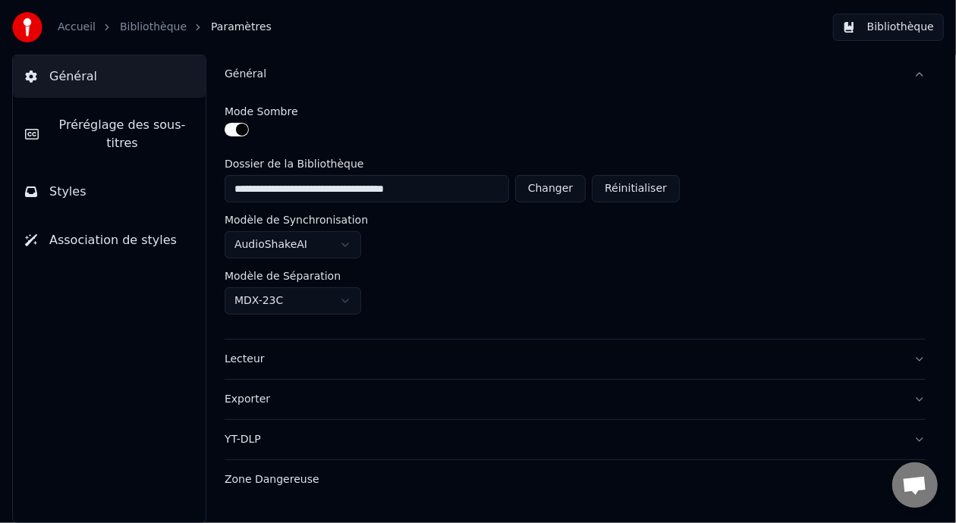
click at [286, 480] on div "Zone Dangereuse" at bounding box center [563, 480] width 677 height 15
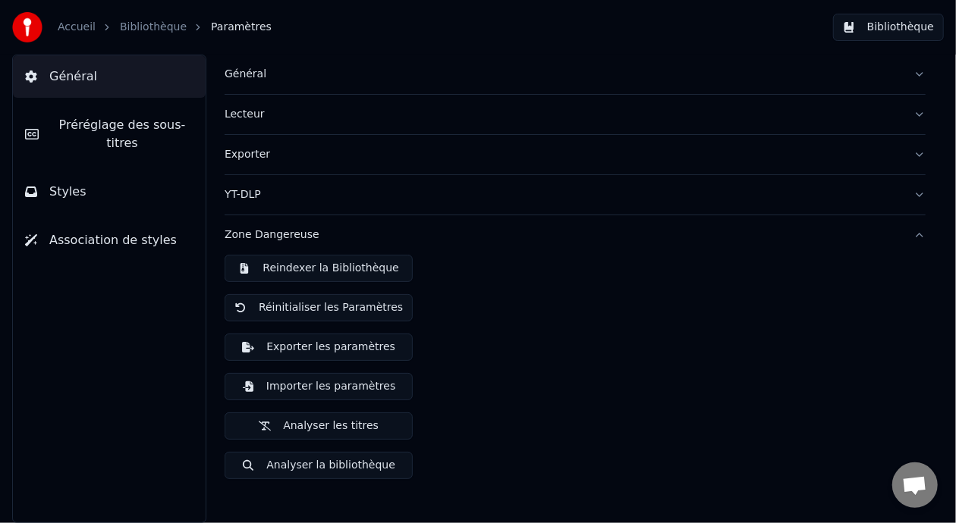
click at [89, 72] on span "Général" at bounding box center [73, 77] width 48 height 18
click at [91, 181] on button "Styles" at bounding box center [109, 192] width 193 height 42
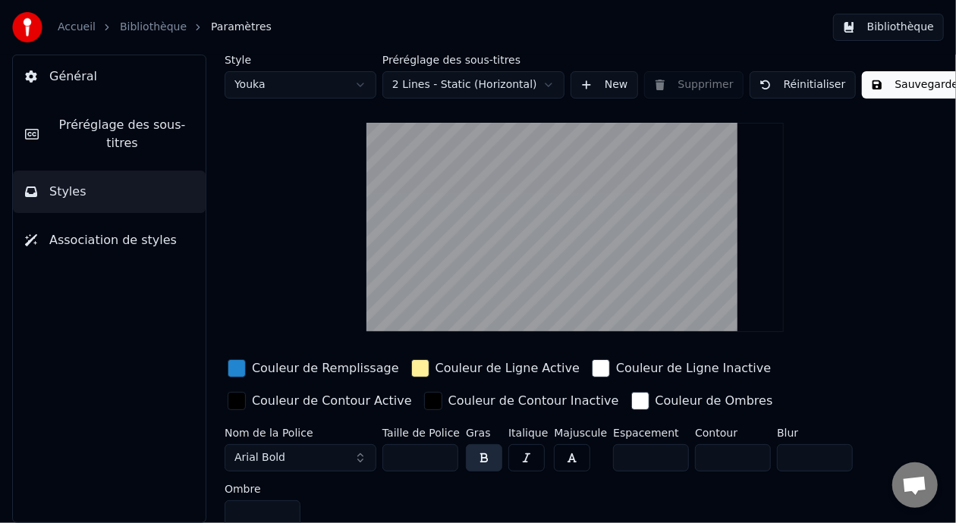
click at [129, 124] on span "Préréglage des sous-titres" at bounding box center [122, 134] width 143 height 36
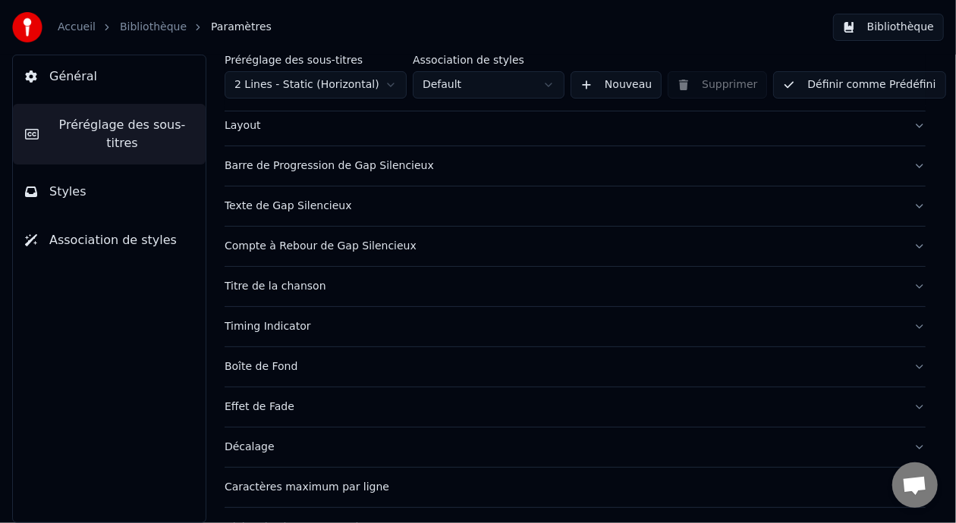
scroll to position [151, 0]
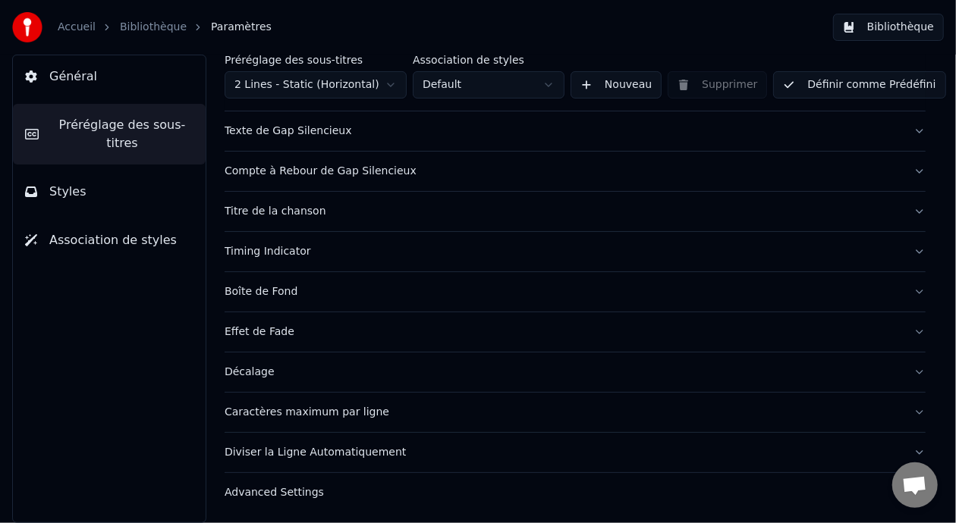
click at [273, 498] on div "Advanced Settings" at bounding box center [563, 493] width 677 height 15
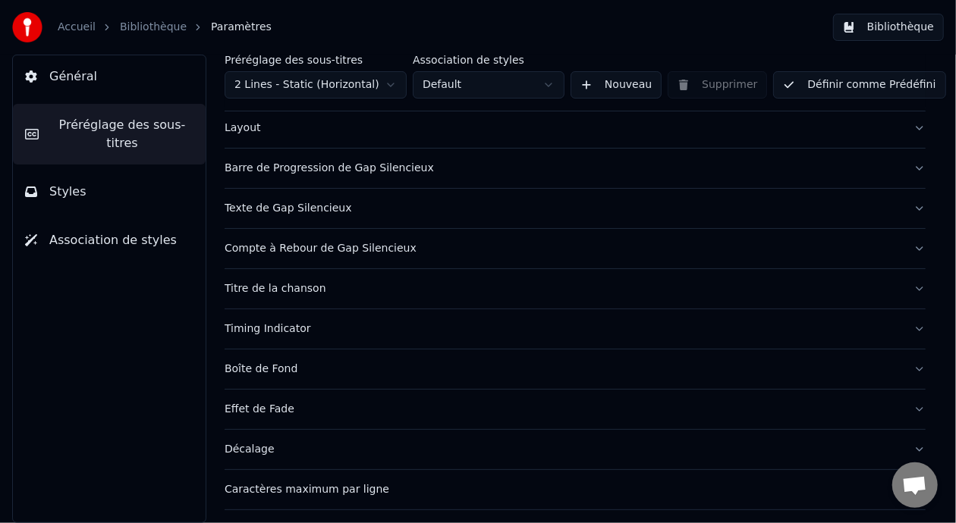
scroll to position [0, 0]
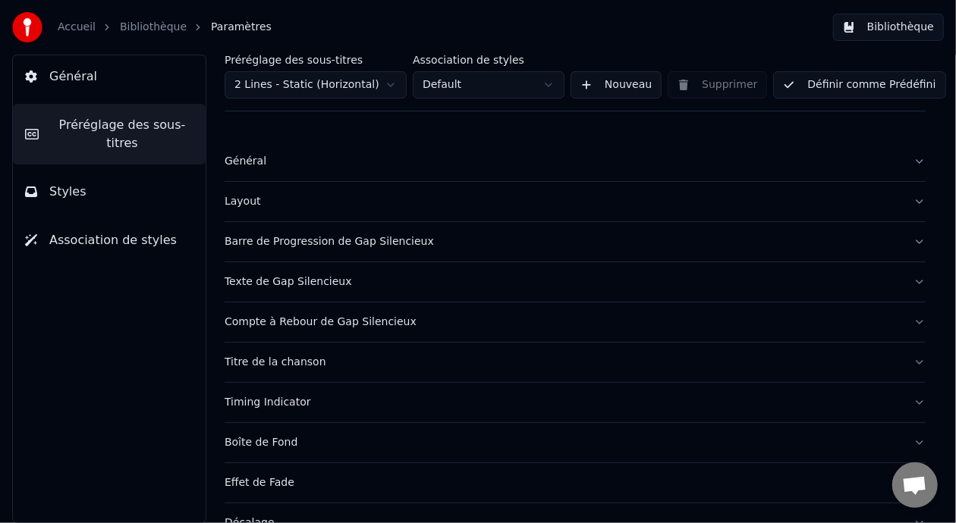
click at [303, 363] on div "Titre de la chanson" at bounding box center [563, 362] width 677 height 15
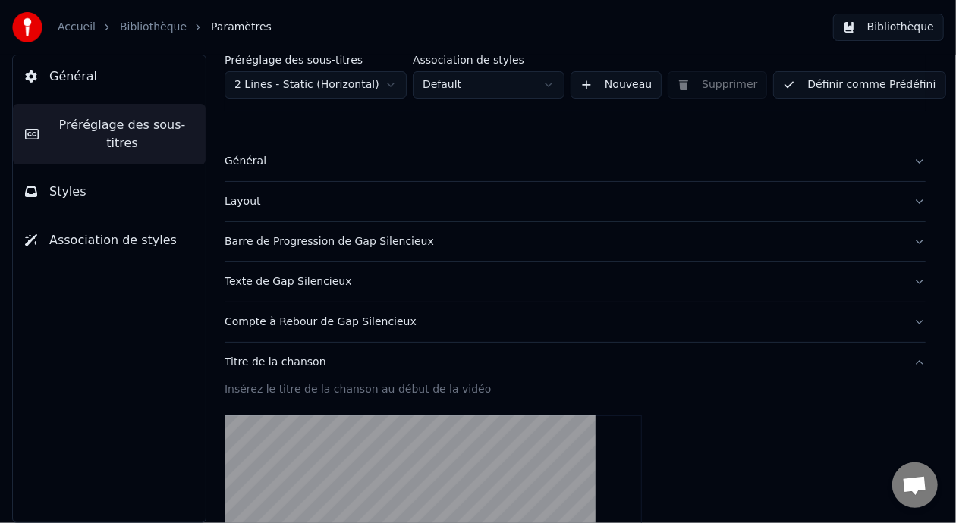
click at [109, 219] on button "Association de styles" at bounding box center [109, 240] width 193 height 42
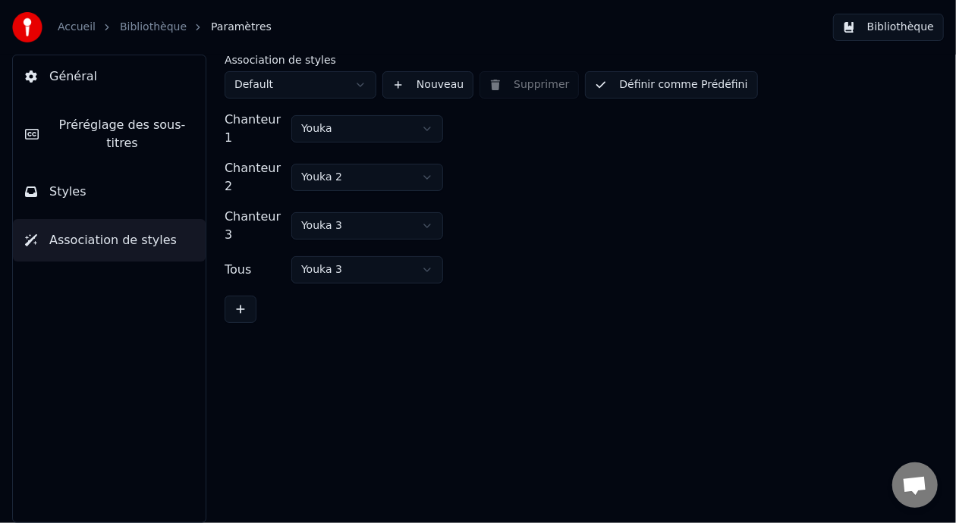
click at [98, 75] on button "Général" at bounding box center [109, 76] width 193 height 42
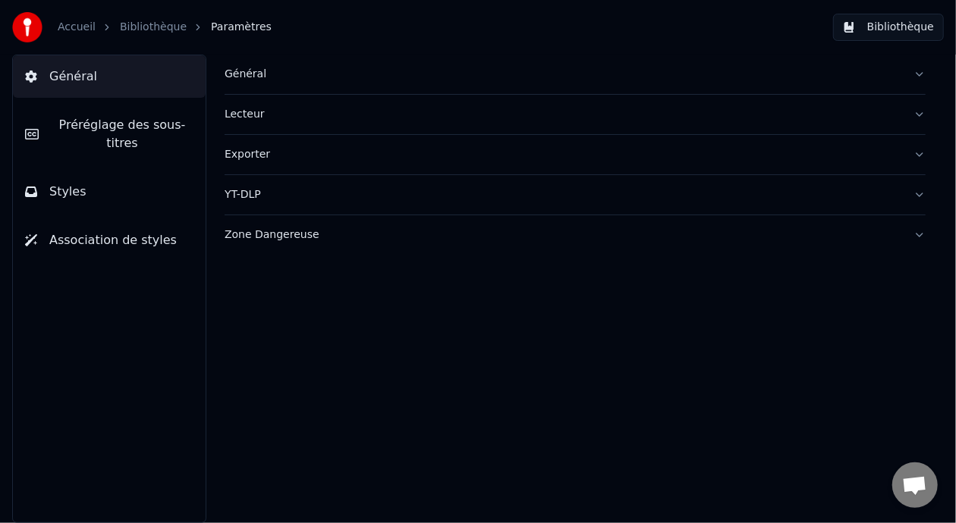
click at [245, 115] on div "Lecteur" at bounding box center [563, 114] width 677 height 15
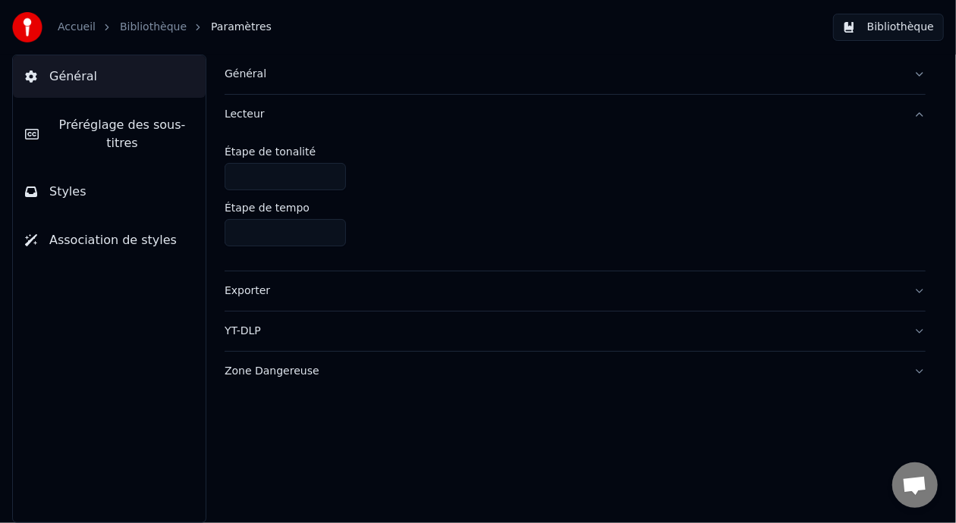
click at [258, 292] on div "Exporter" at bounding box center [563, 291] width 677 height 15
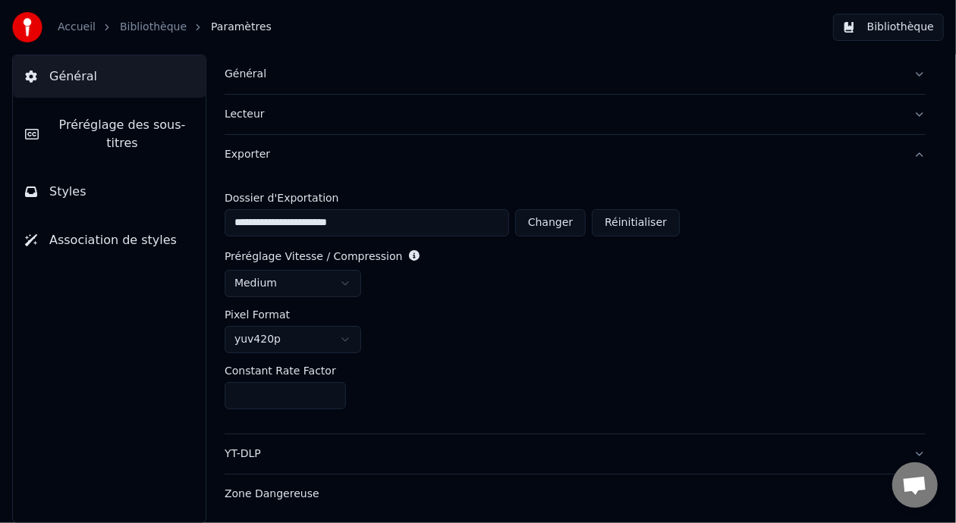
click at [507, 342] on div "yuv420p" at bounding box center [575, 339] width 701 height 27
click at [152, 23] on link "Bibliothèque" at bounding box center [153, 27] width 67 height 15
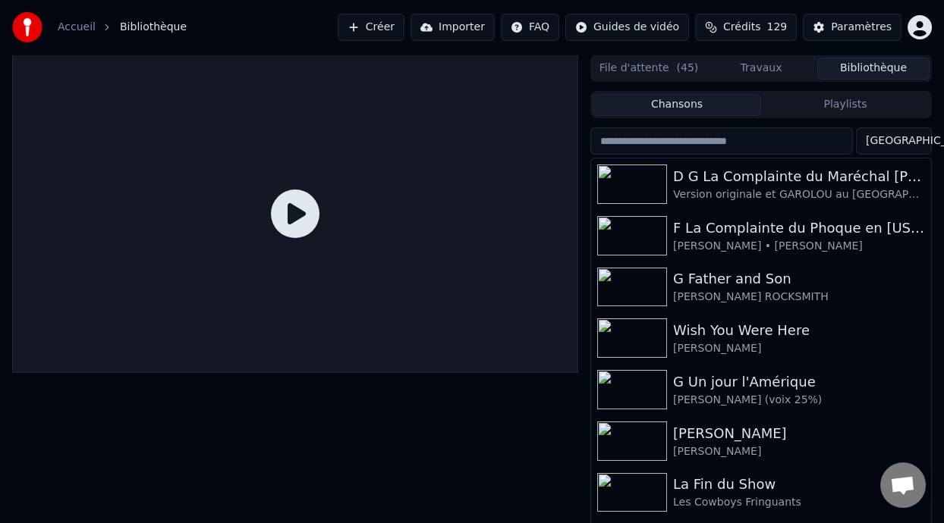
click at [851, 102] on button "Playlists" at bounding box center [845, 105] width 168 height 22
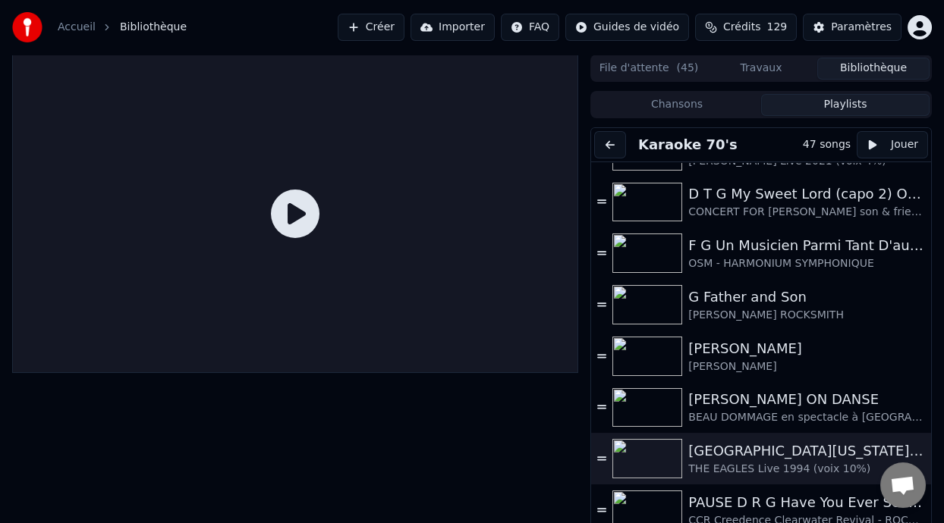
scroll to position [309, 0]
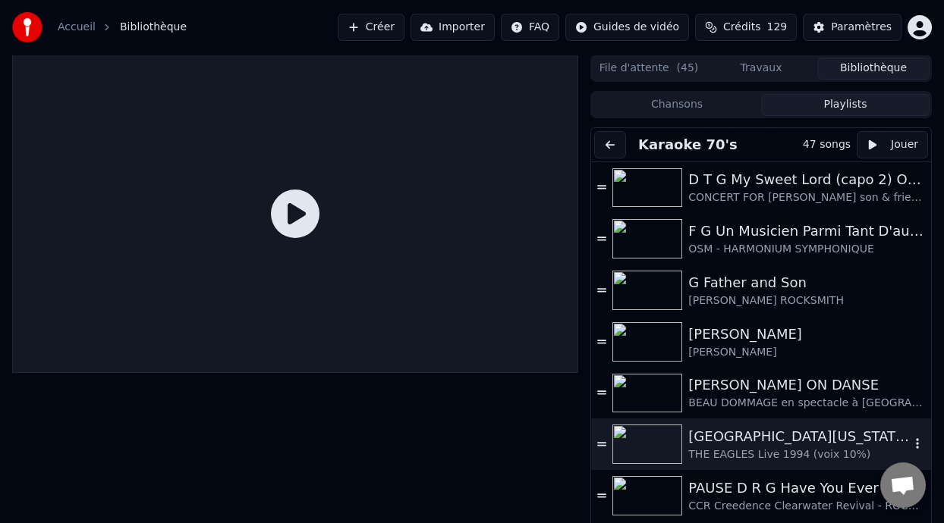
click at [764, 452] on div "THE EAGLES Live 1994 (voix 10%)" at bounding box center [799, 455] width 222 height 15
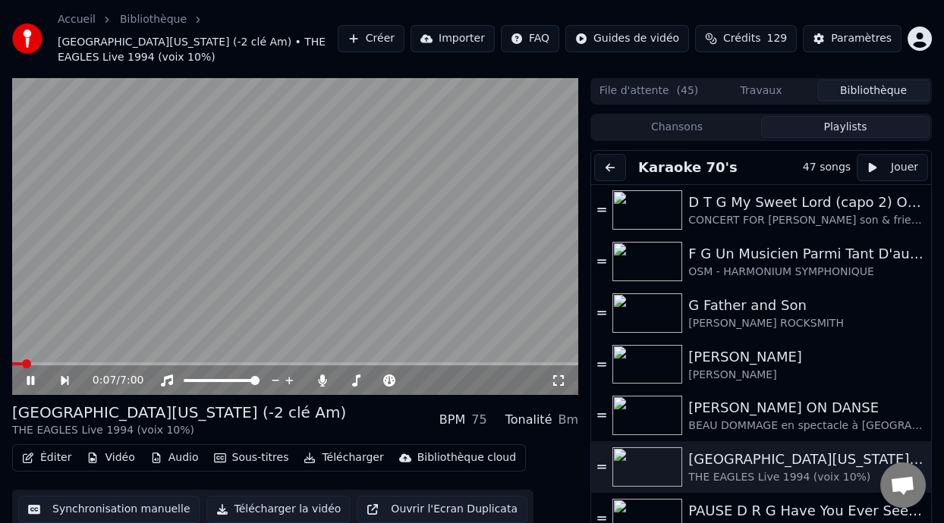
click at [32, 375] on icon at bounding box center [41, 381] width 34 height 12
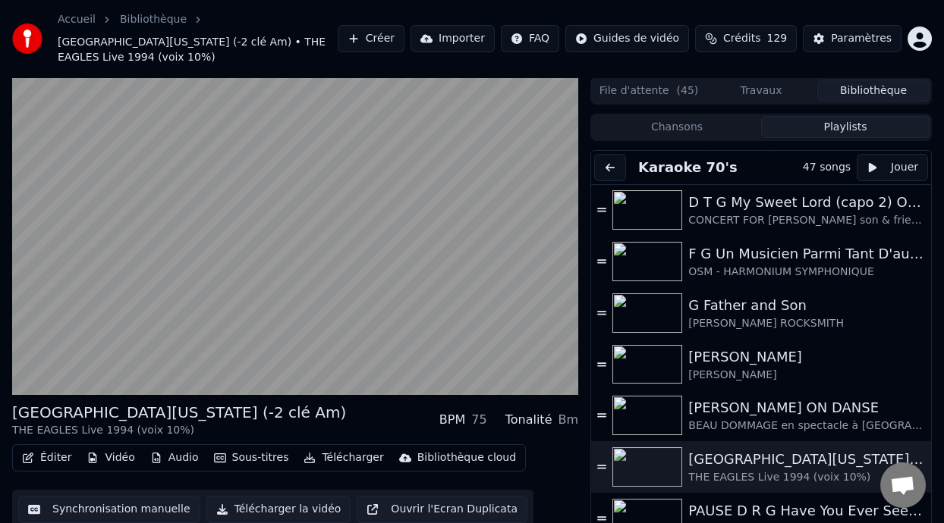
scroll to position [45, 0]
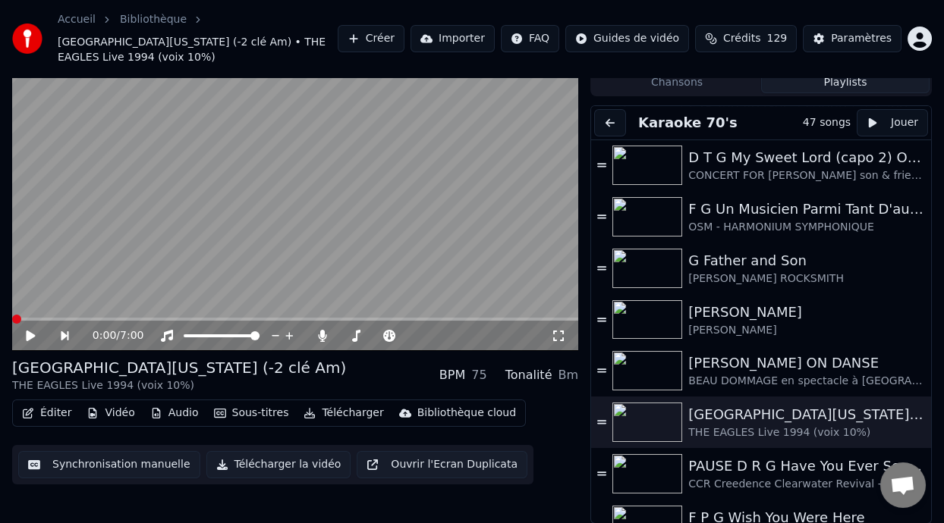
click at [36, 332] on icon at bounding box center [41, 336] width 34 height 12
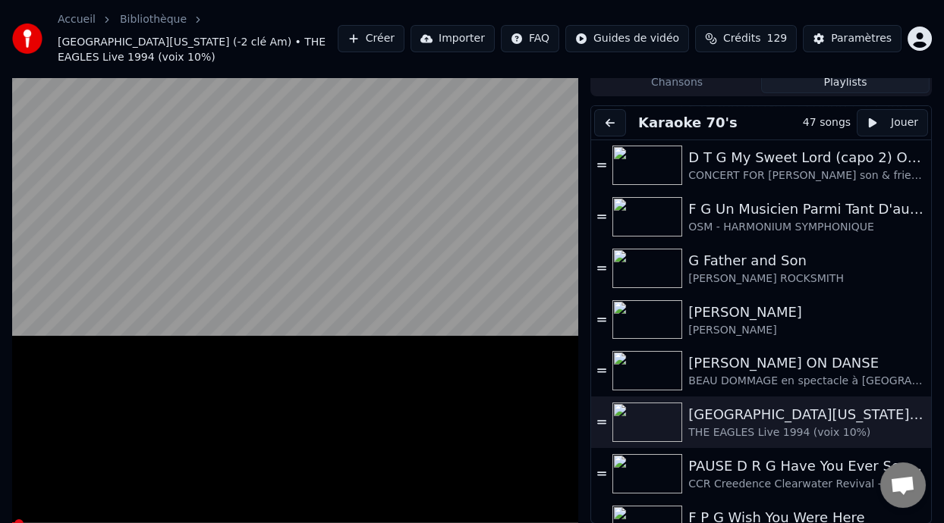
scroll to position [0, 0]
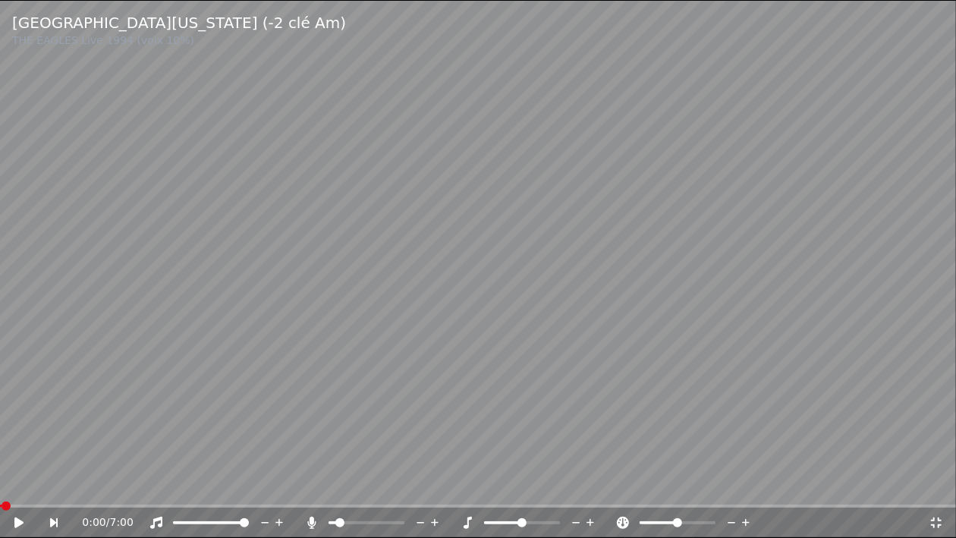
click at [15, 518] on icon at bounding box center [29, 523] width 35 height 12
click at [17, 523] on icon at bounding box center [19, 522] width 8 height 9
click at [18, 519] on icon at bounding box center [29, 523] width 35 height 12
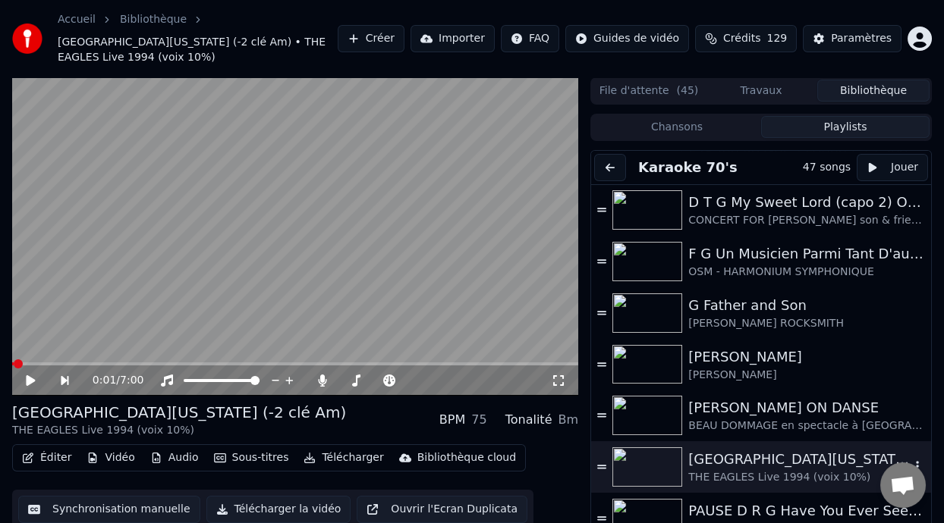
click at [772, 462] on div "[GEOGRAPHIC_DATA][US_STATE] (-2 clé Am)" at bounding box center [799, 459] width 222 height 21
click at [28, 375] on icon at bounding box center [41, 381] width 34 height 12
click at [764, 360] on div "[PERSON_NAME]" at bounding box center [799, 357] width 222 height 21
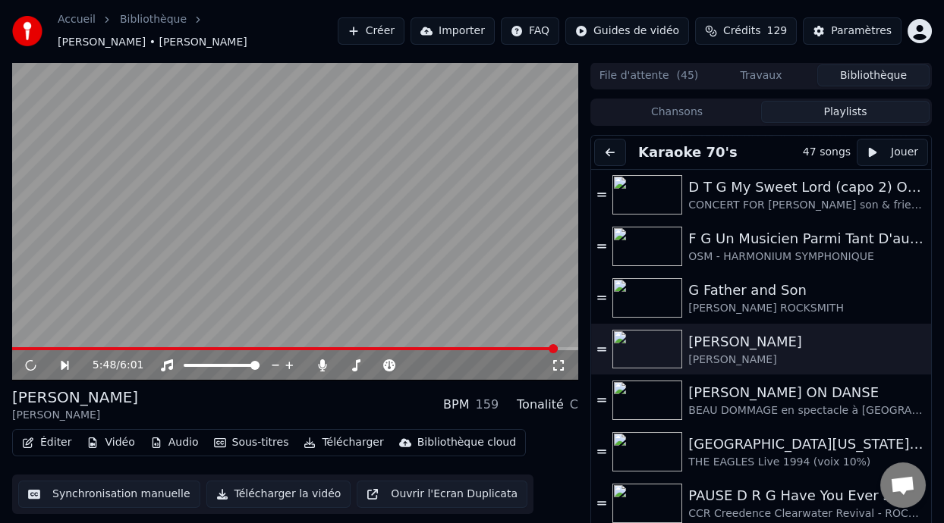
click at [558, 348] on span at bounding box center [295, 348] width 566 height 3
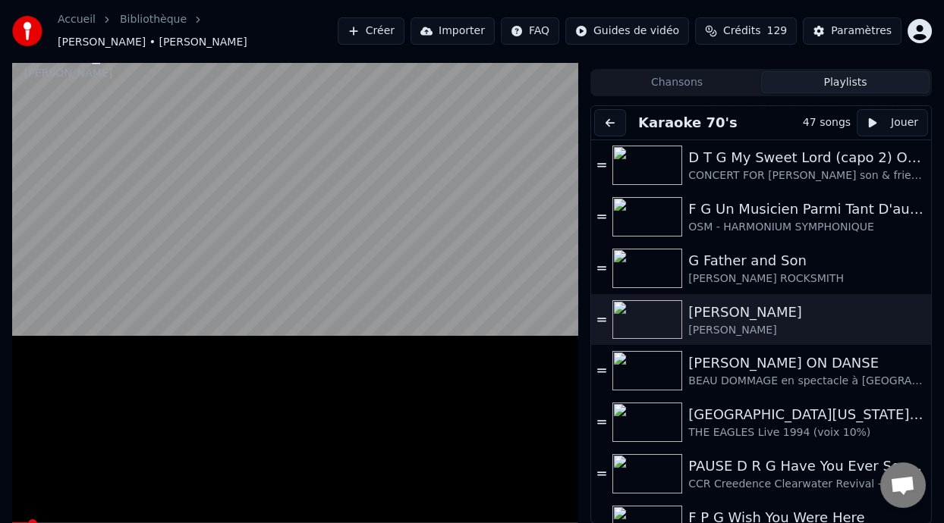
scroll to position [27, 0]
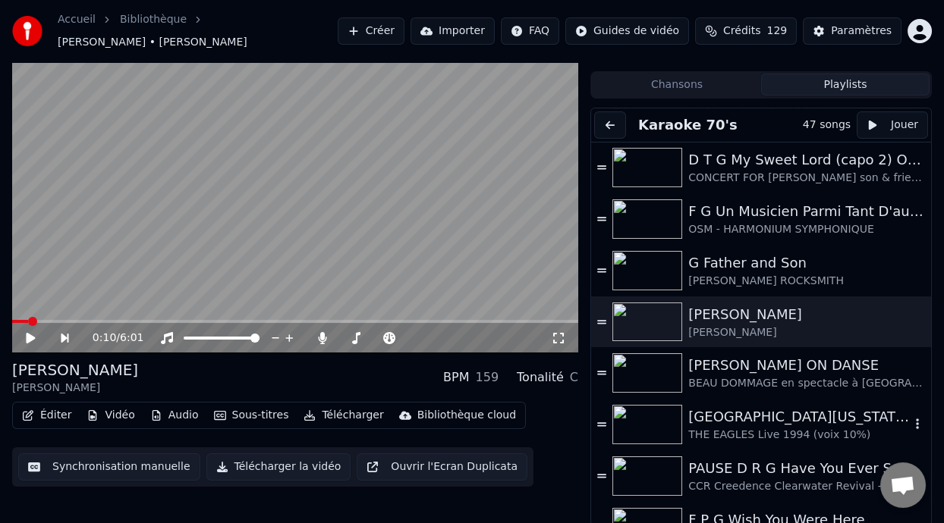
click at [696, 421] on div "[GEOGRAPHIC_DATA][US_STATE] (-2 clé Am)" at bounding box center [799, 417] width 222 height 21
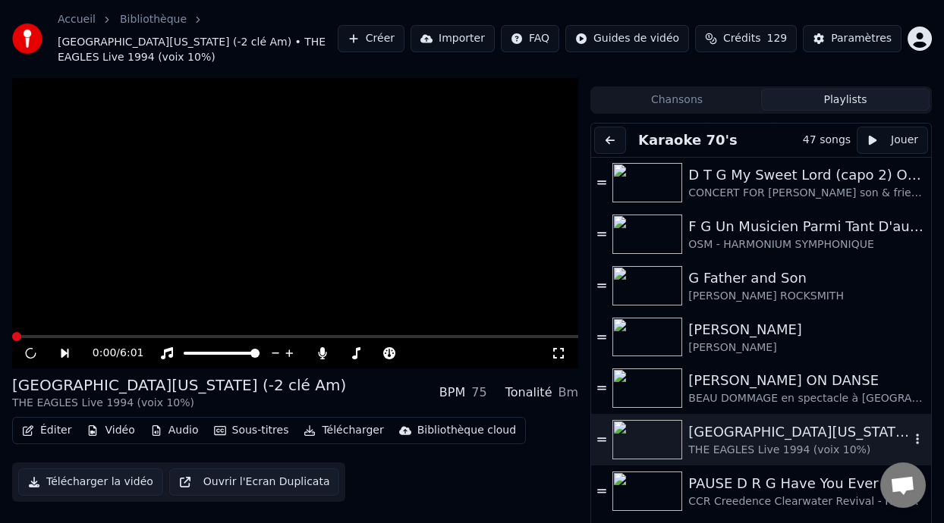
scroll to position [42, 0]
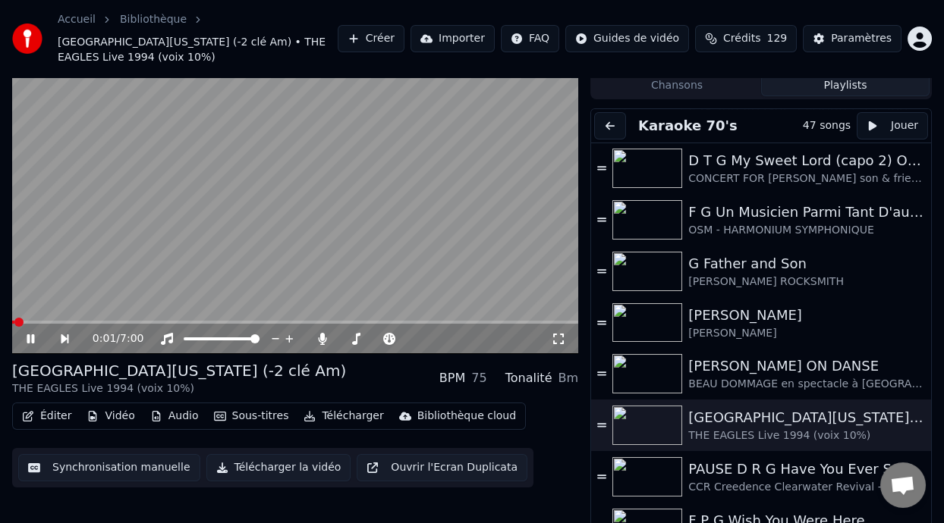
click at [16, 320] on span at bounding box center [18, 322] width 9 height 9
click at [29, 337] on icon at bounding box center [31, 339] width 8 height 9
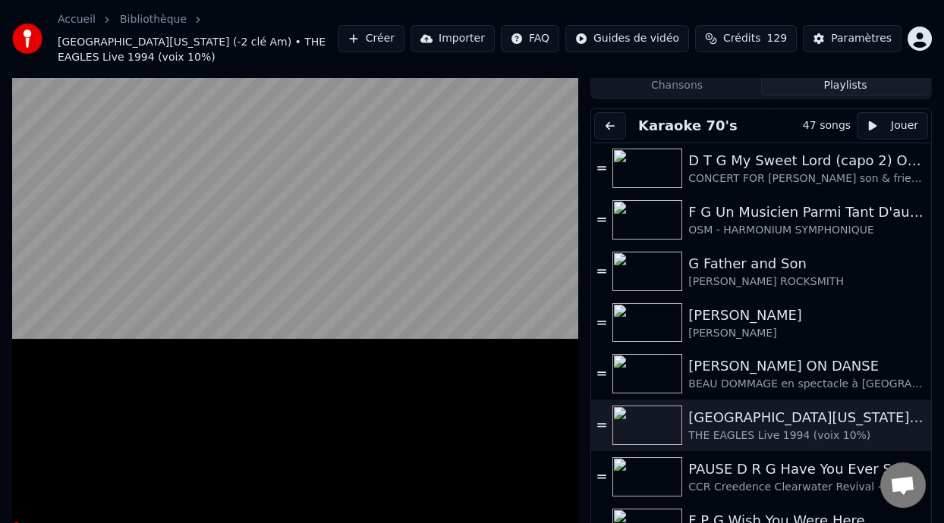
scroll to position [0, 0]
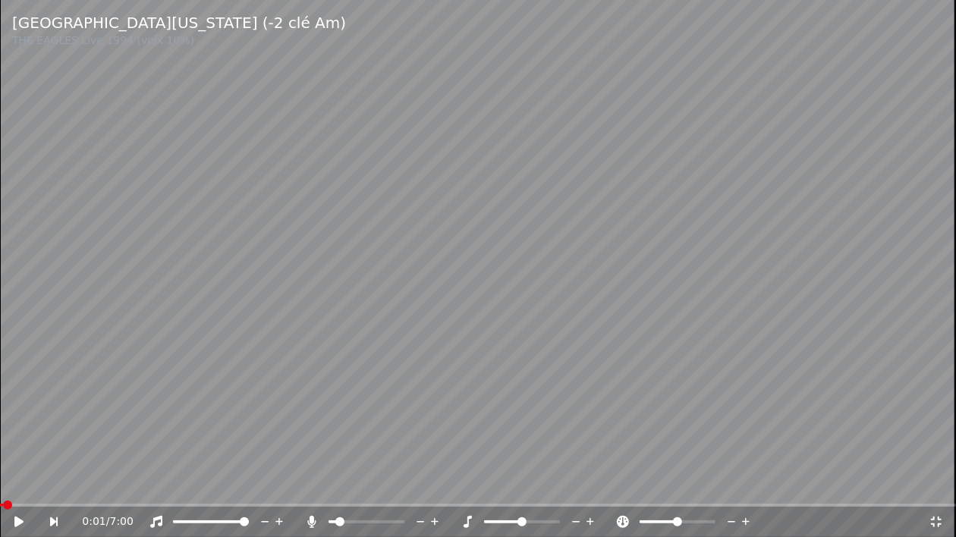
click at [665, 439] on video at bounding box center [478, 268] width 956 height 537
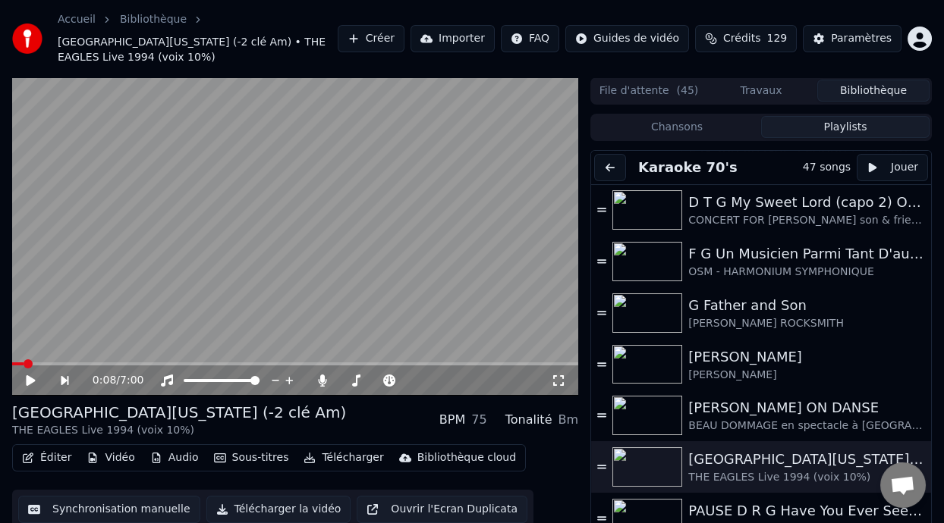
click at [15, 363] on span at bounding box center [17, 364] width 11 height 3
click at [28, 379] on icon at bounding box center [30, 381] width 9 height 11
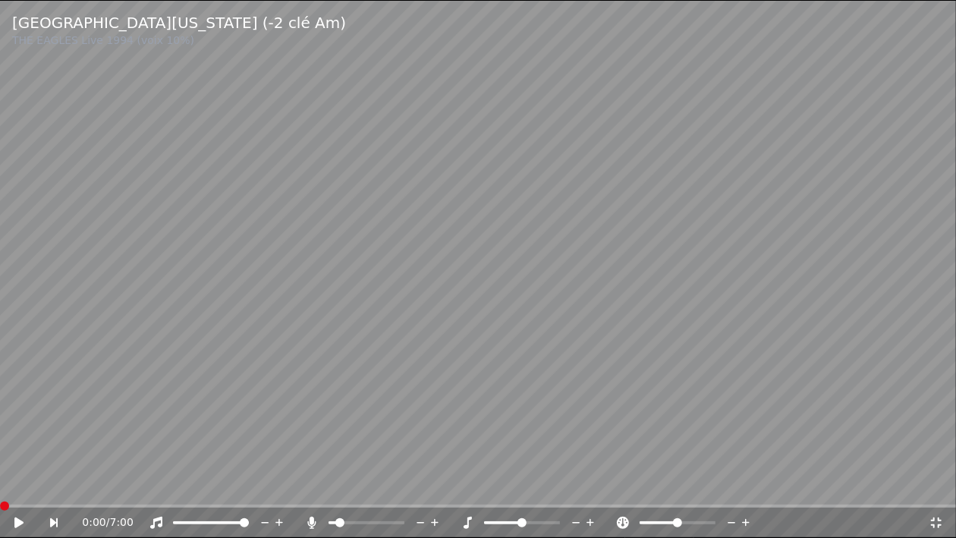
click at [17, 521] on icon at bounding box center [18, 522] width 9 height 11
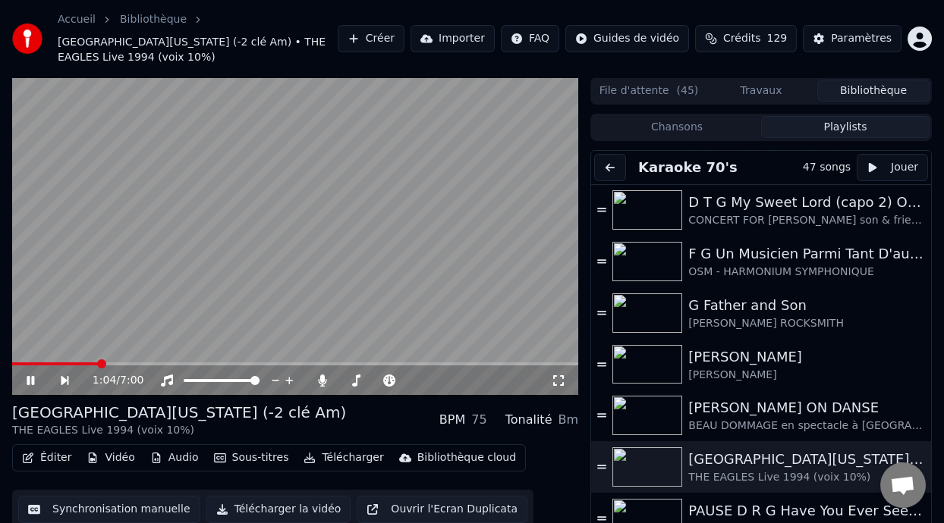
click at [30, 377] on icon at bounding box center [41, 381] width 34 height 12
click at [539, 363] on span at bounding box center [295, 364] width 566 height 3
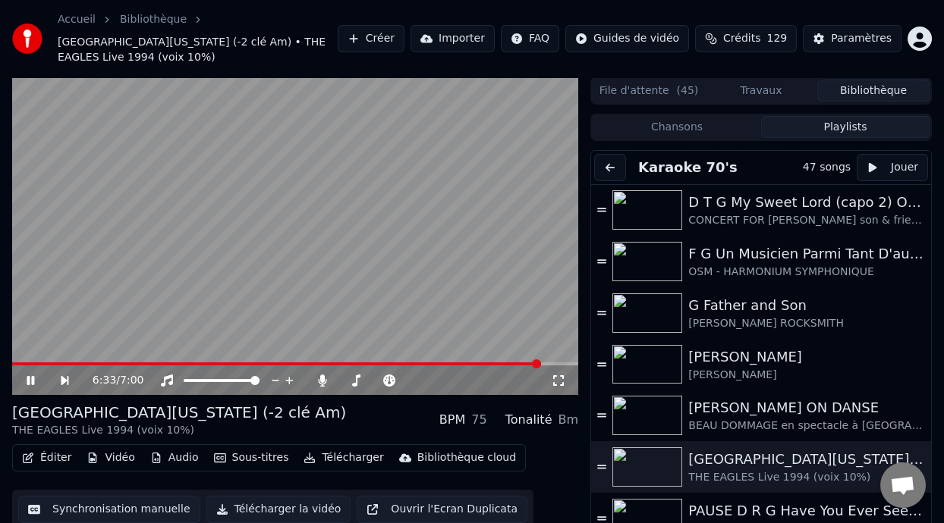
scroll to position [45, 0]
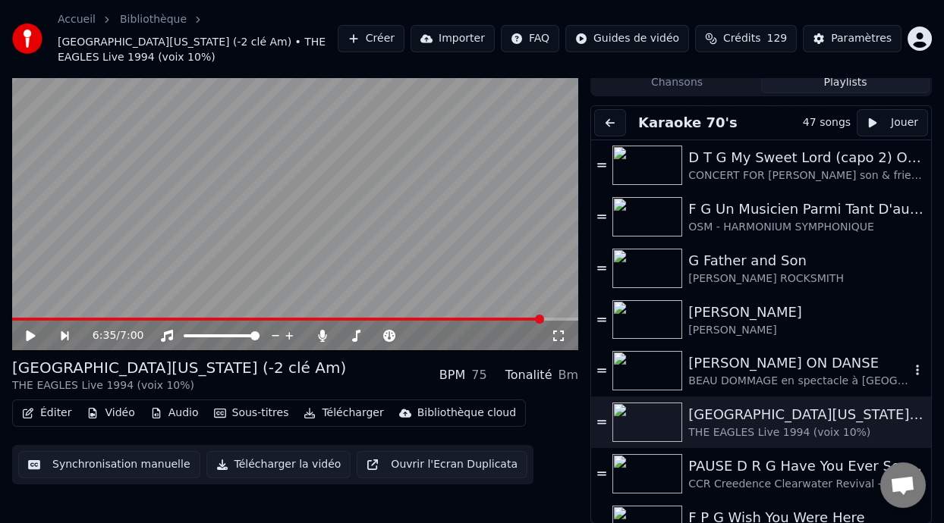
click at [788, 369] on div "[PERSON_NAME] ON DANSE" at bounding box center [799, 363] width 222 height 21
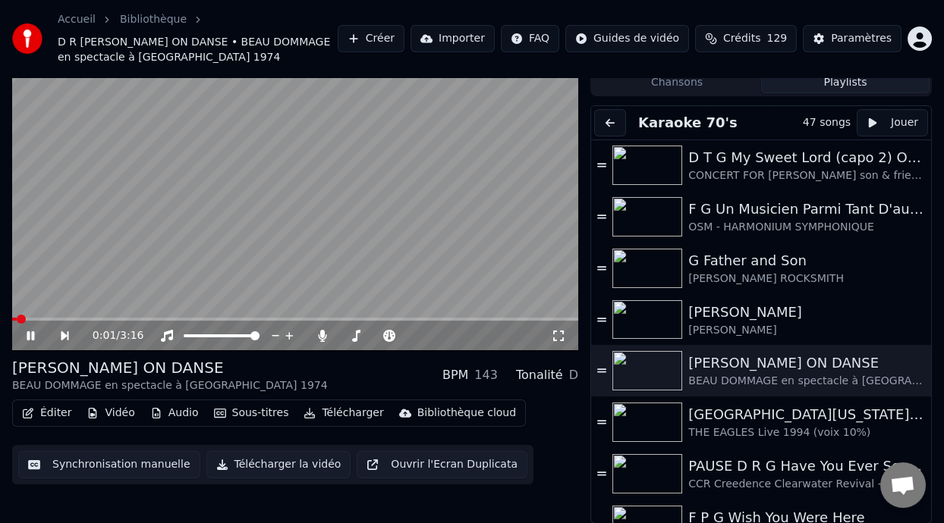
click at [31, 335] on icon at bounding box center [31, 336] width 8 height 9
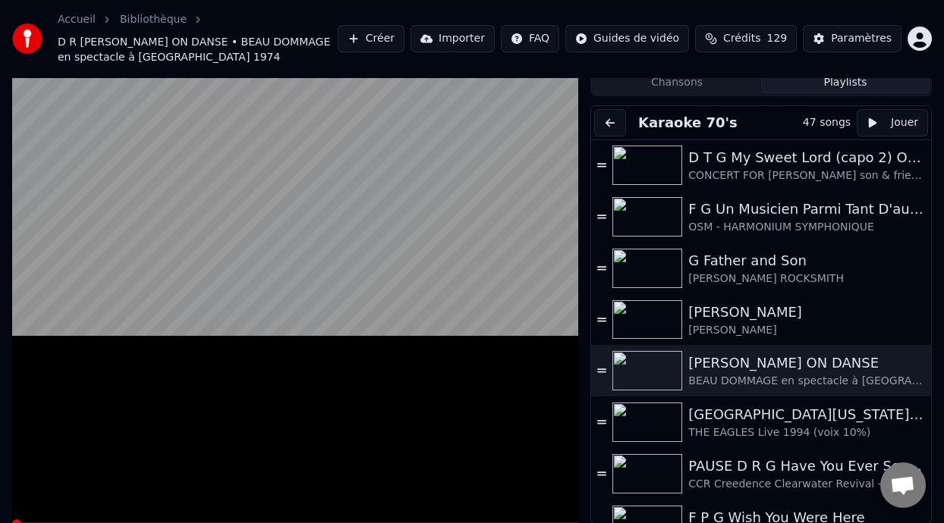
scroll to position [0, 0]
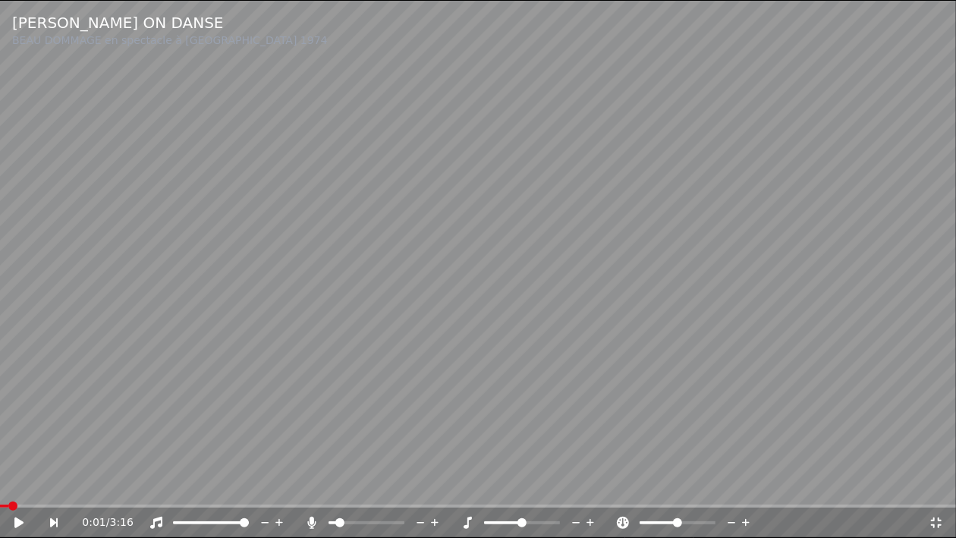
click at [310, 523] on icon at bounding box center [312, 523] width 8 height 12
click at [310, 523] on icon at bounding box center [311, 523] width 15 height 12
click at [249, 521] on span at bounding box center [244, 522] width 9 height 9
click at [20, 520] on icon at bounding box center [18, 522] width 9 height 11
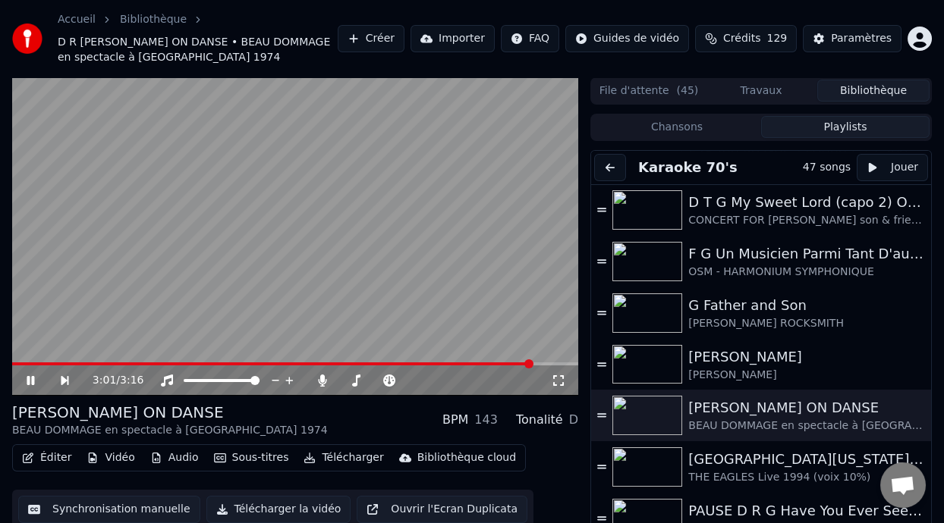
click at [533, 363] on span at bounding box center [295, 364] width 566 height 3
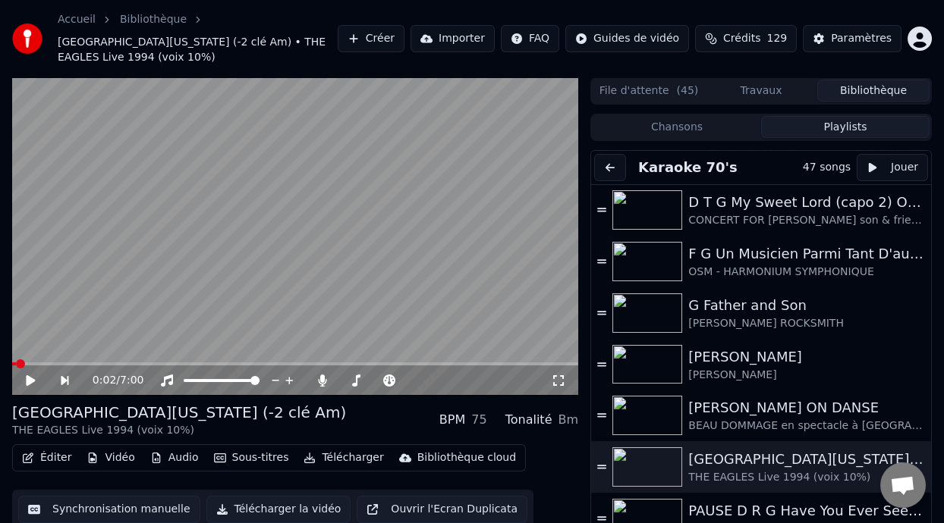
scroll to position [45, 0]
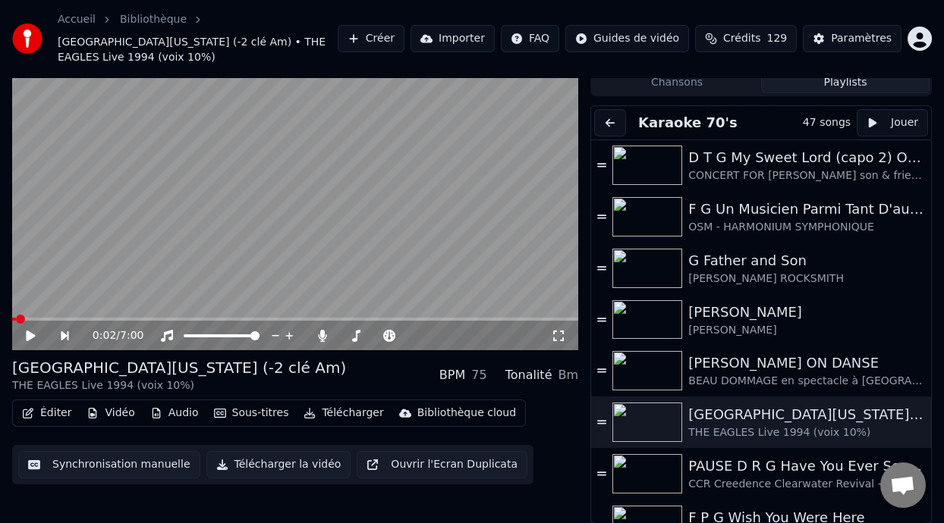
click at [564, 420] on div "Éditer Vidéo Audio Sous-titres Télécharger Bibliothèque cloud Synchronisation m…" at bounding box center [295, 442] width 566 height 85
click at [351, 335] on span at bounding box center [377, 336] width 76 height 3
click at [347, 335] on span at bounding box center [350, 336] width 9 height 9
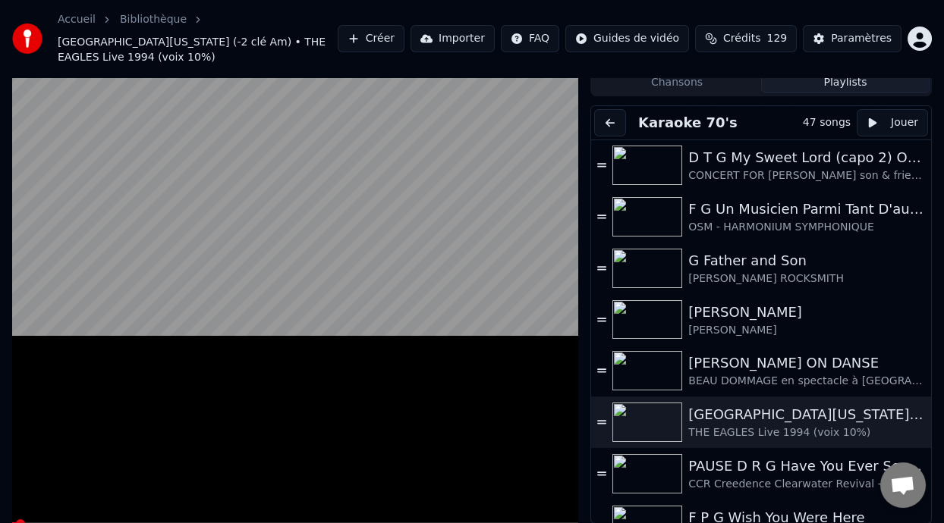
scroll to position [0, 0]
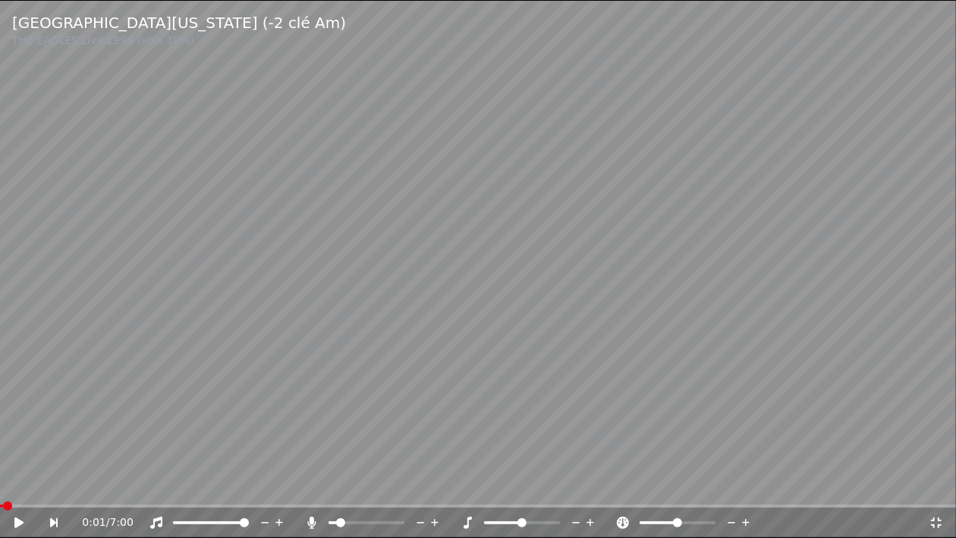
click at [341, 518] on span at bounding box center [340, 522] width 9 height 9
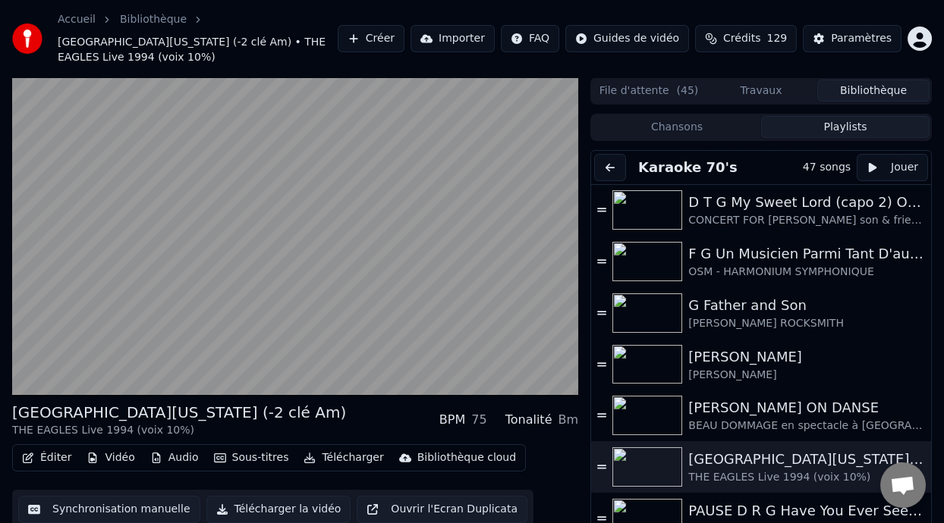
click at [558, 452] on div "Éditer Vidéo Audio Sous-titres Télécharger Bibliothèque cloud Synchronisation m…" at bounding box center [295, 487] width 566 height 85
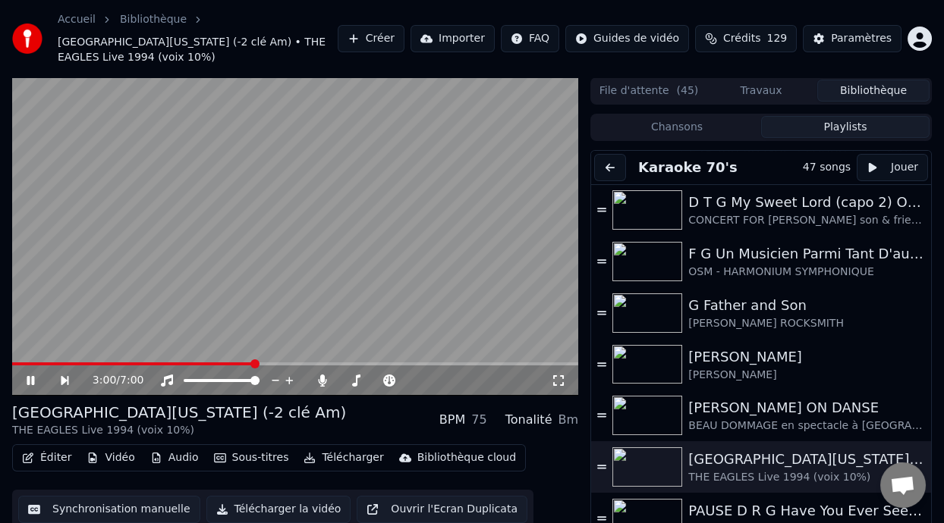
click at [33, 379] on icon at bounding box center [31, 380] width 8 height 9
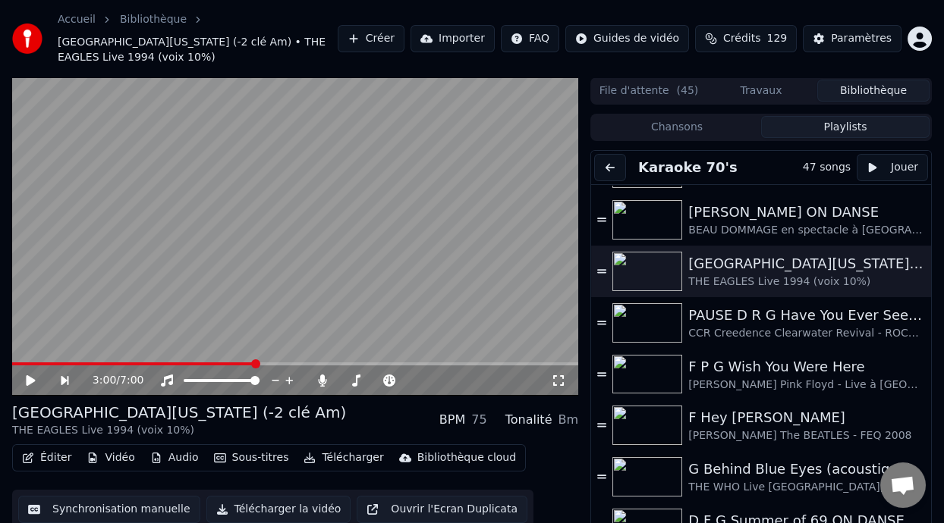
scroll to position [511, 0]
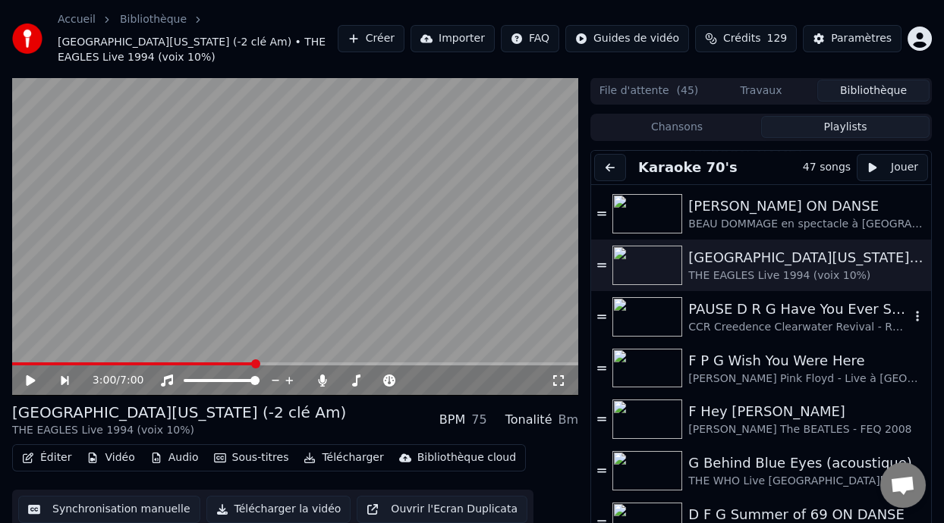
click at [782, 316] on div "PAUSE D R G Have You Ever Seen the Rain ON DANSE" at bounding box center [799, 309] width 222 height 21
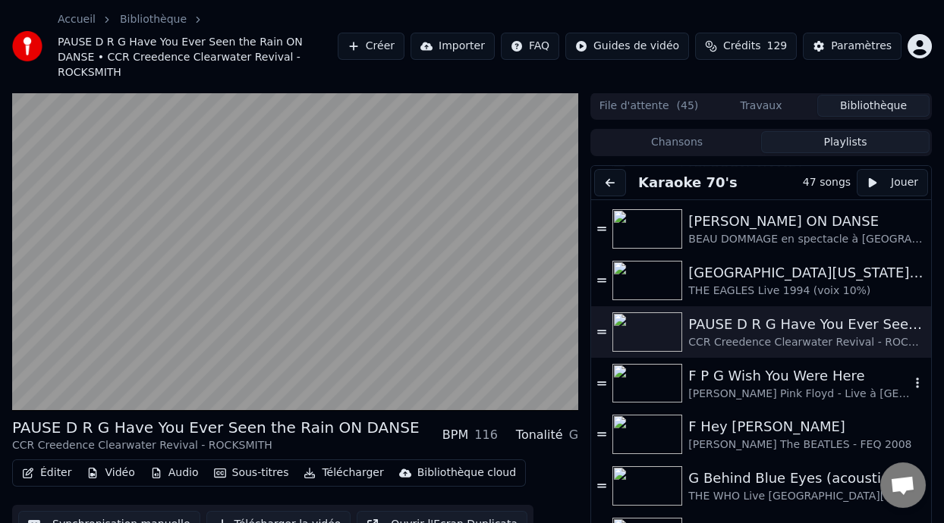
click at [776, 366] on div "F P G Wish You Were Here" at bounding box center [799, 376] width 222 height 21
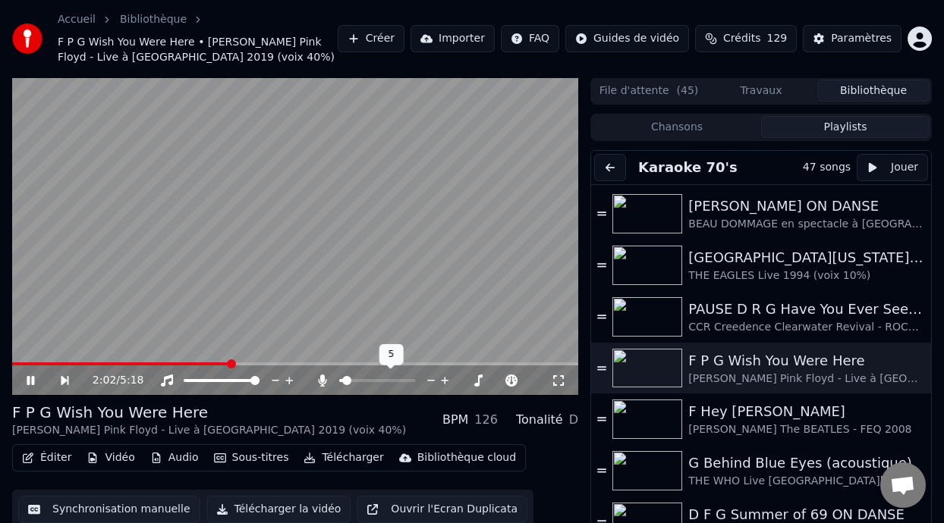
click at [342, 379] on span at bounding box center [346, 380] width 9 height 9
click at [342, 379] on span at bounding box center [345, 380] width 9 height 9
click at [346, 381] on span at bounding box center [350, 380] width 9 height 9
click at [371, 423] on div "F P G Wish You Were Here [PERSON_NAME] Pink Floyd - Live à [GEOGRAPHIC_DATA] 20…" at bounding box center [295, 420] width 566 height 36
click at [346, 385] on span at bounding box center [350, 380] width 9 height 9
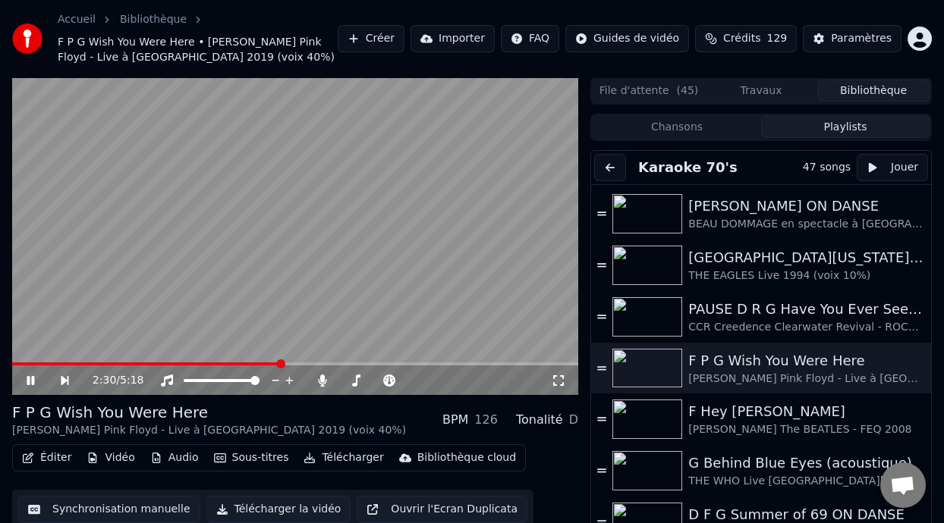
click at [345, 443] on div "F P G Wish You Were Here [PERSON_NAME] Pink Floyd - Live à [GEOGRAPHIC_DATA] 20…" at bounding box center [295, 465] width 566 height 127
click at [209, 363] on span at bounding box center [110, 364] width 197 height 3
click at [344, 379] on span at bounding box center [347, 380] width 9 height 9
click at [341, 377] on span at bounding box center [345, 380] width 9 height 9
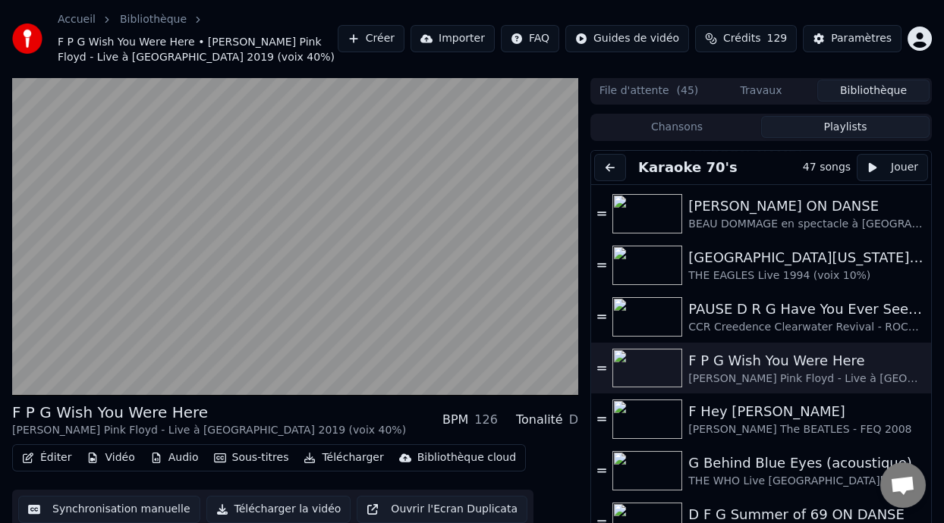
scroll to position [45, 0]
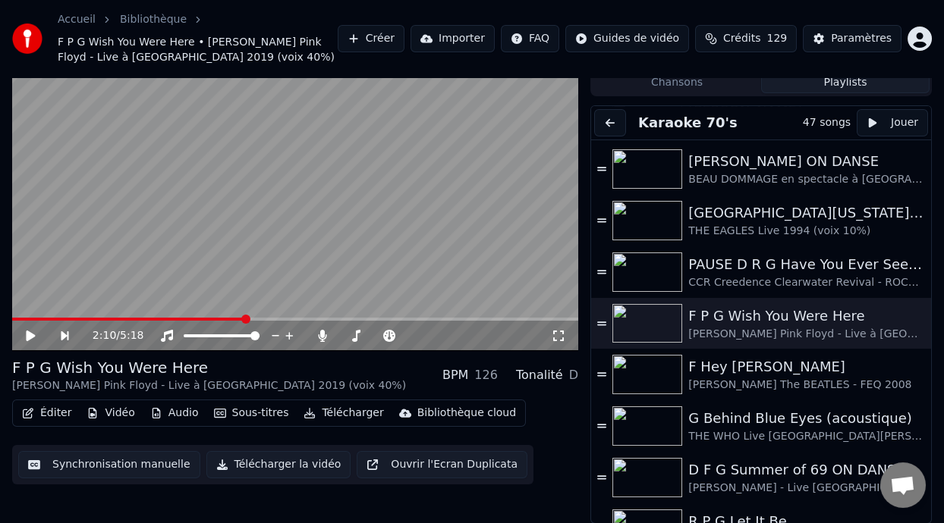
click at [55, 412] on button "Éditer" at bounding box center [46, 413] width 61 height 21
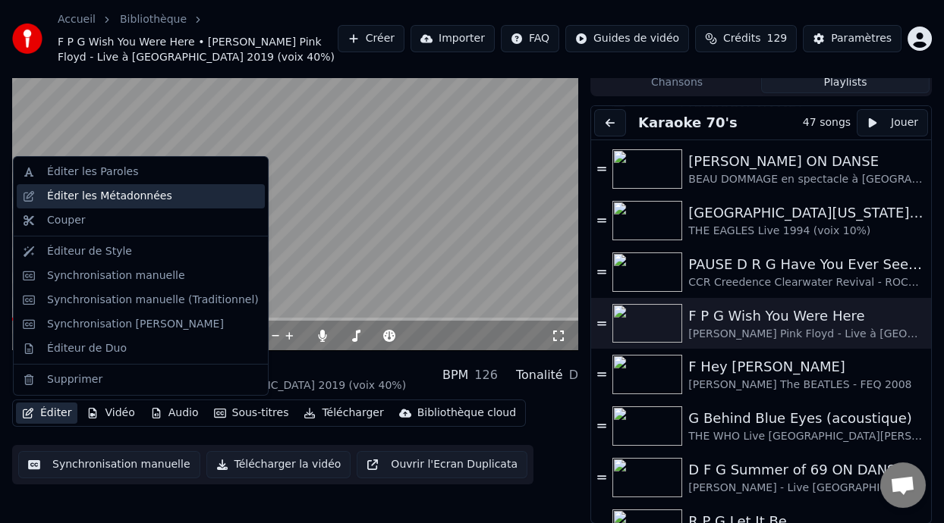
click at [171, 196] on div "Éditer les Métadonnées" at bounding box center [153, 196] width 212 height 15
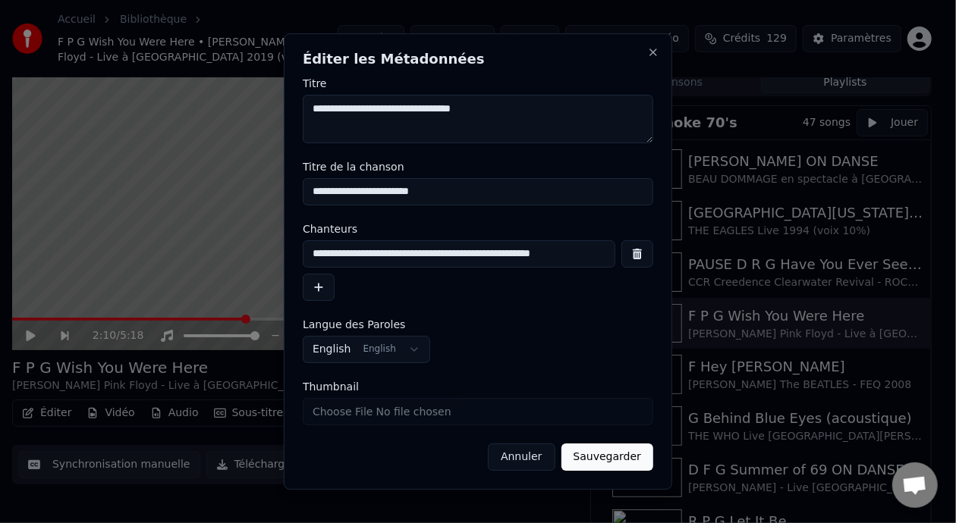
click at [585, 254] on input "**********" at bounding box center [459, 254] width 313 height 27
type input "**********"
click at [626, 457] on button "Sauvegarder" at bounding box center [607, 457] width 92 height 27
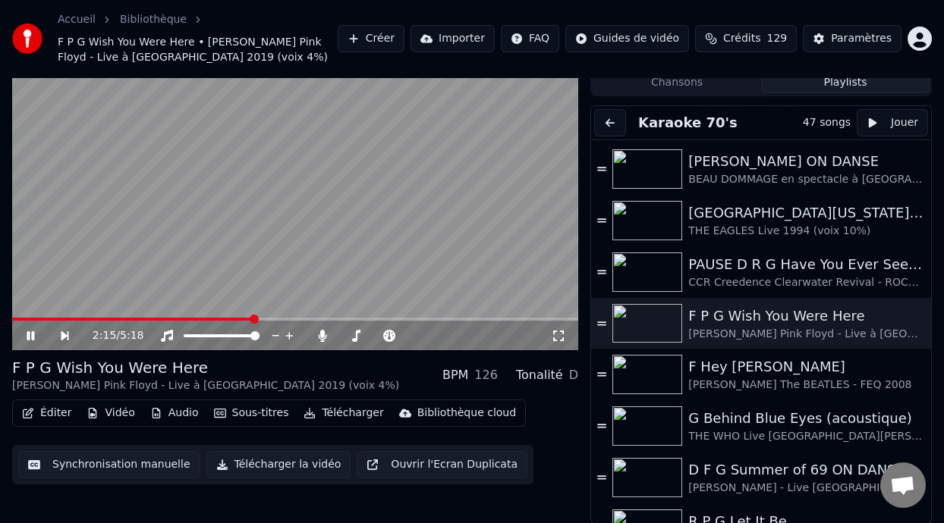
click at [31, 335] on icon at bounding box center [41, 336] width 34 height 12
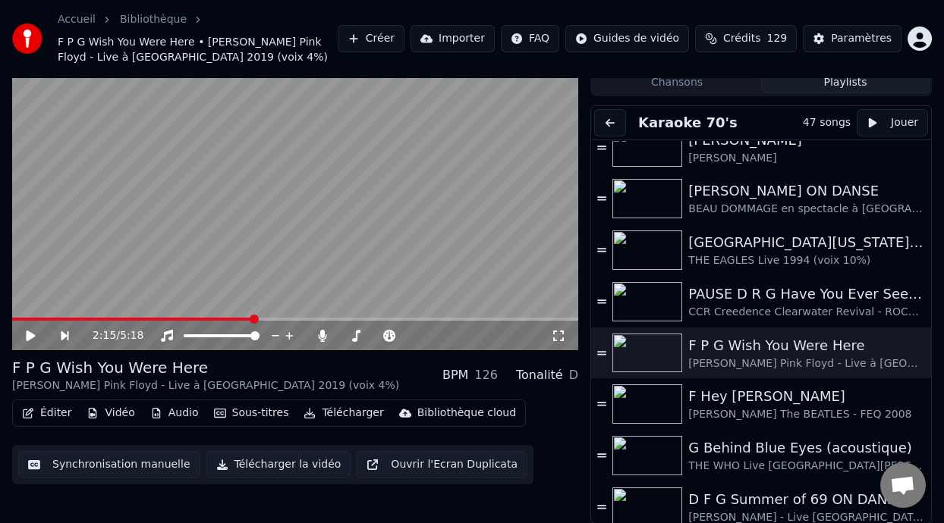
scroll to position [469, 0]
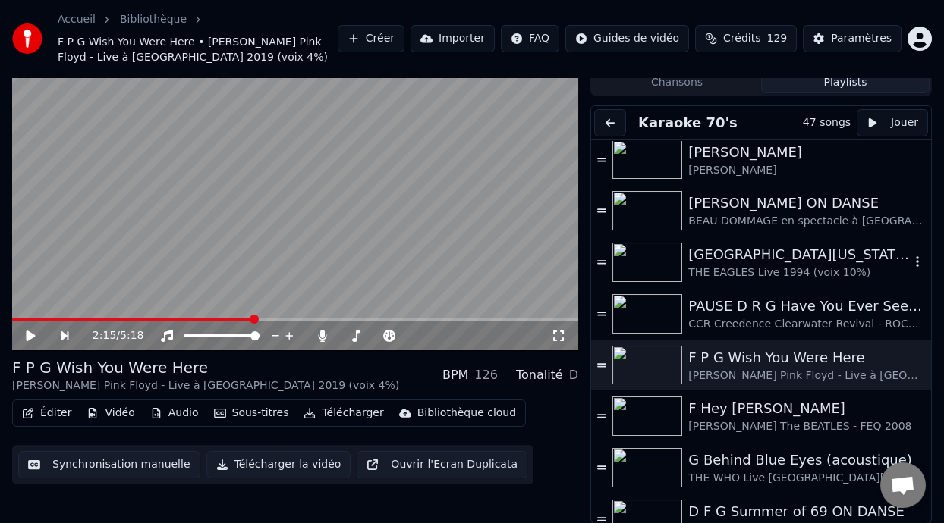
click at [783, 256] on div "[GEOGRAPHIC_DATA][US_STATE] (-2 clé Am)" at bounding box center [799, 254] width 222 height 21
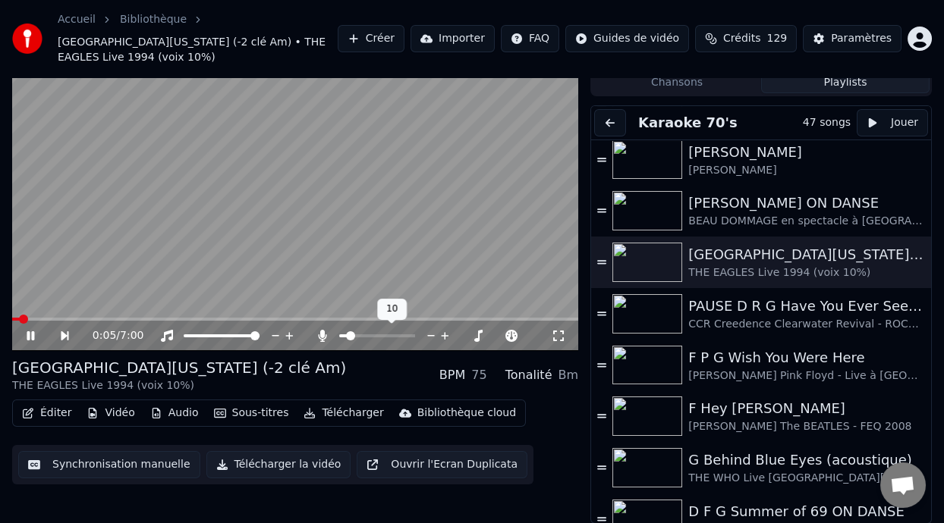
click at [347, 335] on span at bounding box center [350, 336] width 9 height 9
click at [293, 371] on div "[GEOGRAPHIC_DATA][US_STATE] (-2 clé Am) THE EAGLES Live 1994 (voix 10%) BPM 75 …" at bounding box center [295, 375] width 566 height 36
click at [342, 333] on span at bounding box center [346, 336] width 9 height 9
click at [344, 333] on span at bounding box center [347, 336] width 9 height 9
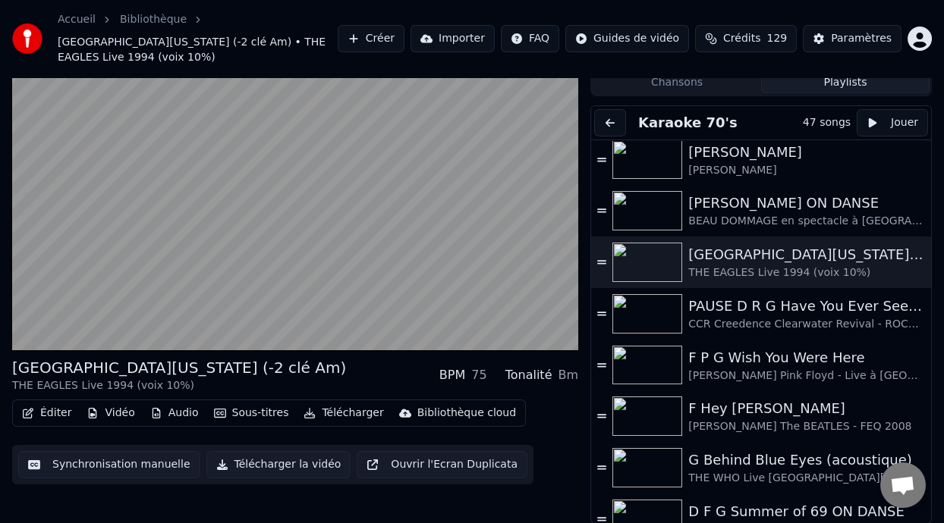
click at [67, 411] on button "Éditer" at bounding box center [46, 413] width 61 height 21
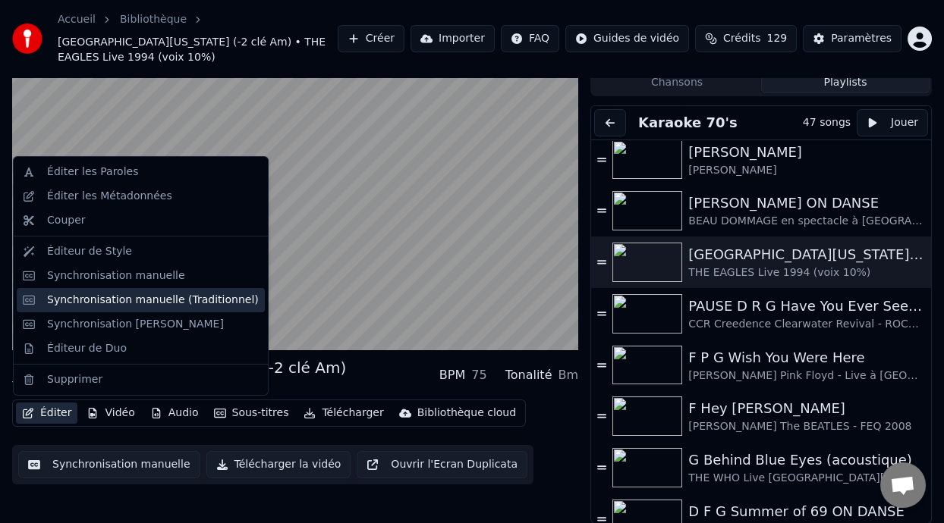
click at [196, 298] on div "Synchronisation manuelle (Traditionnel)" at bounding box center [153, 300] width 212 height 15
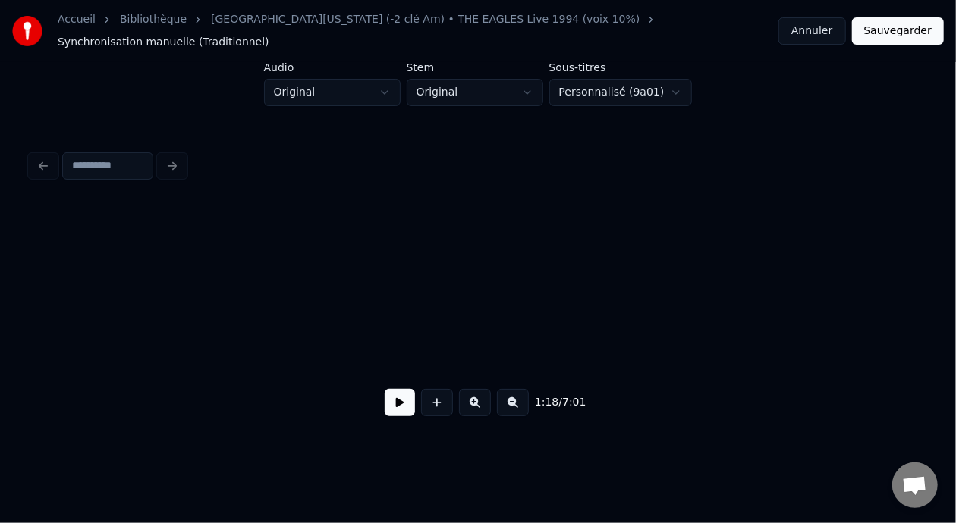
scroll to position [0, 2976]
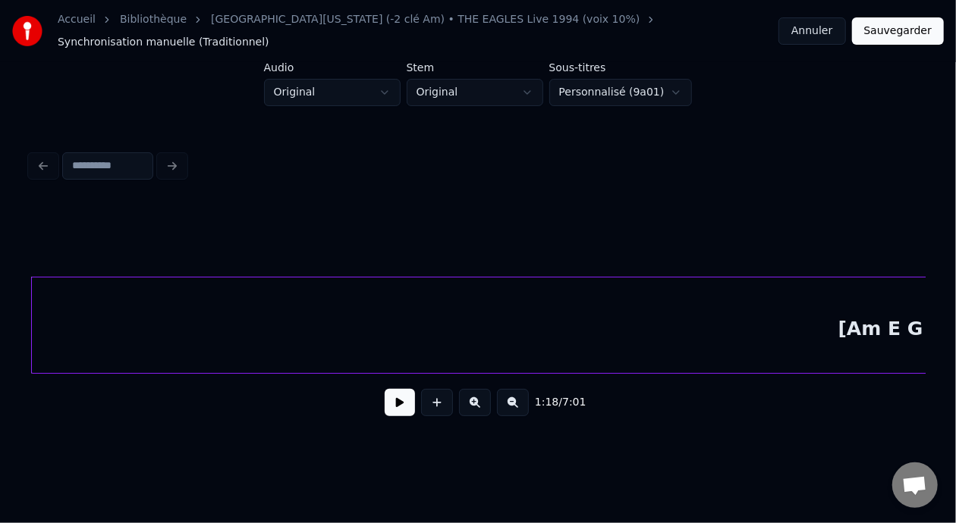
click at [813, 24] on button "Annuler" at bounding box center [811, 30] width 67 height 27
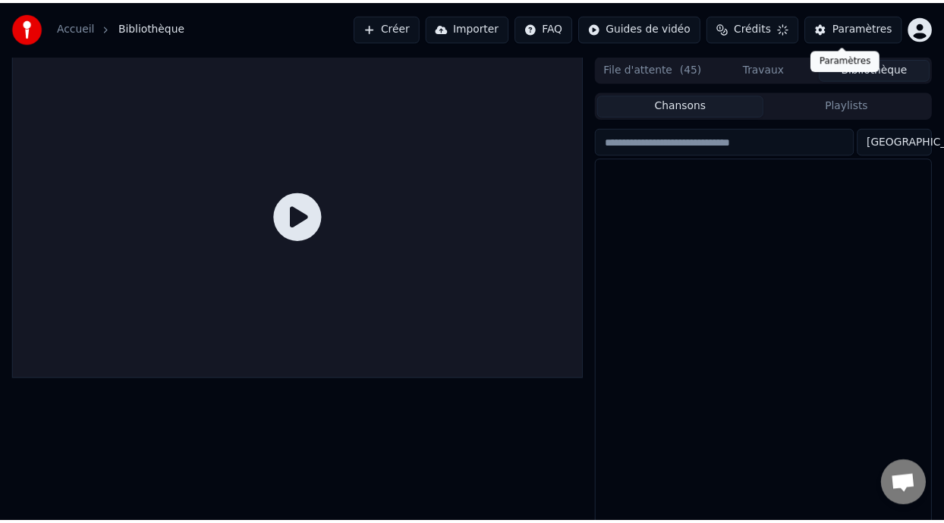
scroll to position [27, 0]
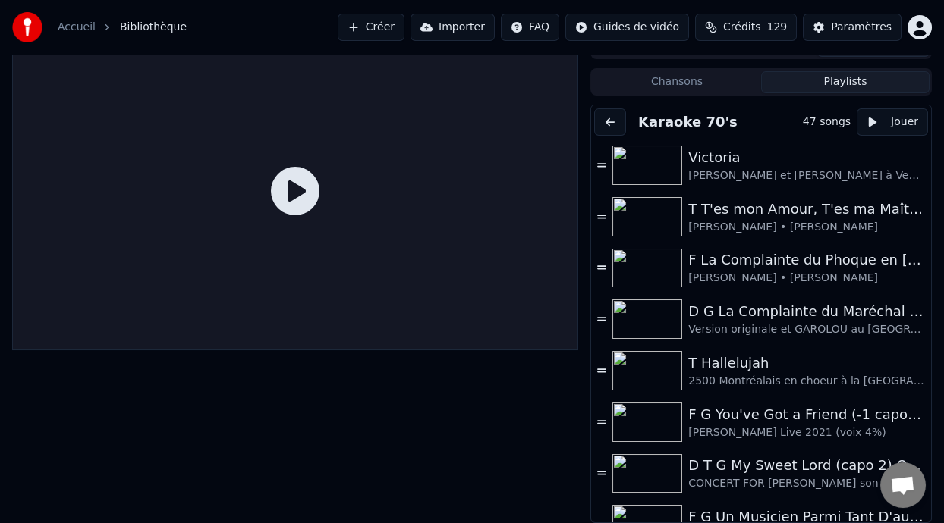
click at [854, 77] on button "Playlists" at bounding box center [845, 82] width 168 height 22
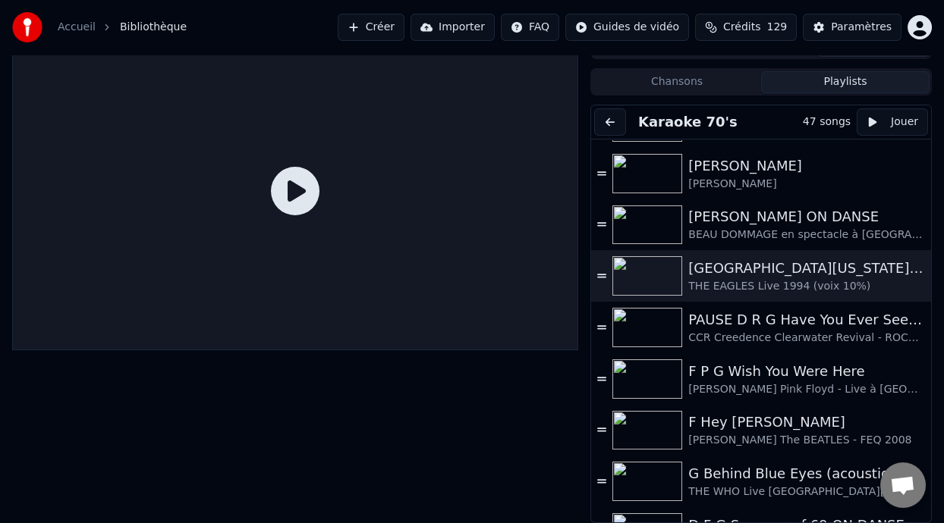
scroll to position [379, 0]
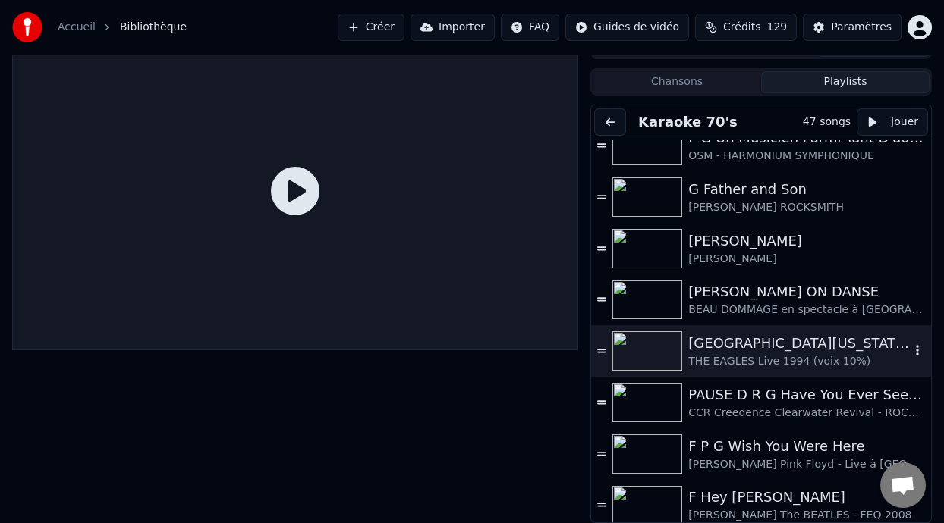
click at [777, 346] on div "[GEOGRAPHIC_DATA][US_STATE] (-2 clé Am)" at bounding box center [799, 343] width 222 height 21
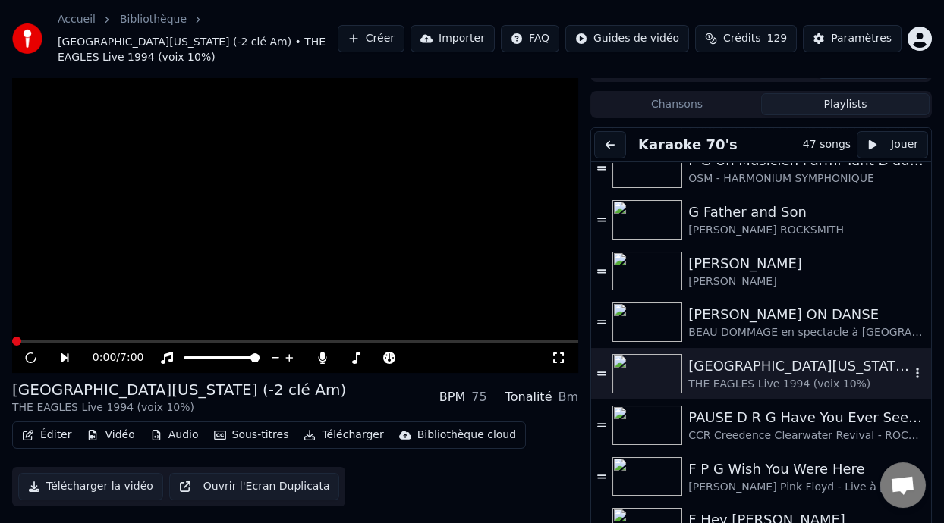
scroll to position [45, 0]
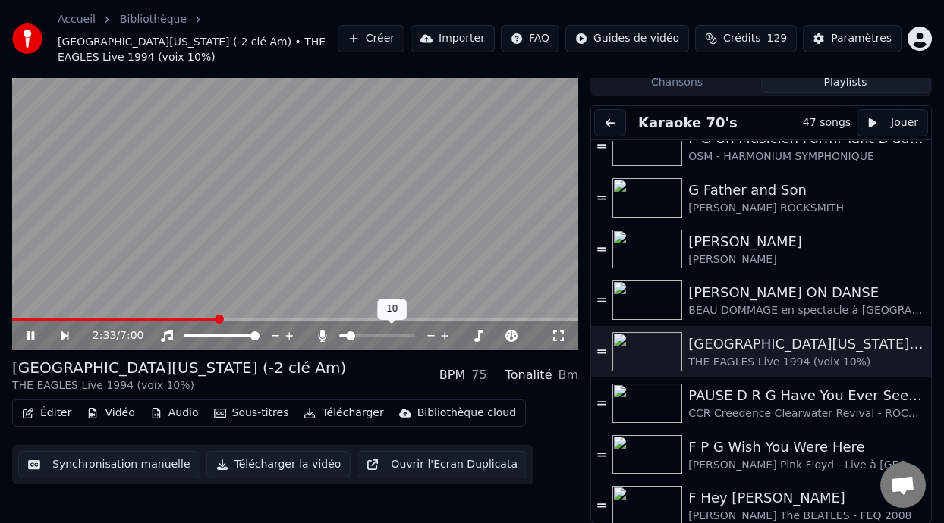
click at [347, 332] on span at bounding box center [350, 336] width 9 height 9
click at [29, 330] on icon at bounding box center [41, 336] width 34 height 12
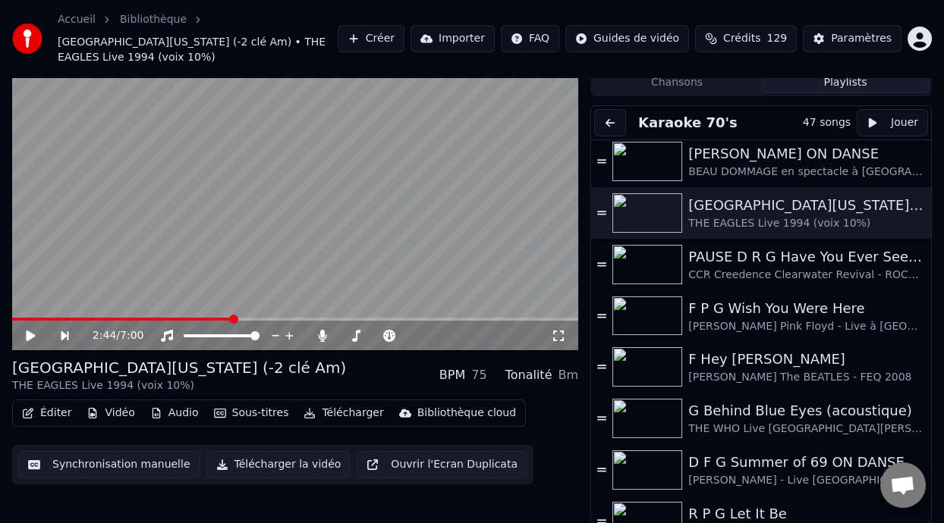
scroll to position [530, 0]
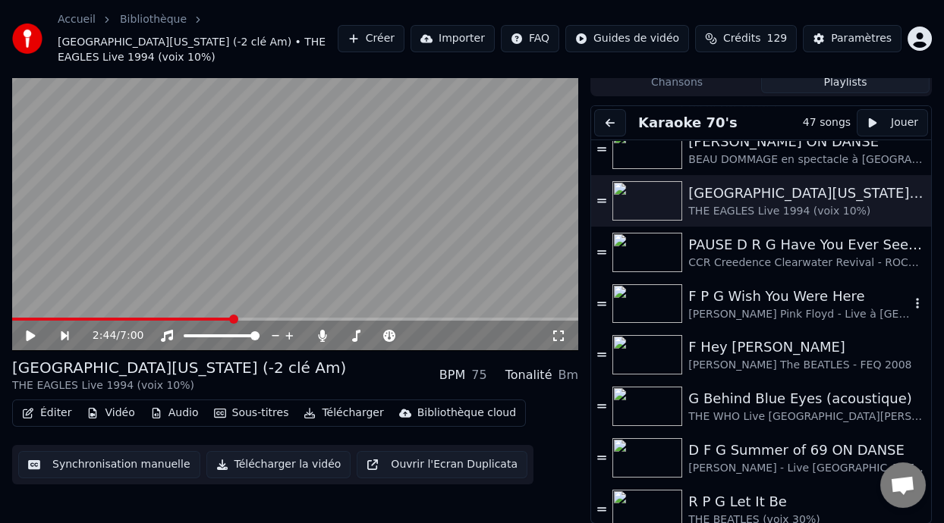
click at [775, 297] on div "F P G Wish You Were Here" at bounding box center [799, 296] width 222 height 21
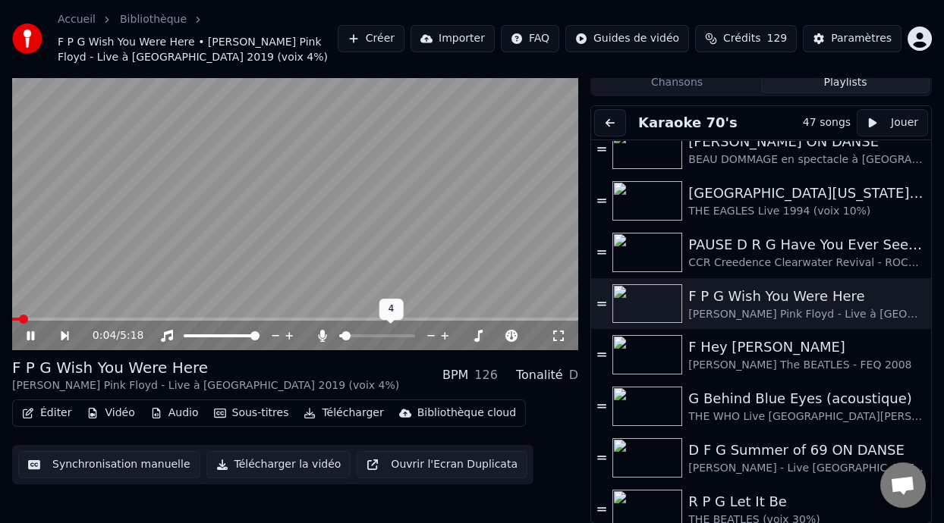
click at [342, 334] on span at bounding box center [345, 336] width 9 height 9
click at [351, 363] on div "F P G Wish You Were Here [PERSON_NAME] Pink Floyd - Live à [GEOGRAPHIC_DATA] 20…" at bounding box center [295, 375] width 566 height 36
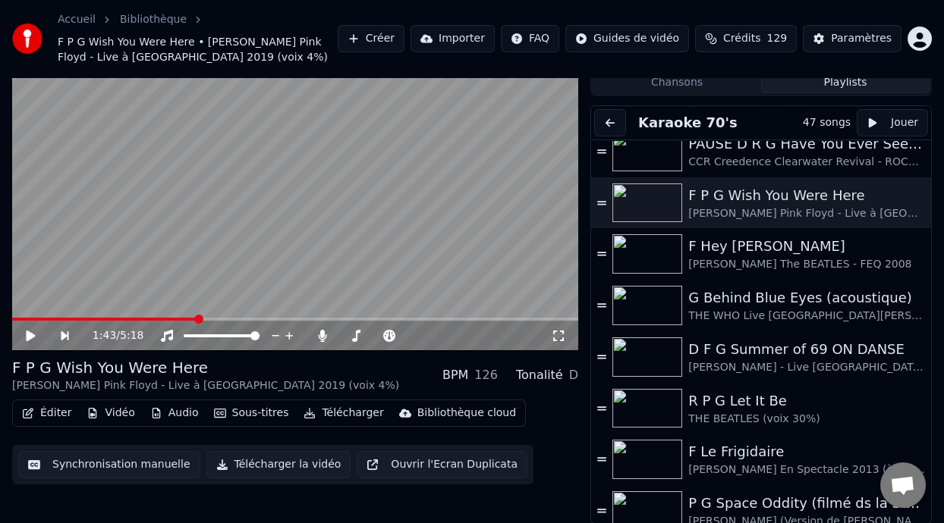
scroll to position [646, 0]
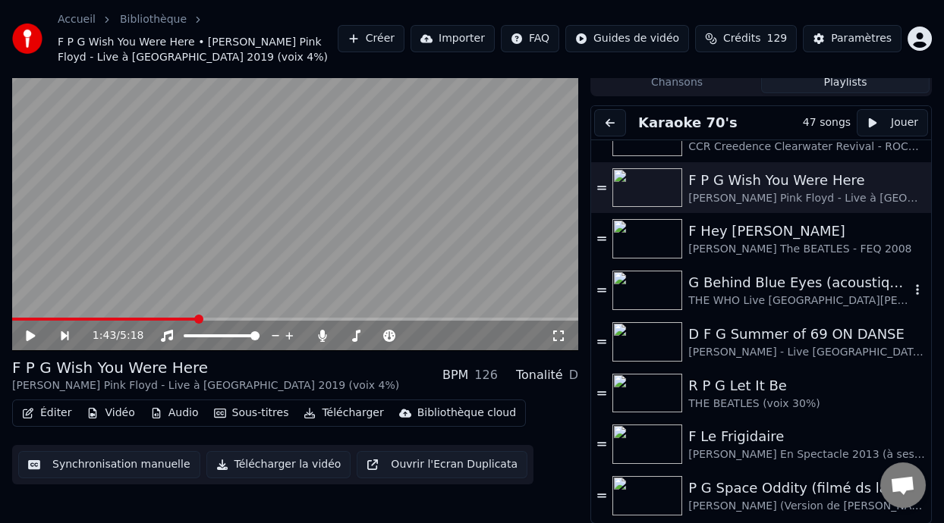
click at [803, 290] on div "G Behind Blue Eyes (acoustique)" at bounding box center [799, 282] width 222 height 21
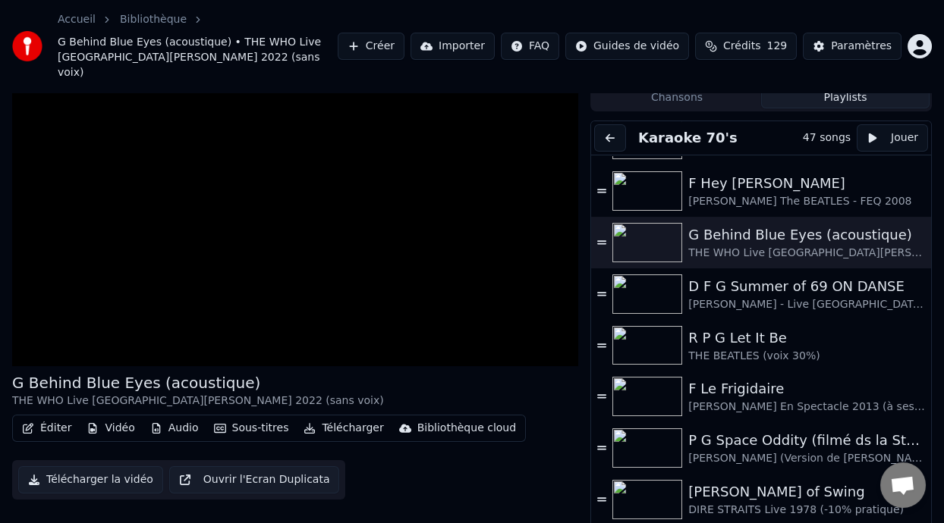
scroll to position [724, 0]
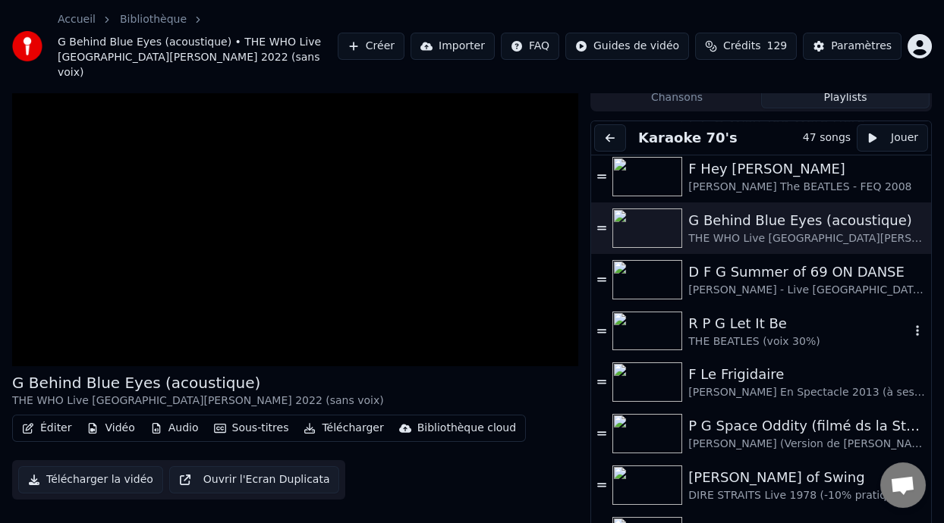
click at [748, 316] on div "R P G Let It Be" at bounding box center [799, 323] width 222 height 21
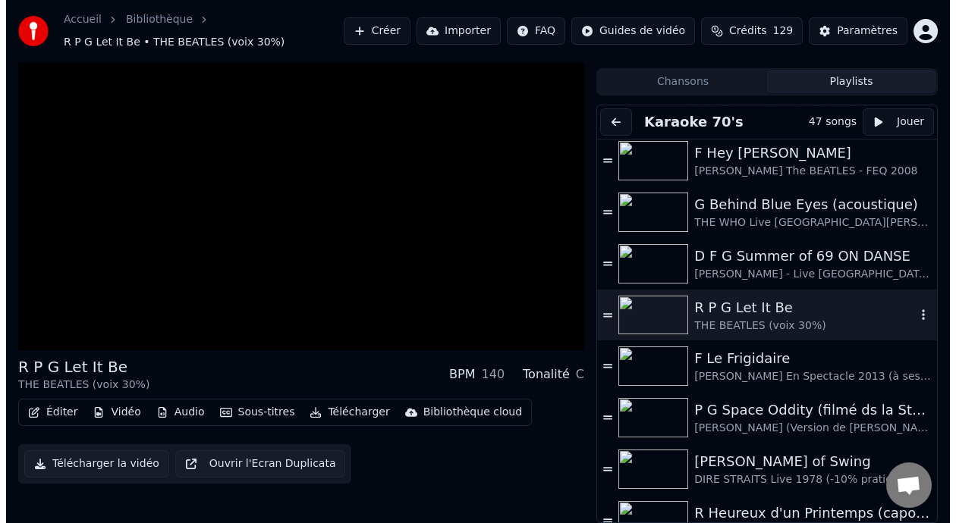
scroll to position [30, 0]
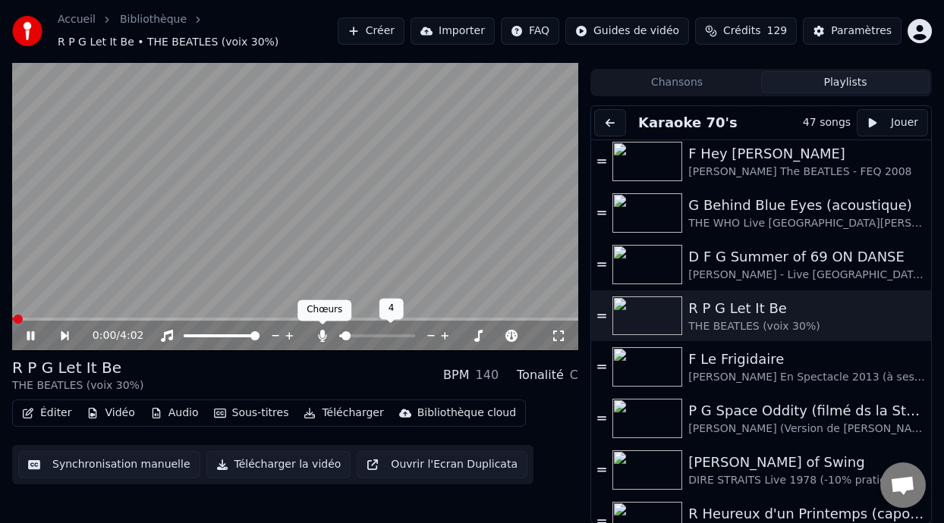
click at [321, 333] on icon at bounding box center [322, 336] width 8 height 12
click at [321, 333] on icon at bounding box center [322, 336] width 15 height 12
click at [353, 335] on span at bounding box center [377, 336] width 76 height 3
click at [346, 336] on span at bounding box center [350, 336] width 9 height 9
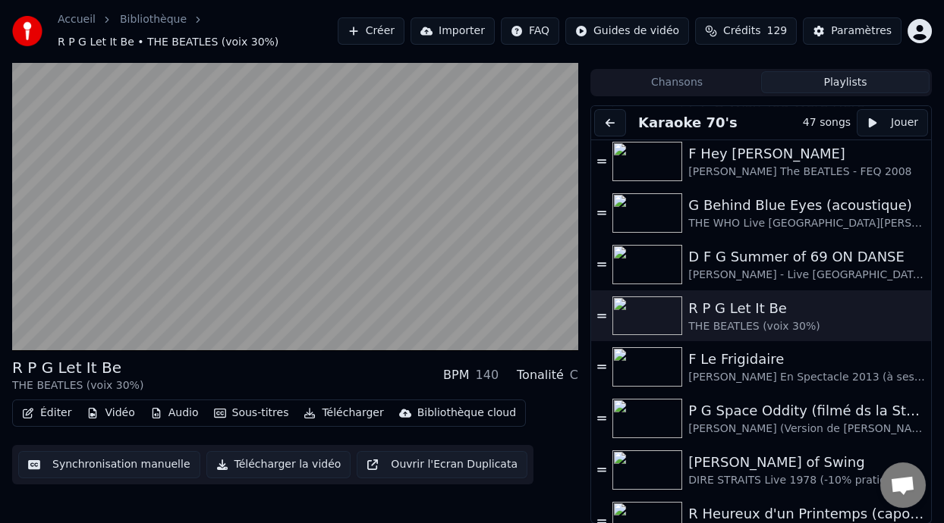
click at [186, 362] on div "R P G Let It Be THE BEATLES (voix 30%) BPM 140 Tonalité C" at bounding box center [295, 375] width 566 height 36
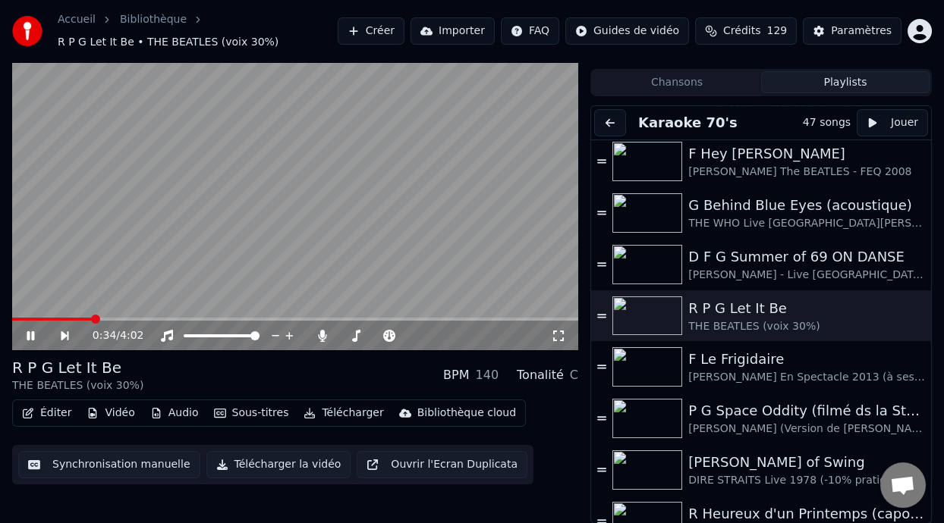
click at [28, 332] on icon at bounding box center [41, 336] width 34 height 12
click at [31, 331] on icon at bounding box center [41, 336] width 34 height 12
click at [342, 336] on span at bounding box center [346, 336] width 9 height 9
click at [58, 411] on button "Éditer" at bounding box center [46, 413] width 61 height 21
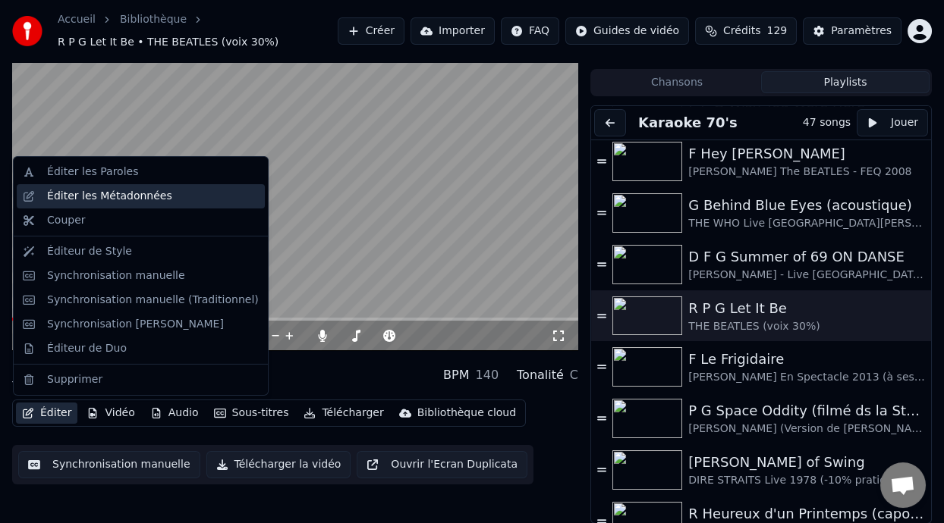
click at [184, 200] on div "Éditer les Métadonnées" at bounding box center [153, 196] width 212 height 15
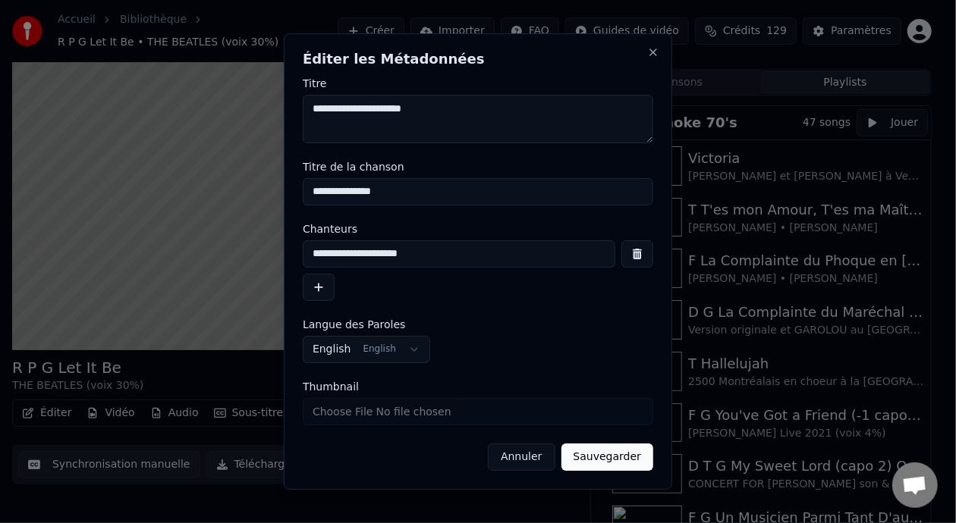
scroll to position [5, 0]
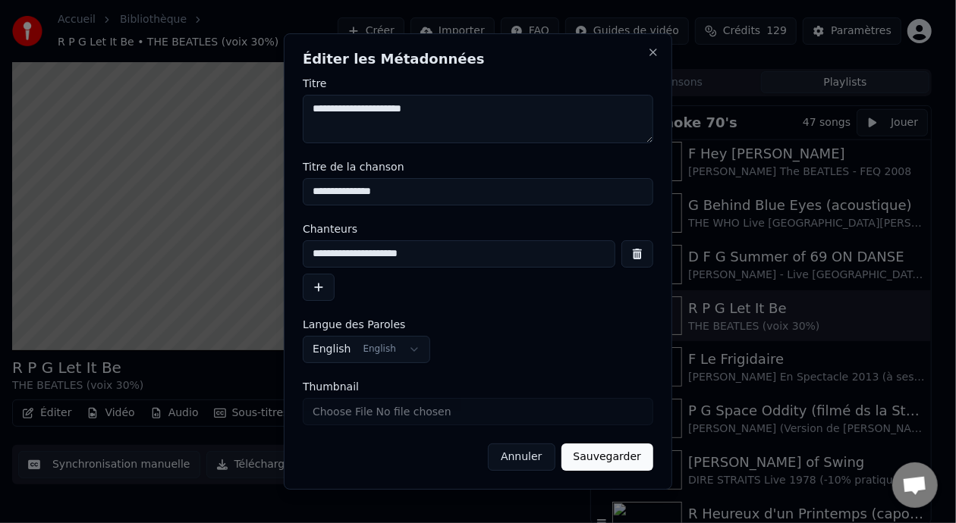
click at [410, 252] on input "**********" at bounding box center [459, 254] width 313 height 27
type input "**********"
click at [621, 459] on button "Sauvegarder" at bounding box center [607, 457] width 92 height 27
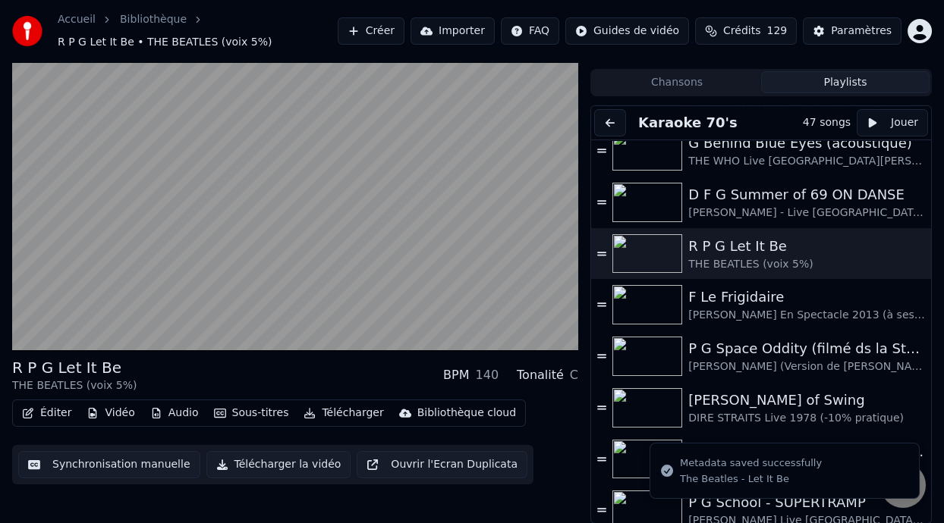
scroll to position [816, 0]
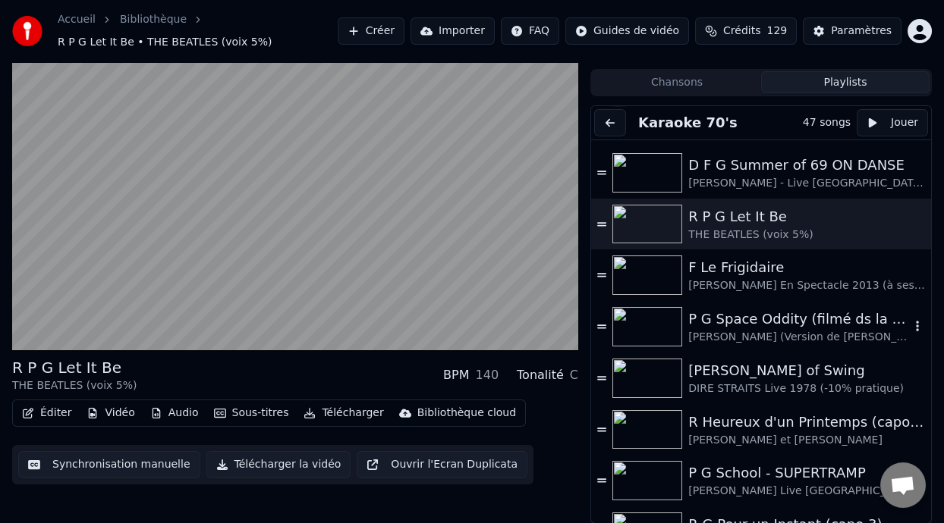
click at [766, 324] on div "P G Space Oddity (filmé ds la Station Spatiale Internationale)" at bounding box center [799, 319] width 222 height 21
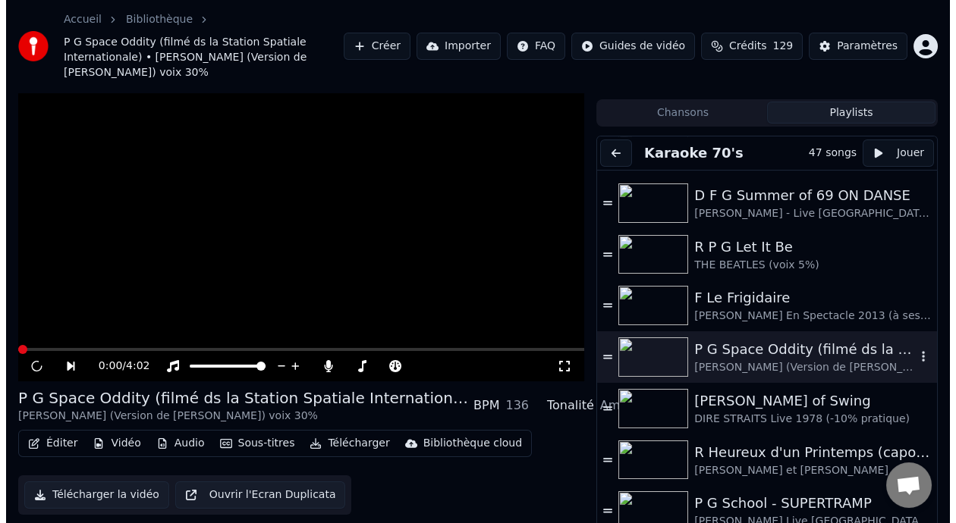
scroll to position [60, 0]
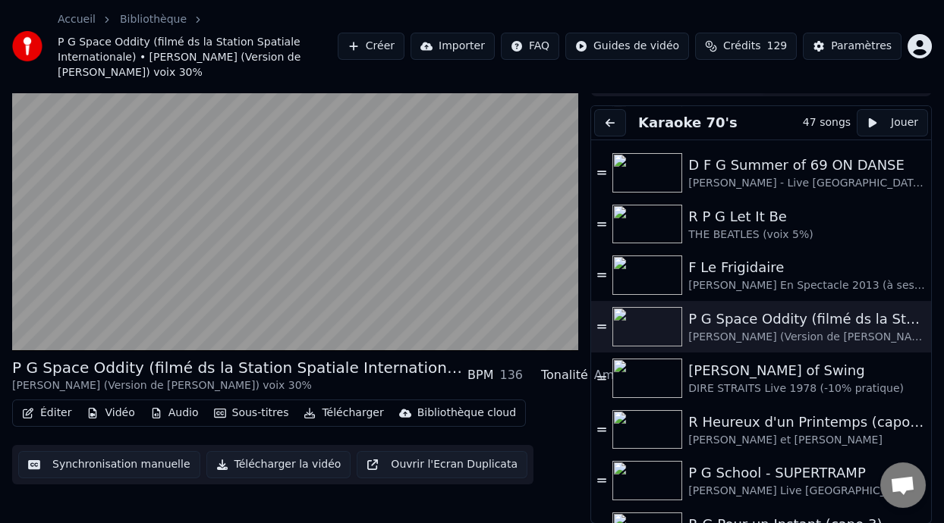
click at [344, 394] on div "P G Space Oddity (filmé ds la Station Spatiale Internationale) DAVID BOWIE (Ver…" at bounding box center [295, 420] width 566 height 127
click at [60, 410] on button "Éditer" at bounding box center [46, 413] width 61 height 21
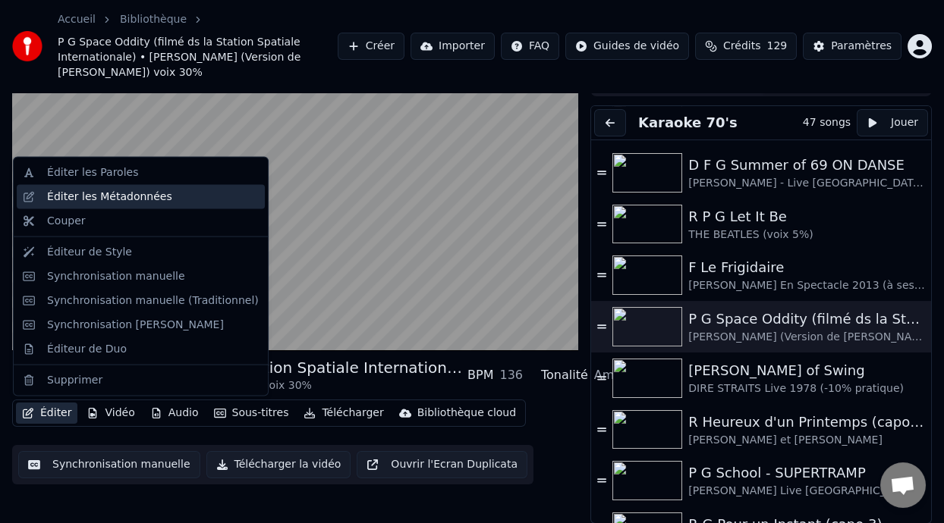
click at [161, 194] on div "Éditer les Métadonnées" at bounding box center [153, 197] width 212 height 15
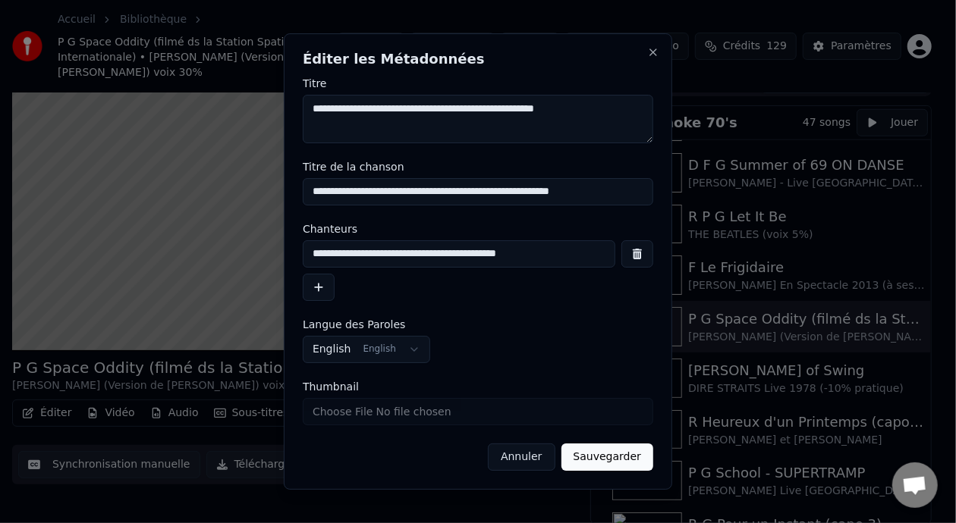
click at [541, 253] on input "**********" at bounding box center [459, 254] width 313 height 27
type input "**********"
click at [619, 461] on button "Sauvegarder" at bounding box center [607, 457] width 92 height 27
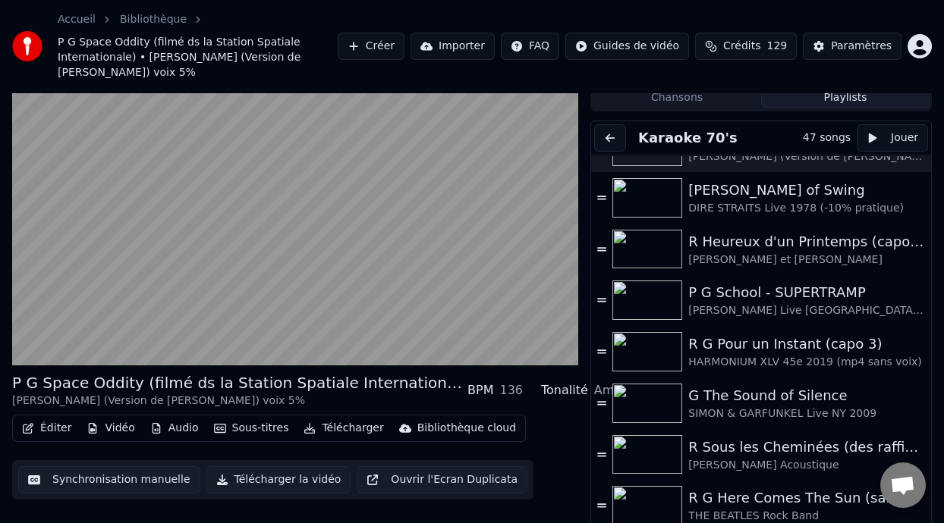
scroll to position [1027, 0]
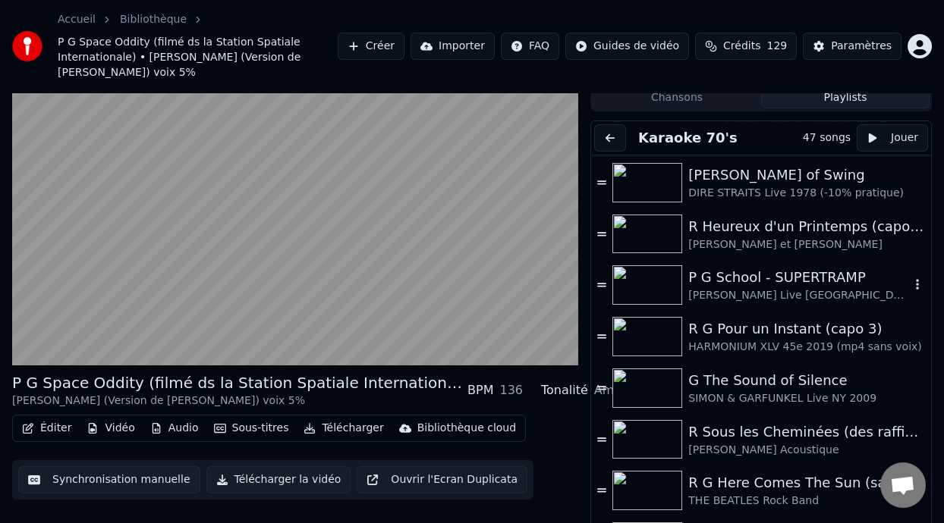
click at [801, 290] on div "[PERSON_NAME] Live [GEOGRAPHIC_DATA] (-5% voix 30%)" at bounding box center [799, 295] width 222 height 15
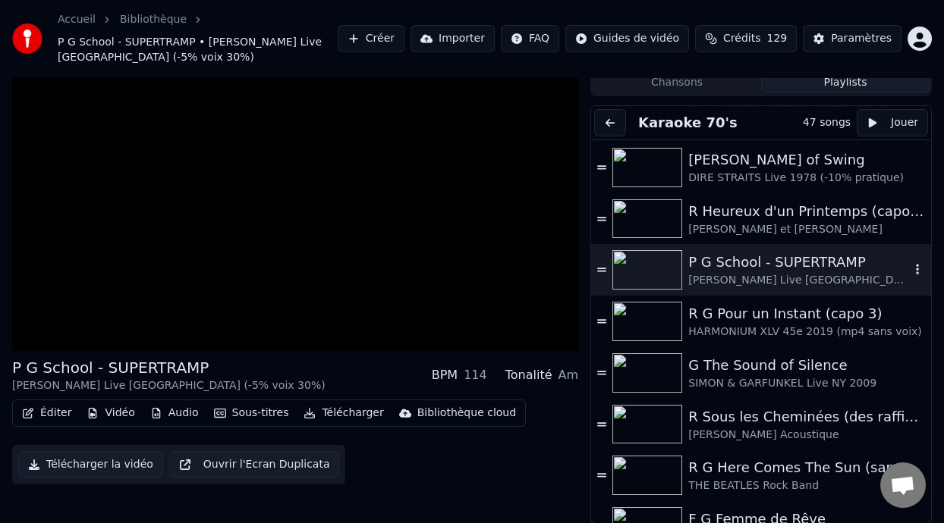
scroll to position [30, 0]
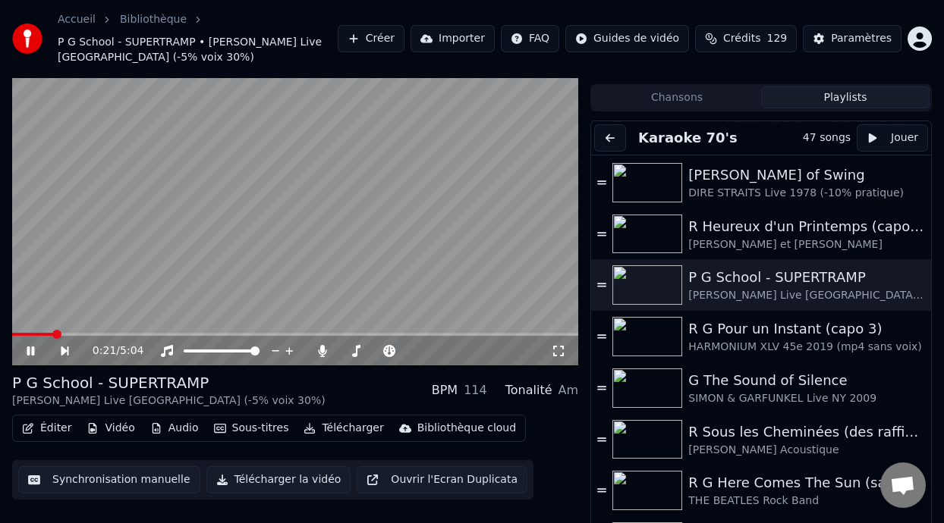
click at [52, 430] on button "Éditer" at bounding box center [46, 428] width 61 height 21
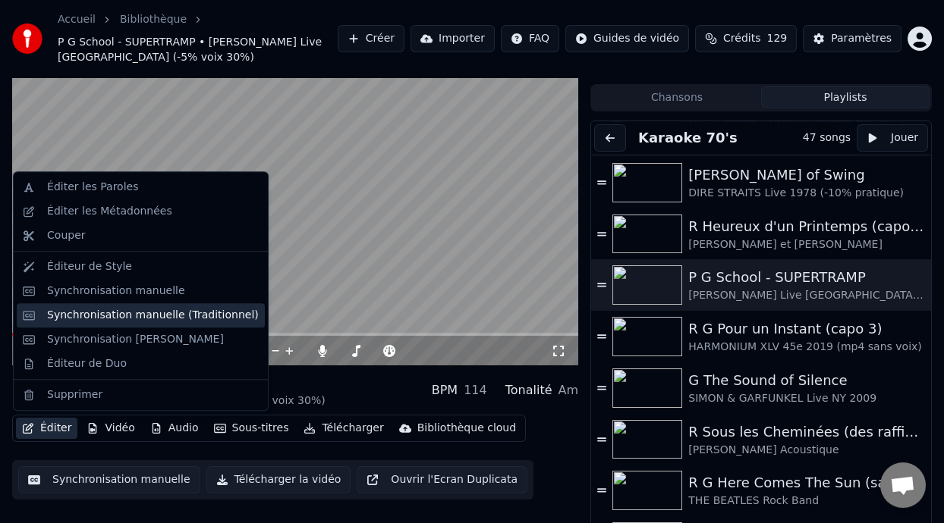
click at [205, 315] on div "Synchronisation manuelle (Traditionnel)" at bounding box center [153, 315] width 212 height 15
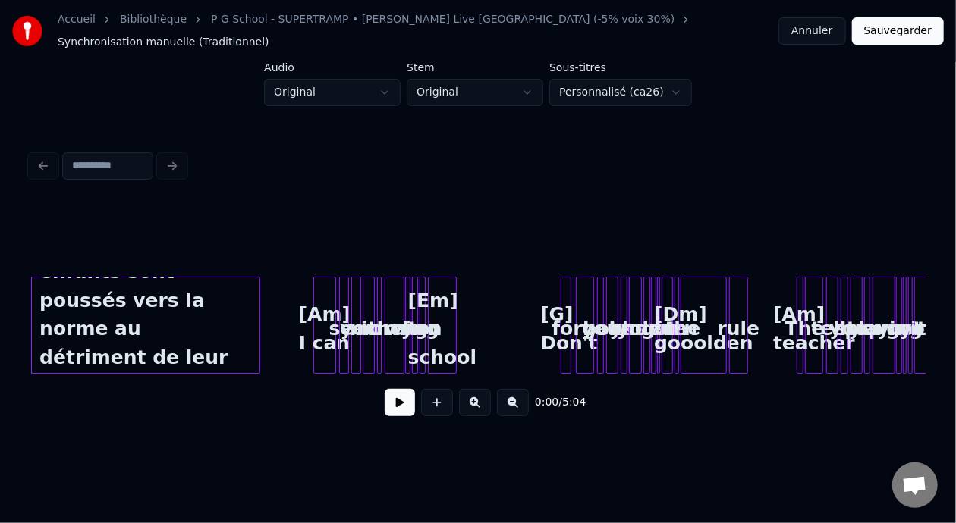
click at [815, 21] on button "Annuler" at bounding box center [811, 30] width 67 height 27
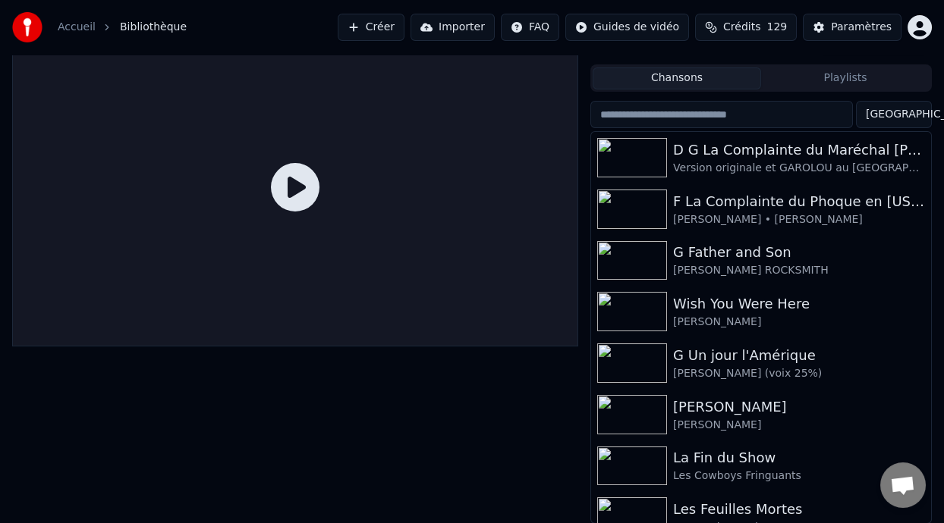
scroll to position [23, 0]
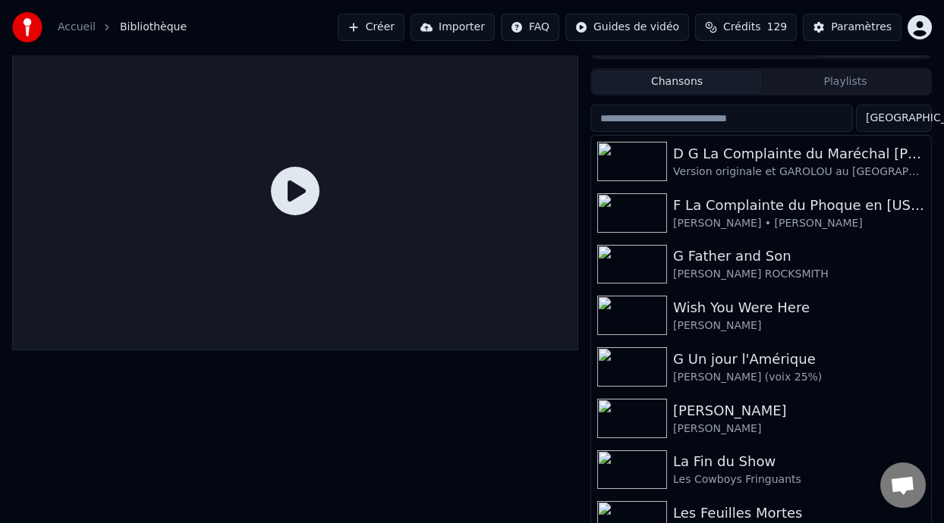
click at [846, 79] on button "Playlists" at bounding box center [845, 82] width 168 height 22
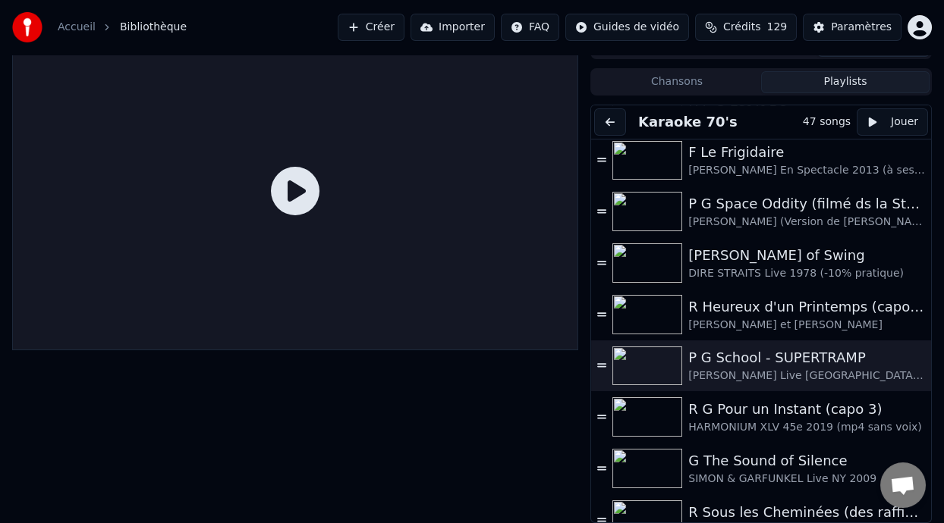
scroll to position [927, 0]
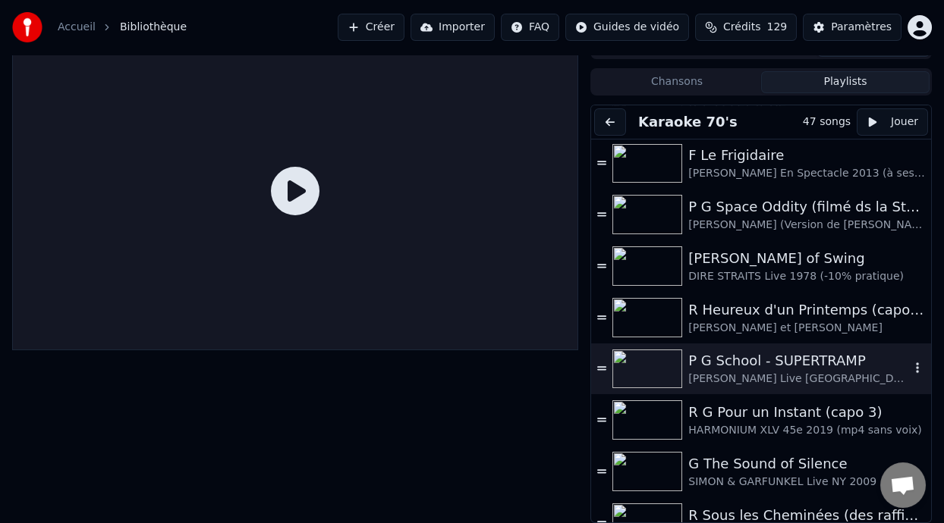
click at [770, 368] on div "P G School - SUPERTRAMP" at bounding box center [799, 361] width 222 height 21
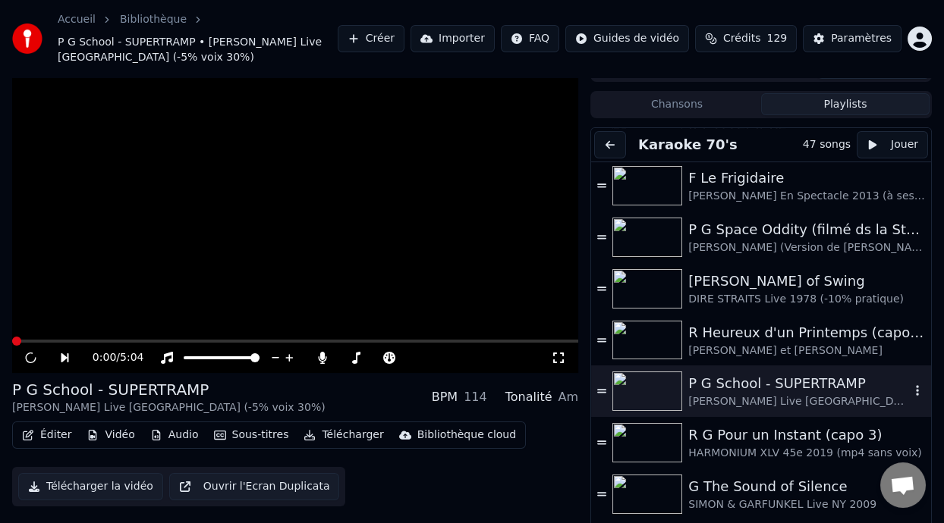
scroll to position [45, 0]
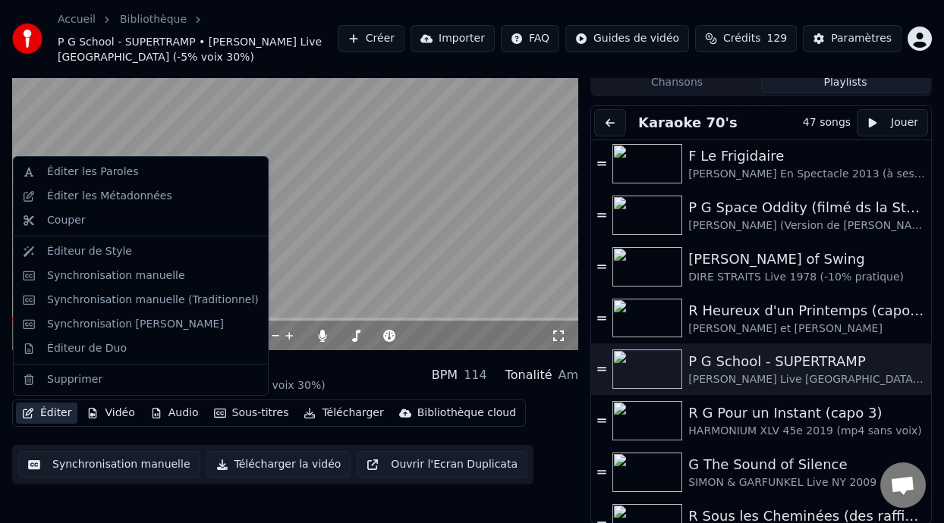
click at [61, 412] on button "Éditer" at bounding box center [46, 413] width 61 height 21
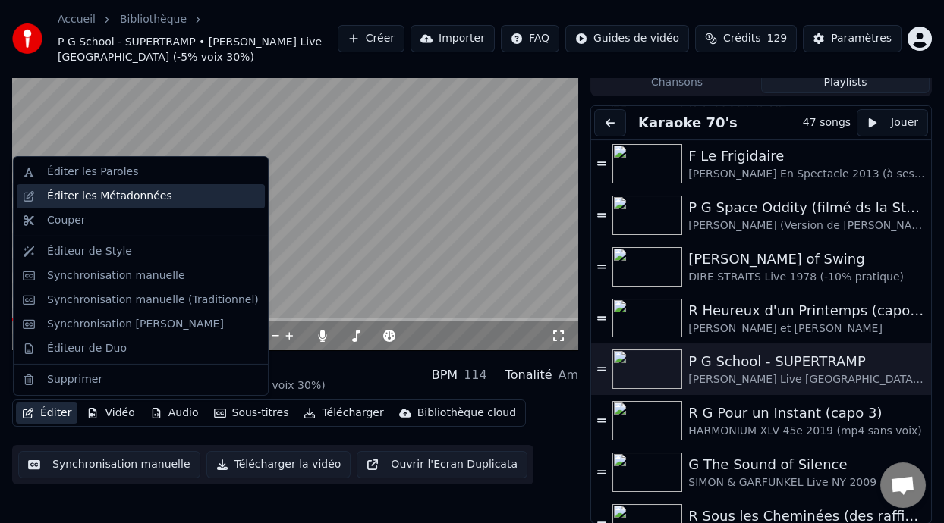
click at [152, 196] on div "Éditer les Métadonnées" at bounding box center [109, 196] width 125 height 15
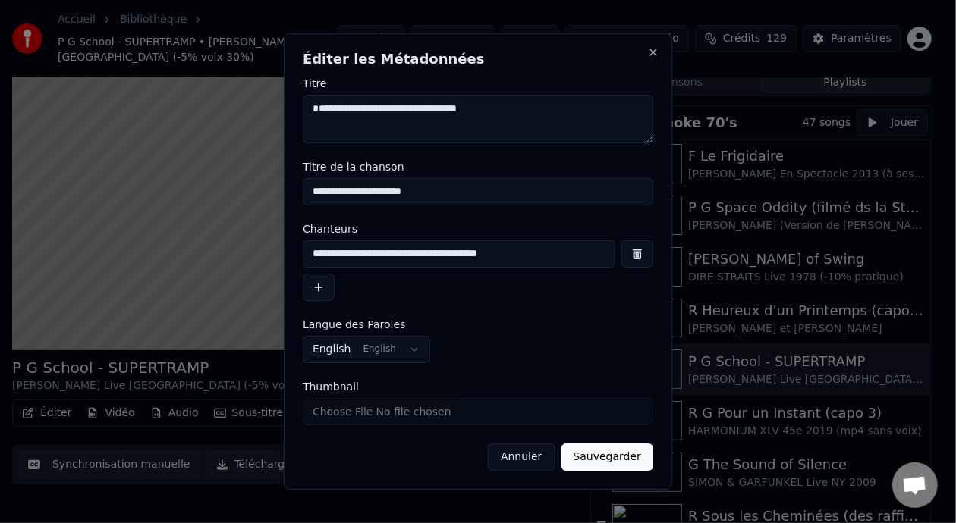
click at [532, 254] on input "**********" at bounding box center [459, 254] width 313 height 27
type input "**********"
click at [625, 459] on button "Sauvegarder" at bounding box center [607, 457] width 92 height 27
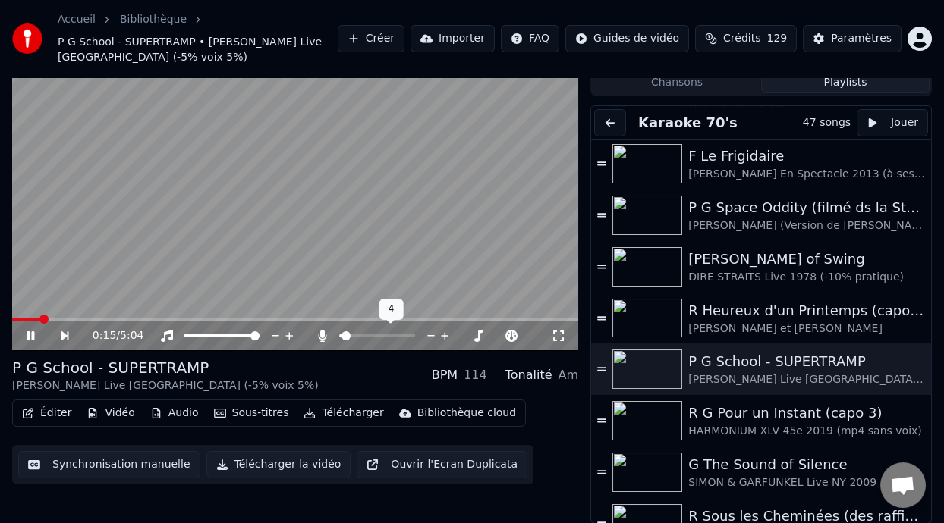
click at [341, 333] on span at bounding box center [345, 336] width 9 height 9
click at [53, 411] on button "Éditer" at bounding box center [46, 413] width 61 height 21
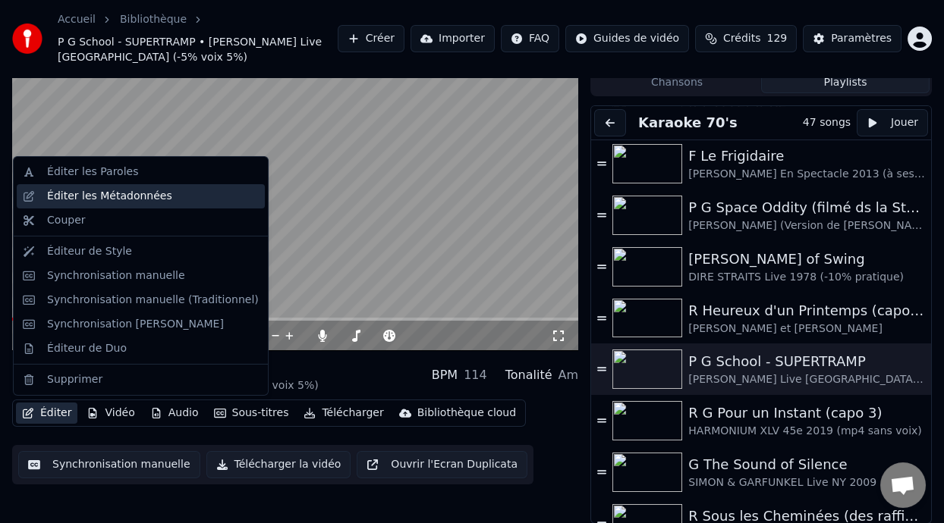
click at [184, 198] on div "Éditer les Métadonnées" at bounding box center [153, 196] width 212 height 15
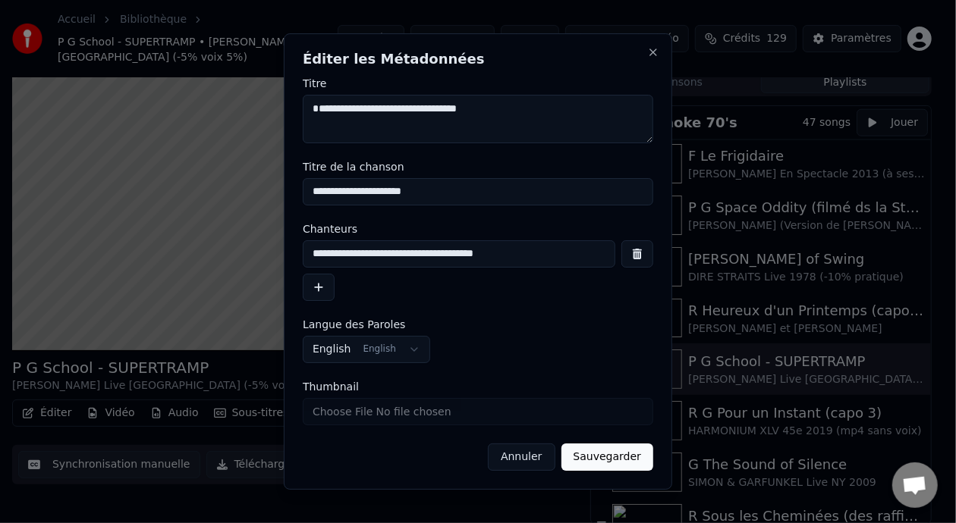
click at [526, 255] on input "**********" at bounding box center [459, 254] width 313 height 27
type input "**********"
click at [619, 457] on button "Sauvegarder" at bounding box center [607, 457] width 92 height 27
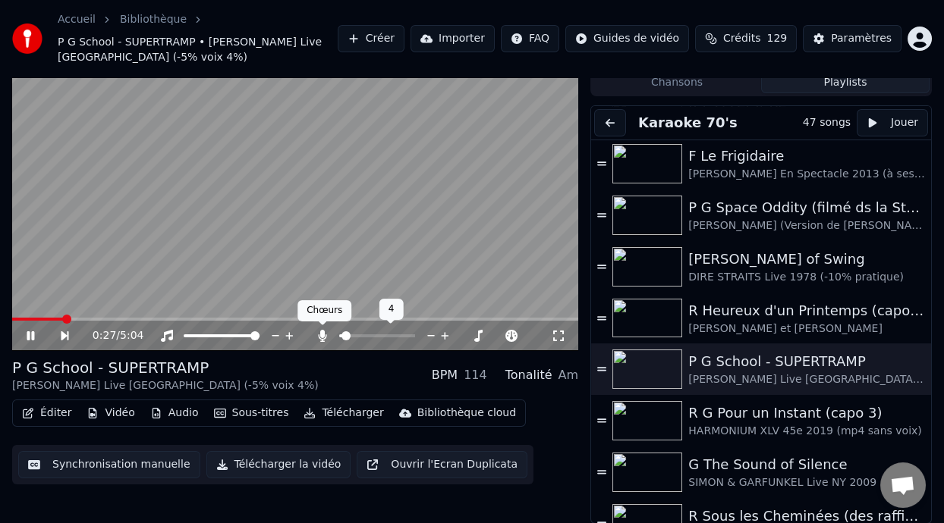
click at [322, 334] on icon at bounding box center [322, 336] width 8 height 12
click at [322, 334] on icon at bounding box center [322, 336] width 15 height 12
click at [322, 334] on icon at bounding box center [322, 336] width 8 height 12
click at [33, 335] on icon at bounding box center [31, 336] width 8 height 9
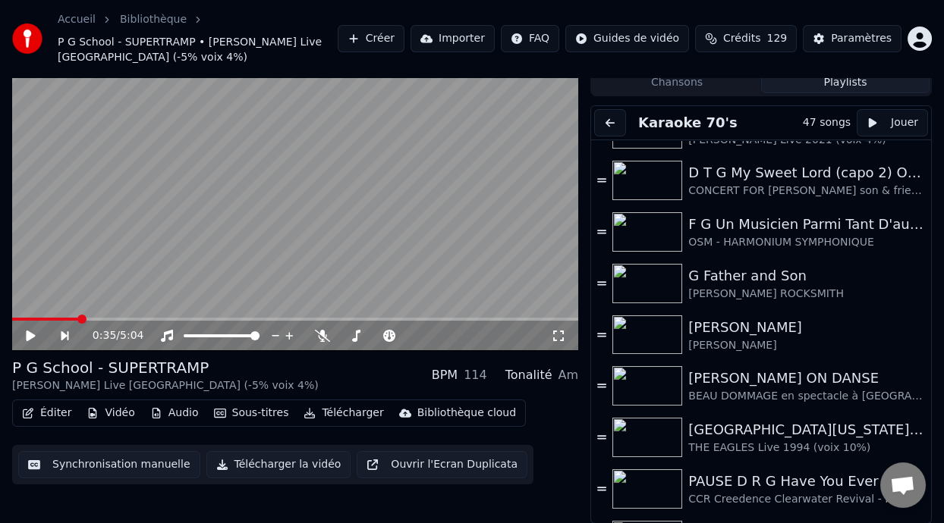
scroll to position [383, 0]
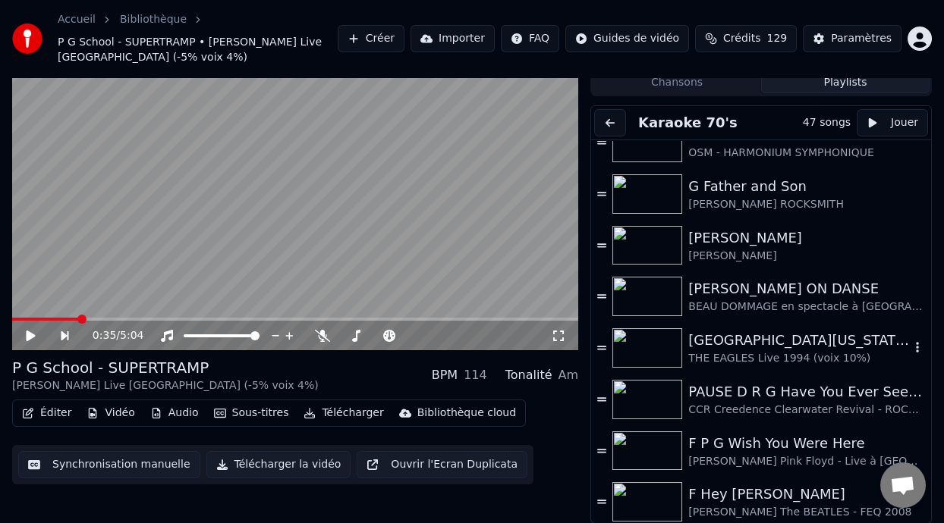
click at [769, 341] on div "[GEOGRAPHIC_DATA][US_STATE] (-2 clé Am)" at bounding box center [799, 340] width 222 height 21
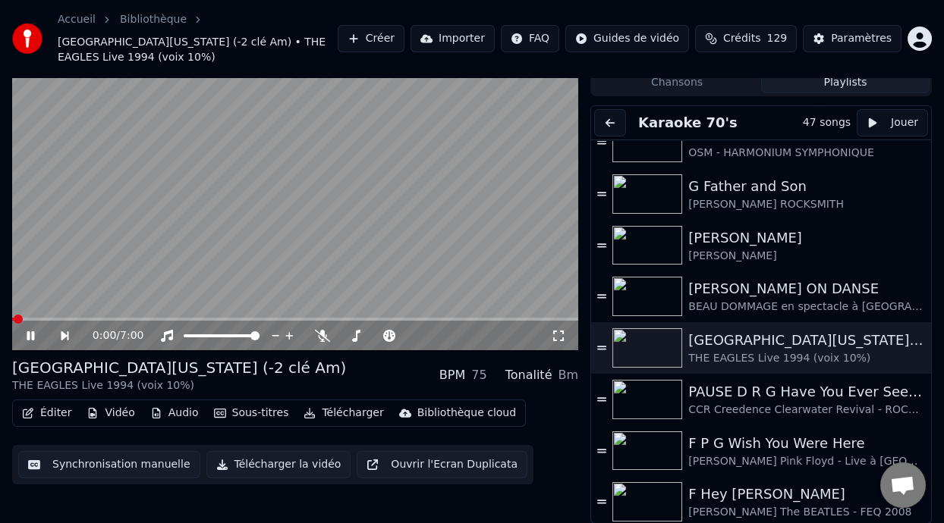
click at [27, 335] on icon at bounding box center [31, 336] width 8 height 9
click at [319, 332] on icon at bounding box center [322, 336] width 15 height 12
click at [347, 335] on span at bounding box center [350, 336] width 9 height 9
click at [398, 335] on span at bounding box center [399, 336] width 9 height 9
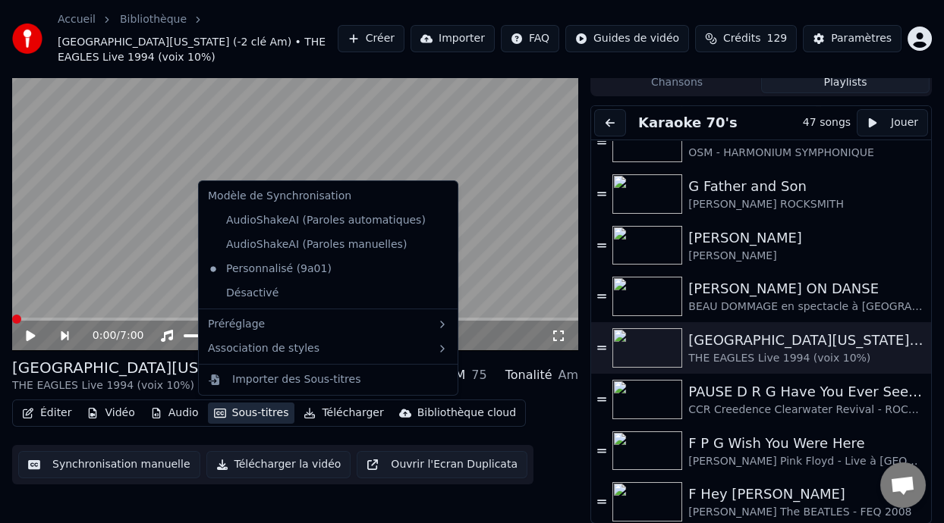
click at [270, 415] on button "Sous-titres" at bounding box center [251, 413] width 87 height 21
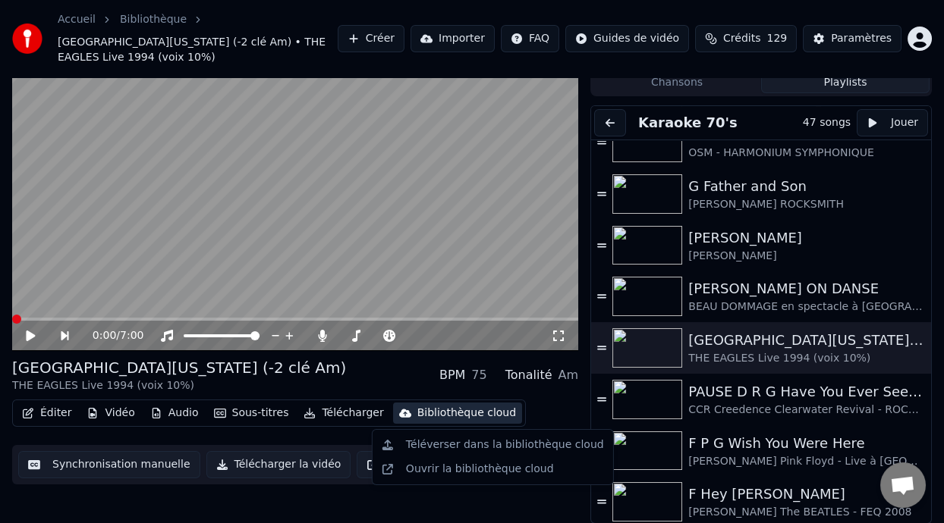
click at [397, 366] on div "R G Hotel California (-2 clé Am) THE EAGLES Live 1994 (voix 10%) BPM 75 Tonalit…" at bounding box center [295, 375] width 566 height 36
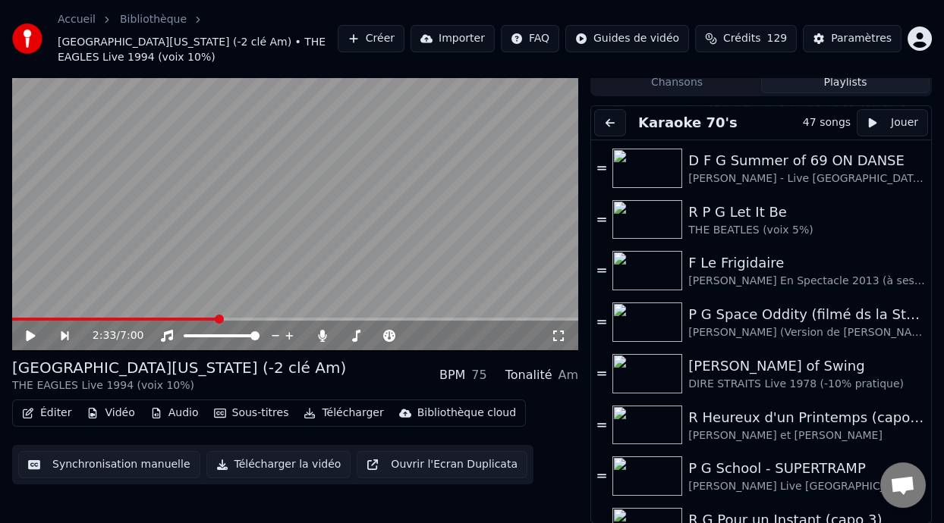
scroll to position [856, 0]
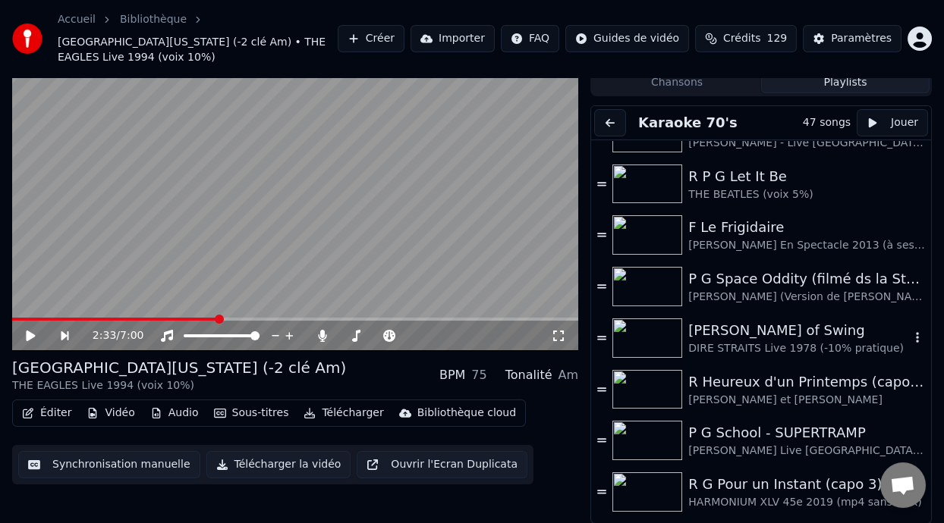
click at [776, 338] on div "[PERSON_NAME] of Swing" at bounding box center [799, 330] width 222 height 21
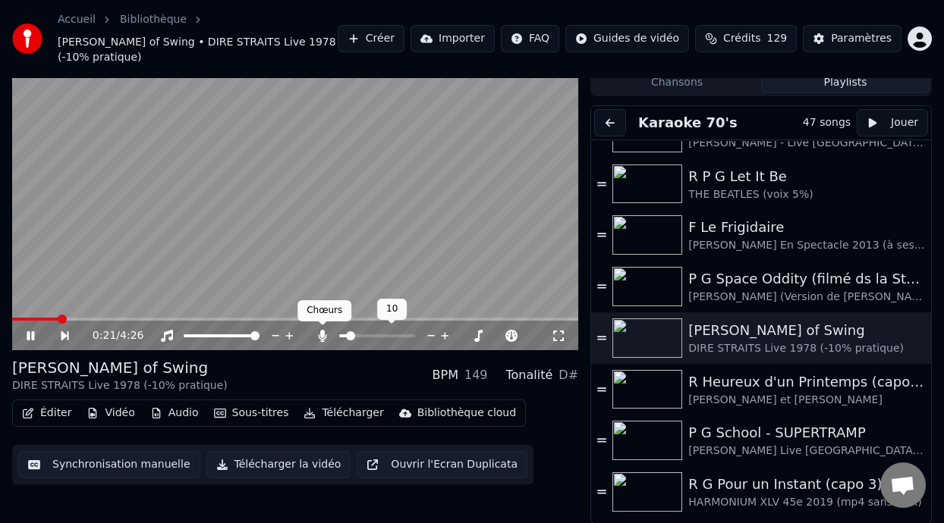
click at [322, 329] on body "Accueil Bibliothèque D G Sultans of Swing • DIRE STRAITS Live 1978 (-10% pratiq…" at bounding box center [472, 216] width 944 height 523
click at [323, 331] on icon at bounding box center [322, 336] width 8 height 12
click at [323, 331] on icon at bounding box center [322, 336] width 15 height 12
click at [356, 332] on icon at bounding box center [356, 336] width 8 height 12
drag, startPoint x: 28, startPoint y: 330, endPoint x: 37, endPoint y: 327, distance: 9.6
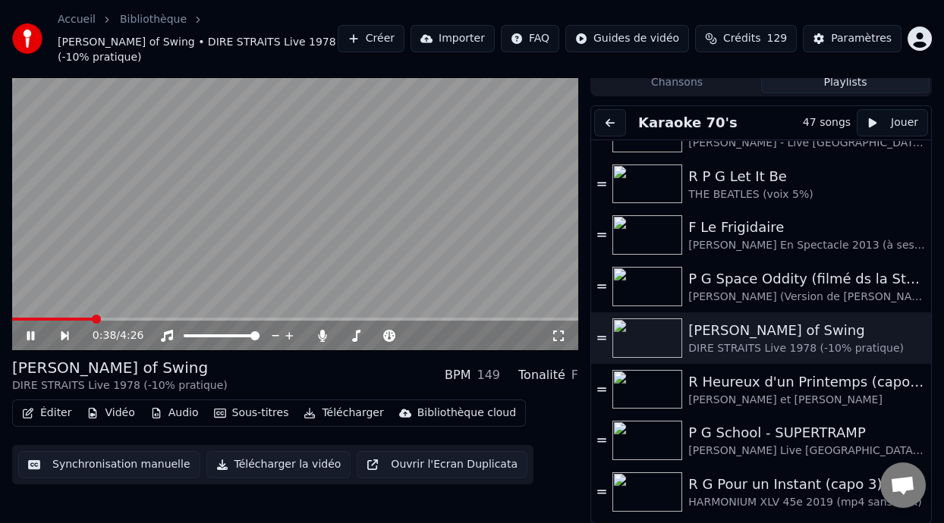
click at [29, 330] on icon at bounding box center [41, 336] width 34 height 12
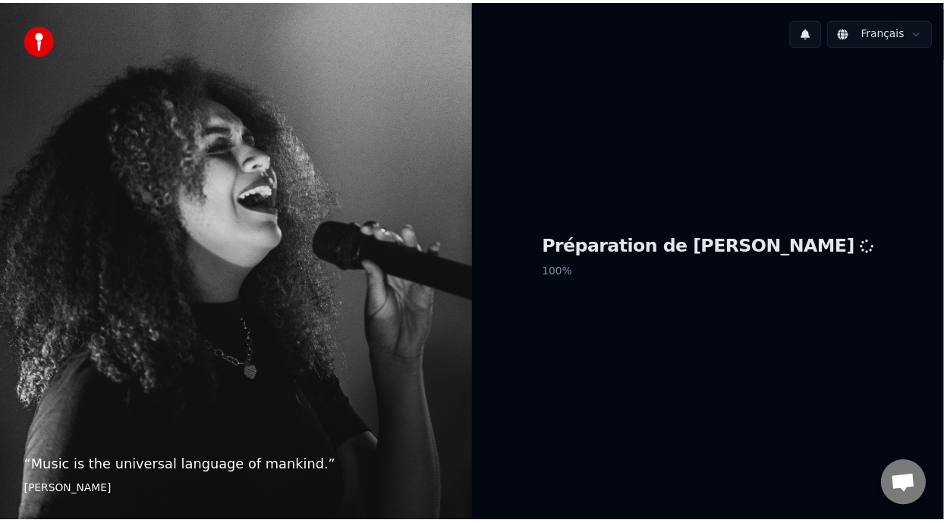
scroll to position [5, 0]
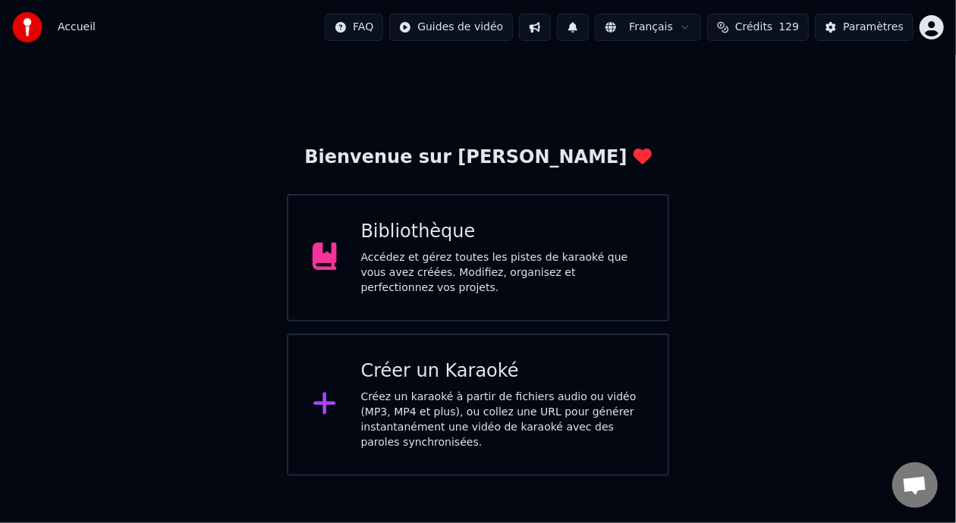
click at [508, 264] on div "Accédez et gérez toutes les pistes de karaoké que vous avez créées. Modifiez, o…" at bounding box center [502, 273] width 283 height 46
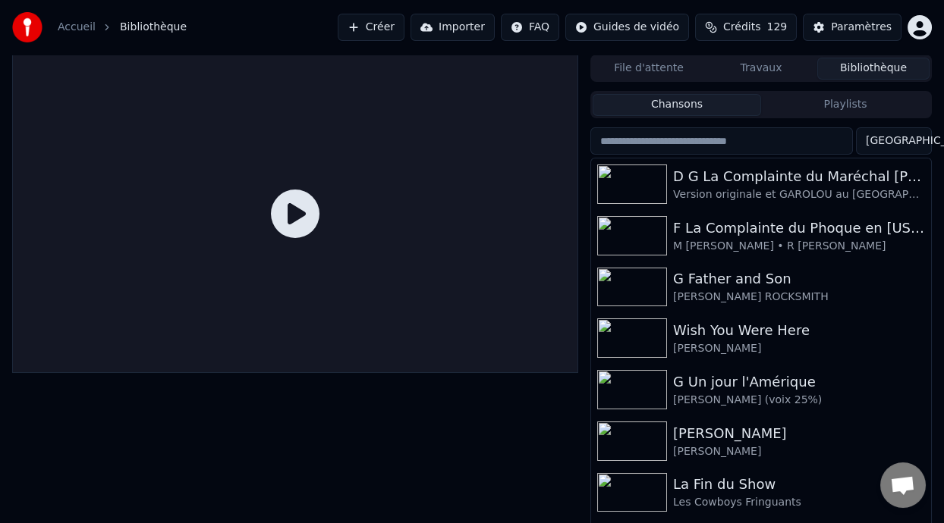
click at [873, 108] on button "Playlists" at bounding box center [845, 105] width 168 height 22
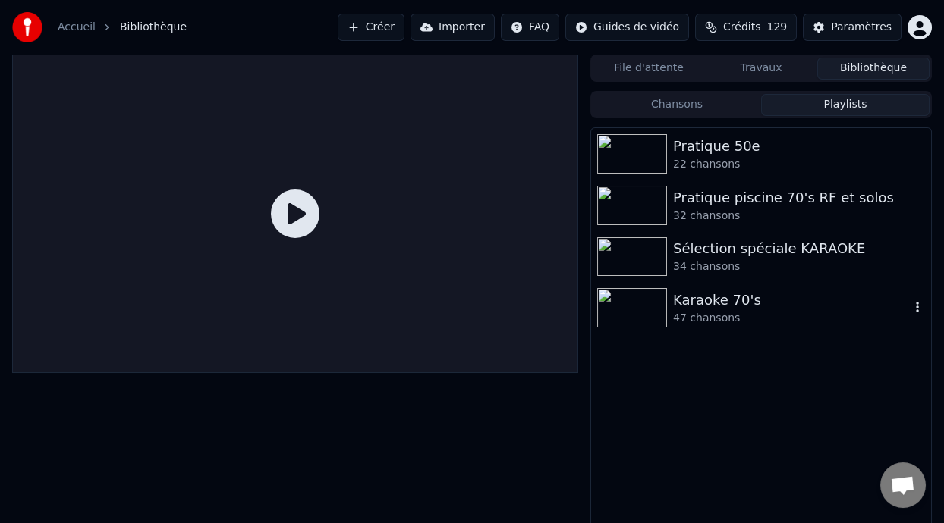
click at [784, 309] on div "Karaoke 70's" at bounding box center [791, 300] width 237 height 21
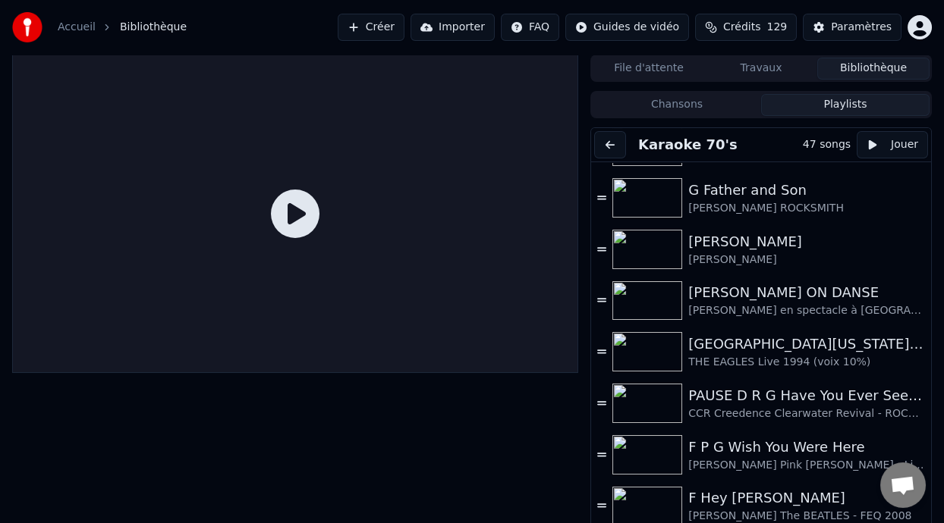
scroll to position [386, 0]
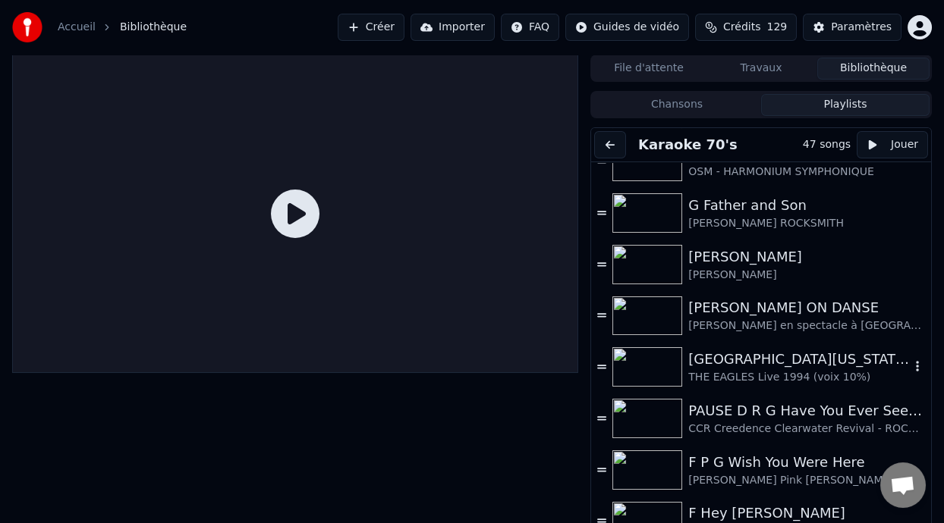
click at [776, 366] on div "[GEOGRAPHIC_DATA][US_STATE] (-2 clé Am)" at bounding box center [799, 359] width 222 height 21
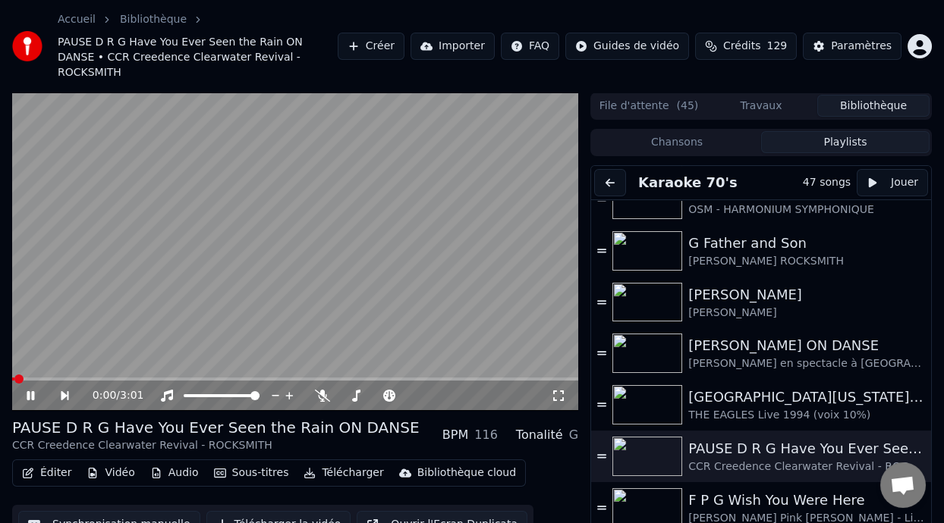
click at [33, 391] on icon at bounding box center [31, 395] width 8 height 9
click at [811, 387] on div "[GEOGRAPHIC_DATA][US_STATE] (-2 clé Am)" at bounding box center [799, 397] width 222 height 21
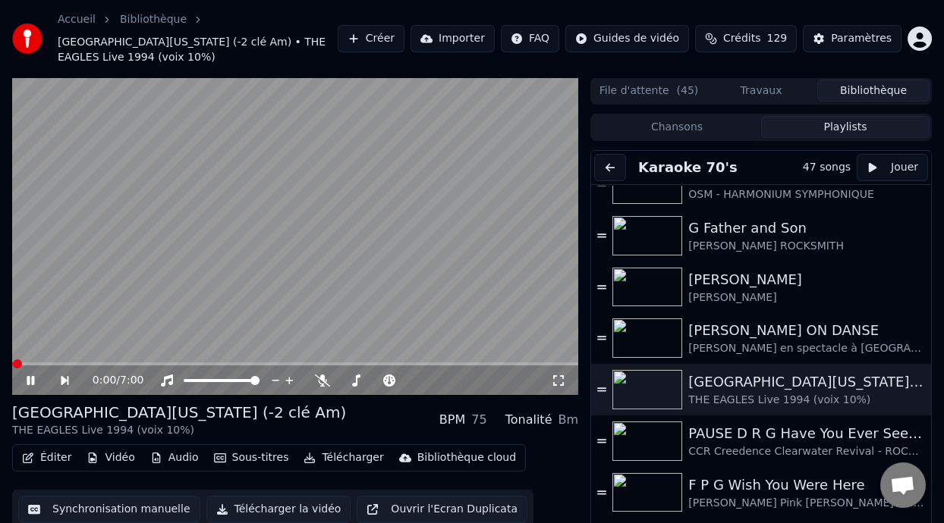
click at [31, 382] on icon at bounding box center [41, 381] width 34 height 12
click at [319, 377] on icon at bounding box center [322, 381] width 15 height 12
click at [451, 379] on span at bounding box center [449, 380] width 9 height 9
click at [399, 379] on span at bounding box center [399, 380] width 9 height 9
click at [348, 379] on span at bounding box center [377, 380] width 76 height 3
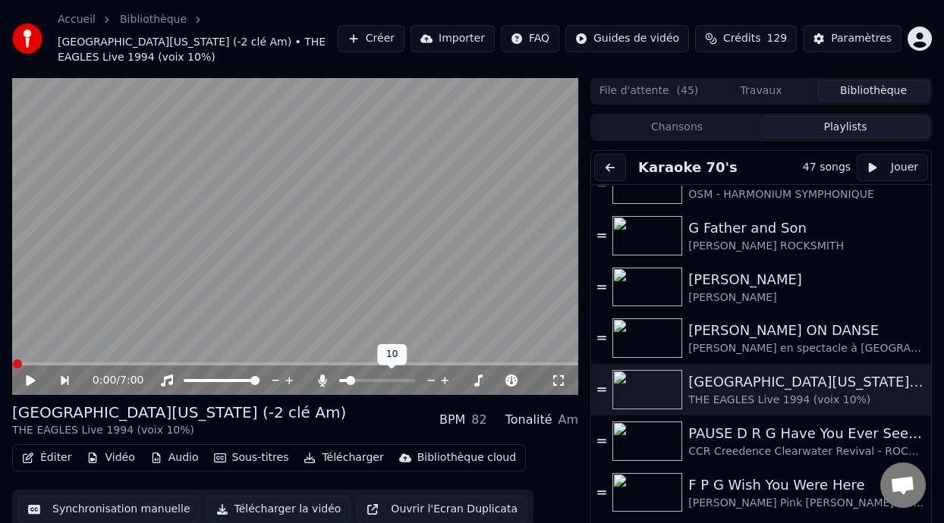
click at [346, 379] on span at bounding box center [350, 380] width 9 height 9
click at [31, 376] on icon at bounding box center [41, 381] width 34 height 12
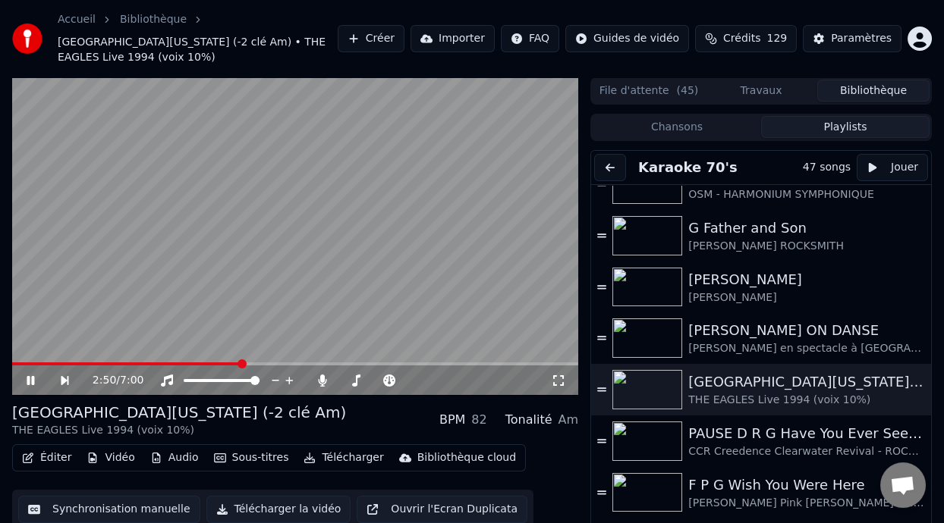
click at [30, 379] on icon at bounding box center [31, 380] width 8 height 9
